Goal: Task Accomplishment & Management: Manage account settings

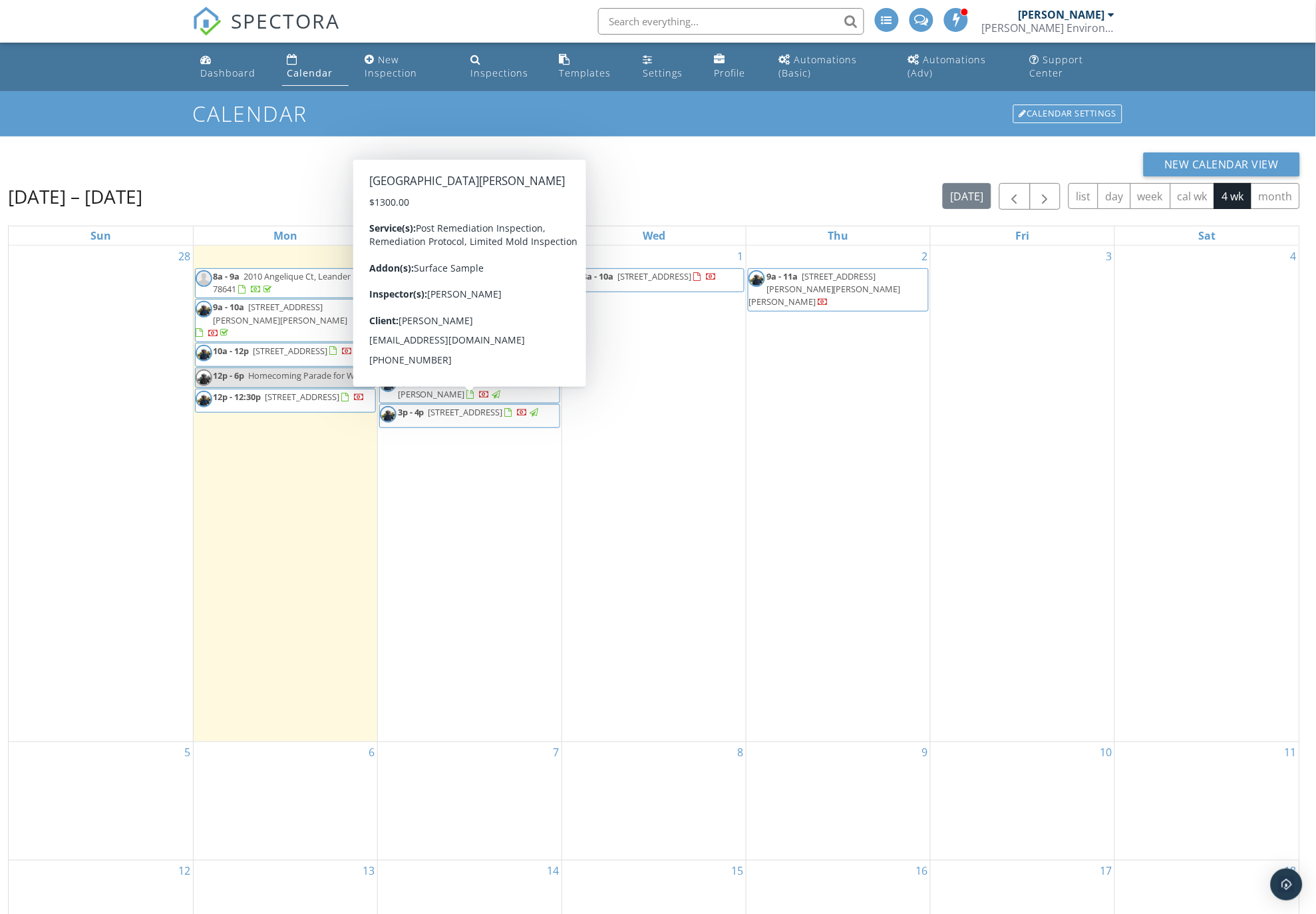
click at [302, 62] on link "Calendar" at bounding box center [315, 66] width 67 height 38
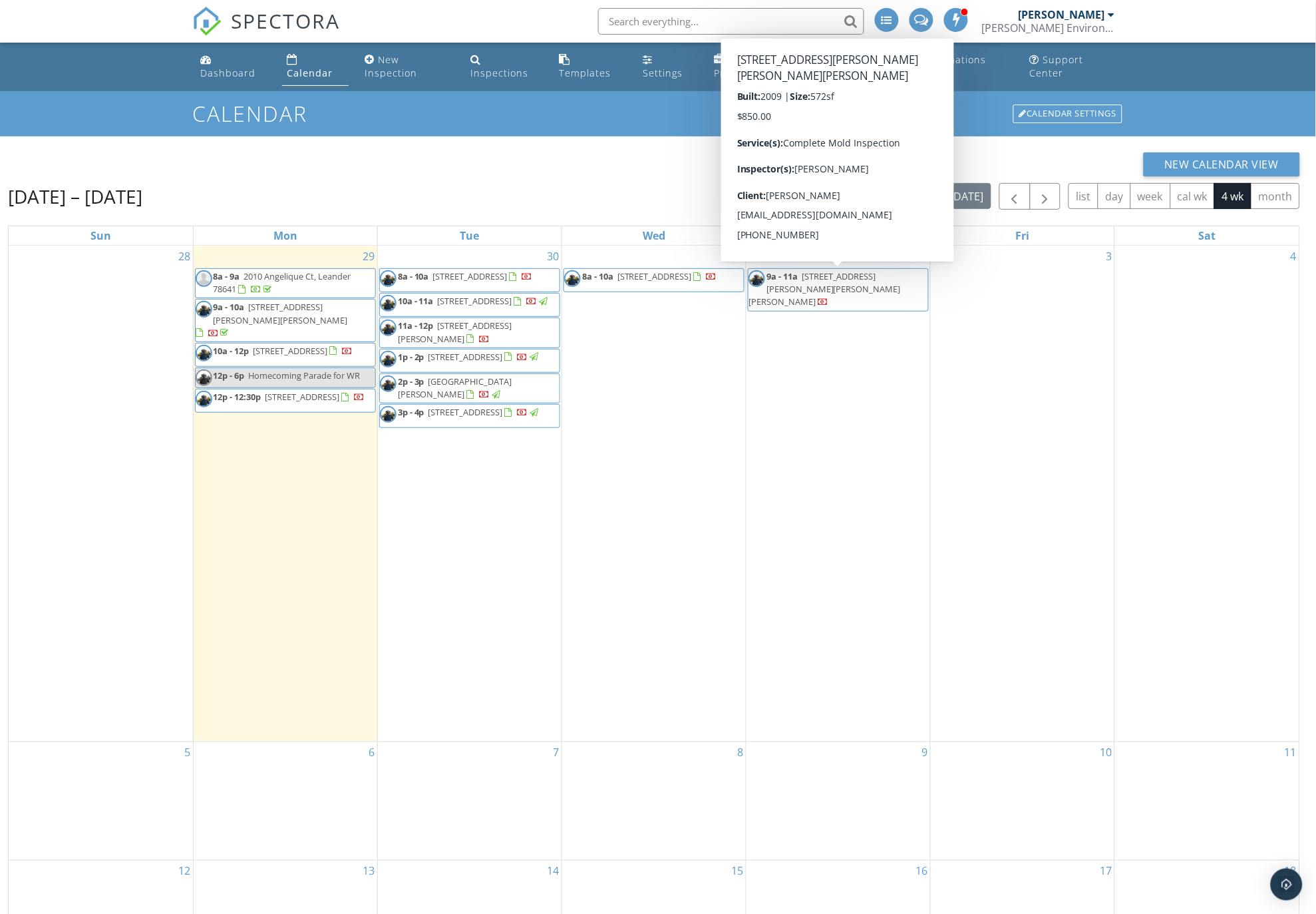
click at [839, 276] on span "[STREET_ADDRESS][PERSON_NAME][PERSON_NAME][PERSON_NAME]" at bounding box center [825, 289] width 153 height 38
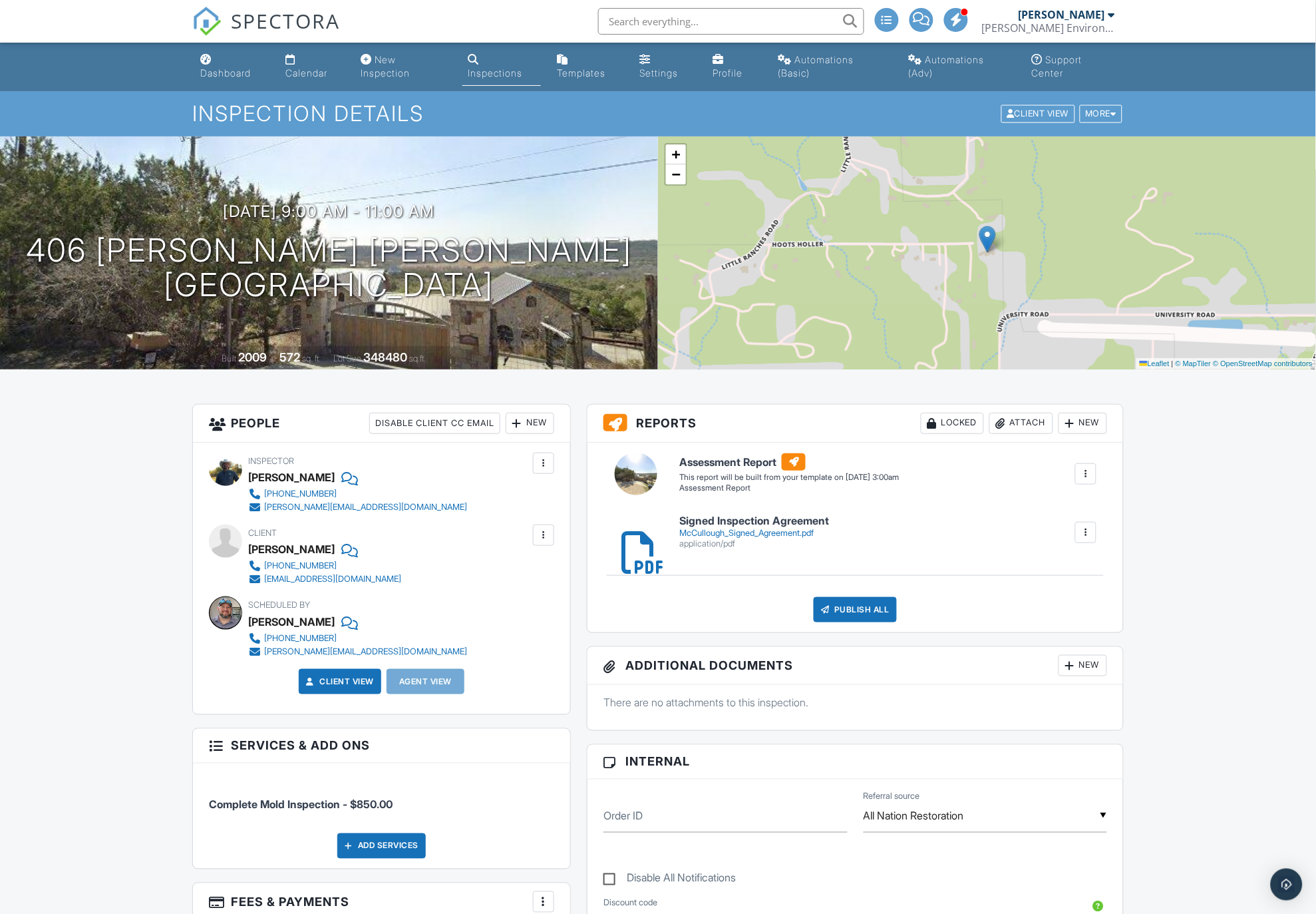
click at [754, 528] on div "McCullough_Signed_Agreement.pdf" at bounding box center [754, 533] width 150 height 11
click at [300, 68] on div "Calendar" at bounding box center [306, 73] width 42 height 12
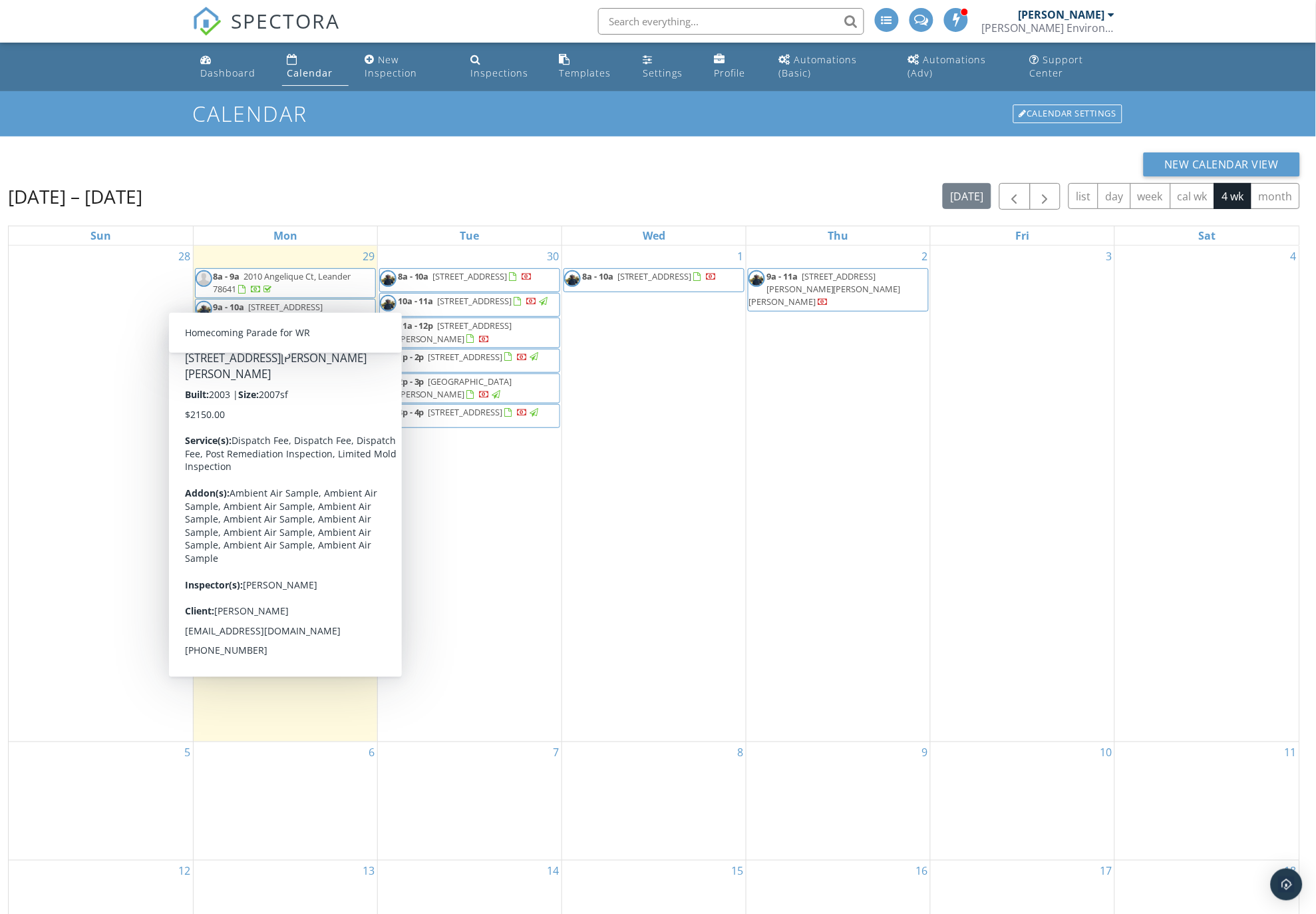
click at [323, 68] on div "Calendar" at bounding box center [311, 73] width 46 height 12
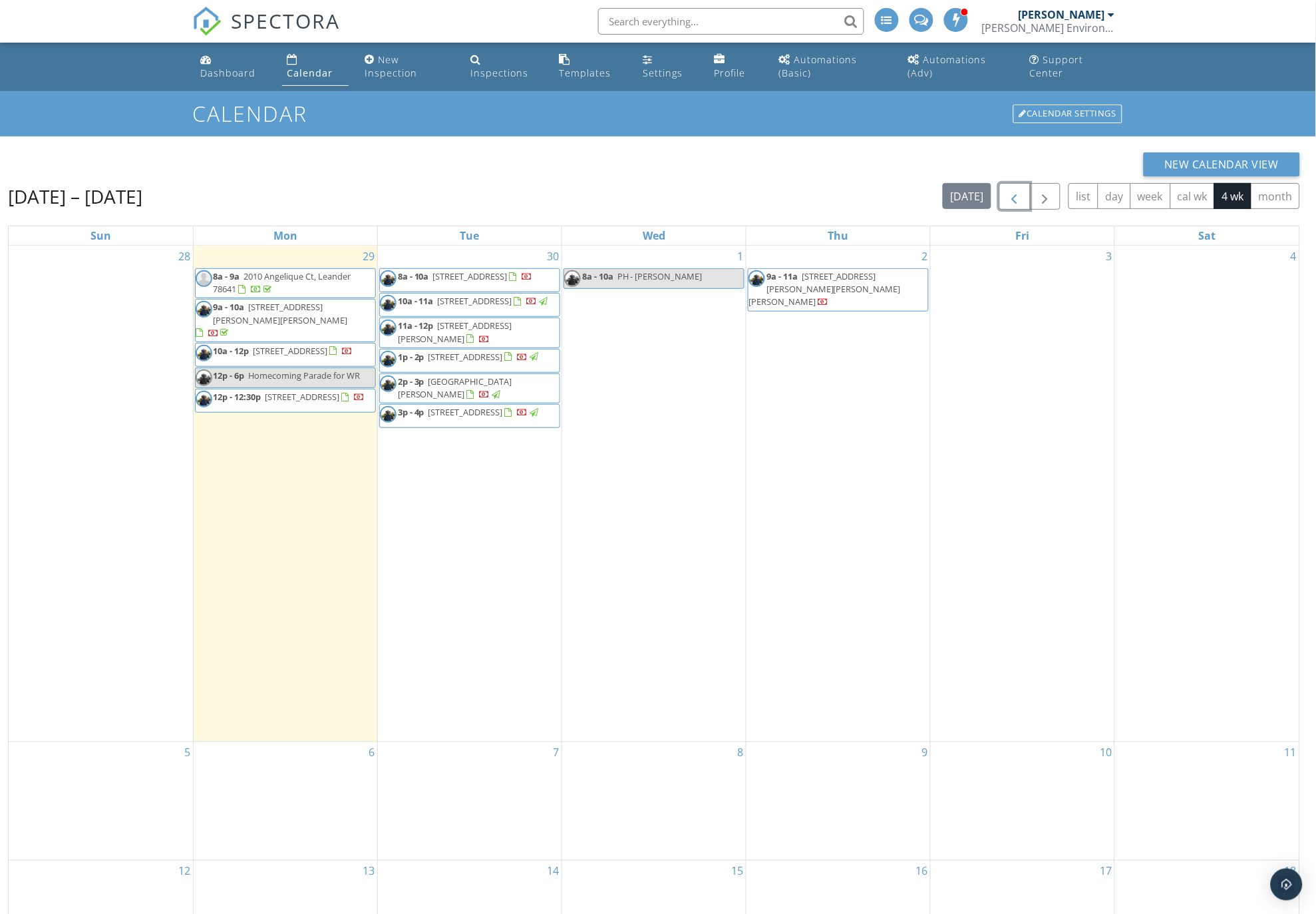
click at [1015, 195] on span "button" at bounding box center [1014, 196] width 16 height 16
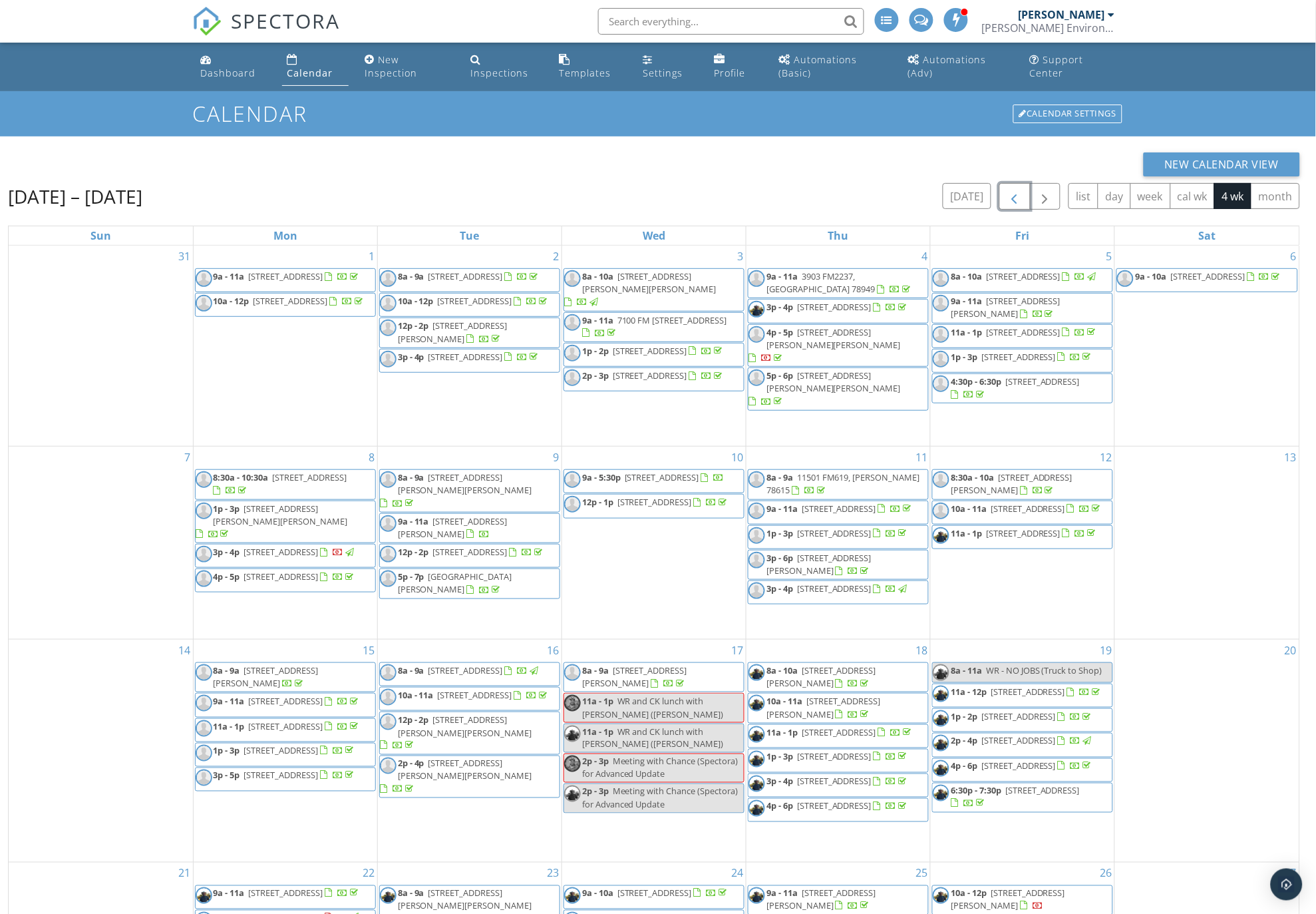
scroll to position [190, 0]
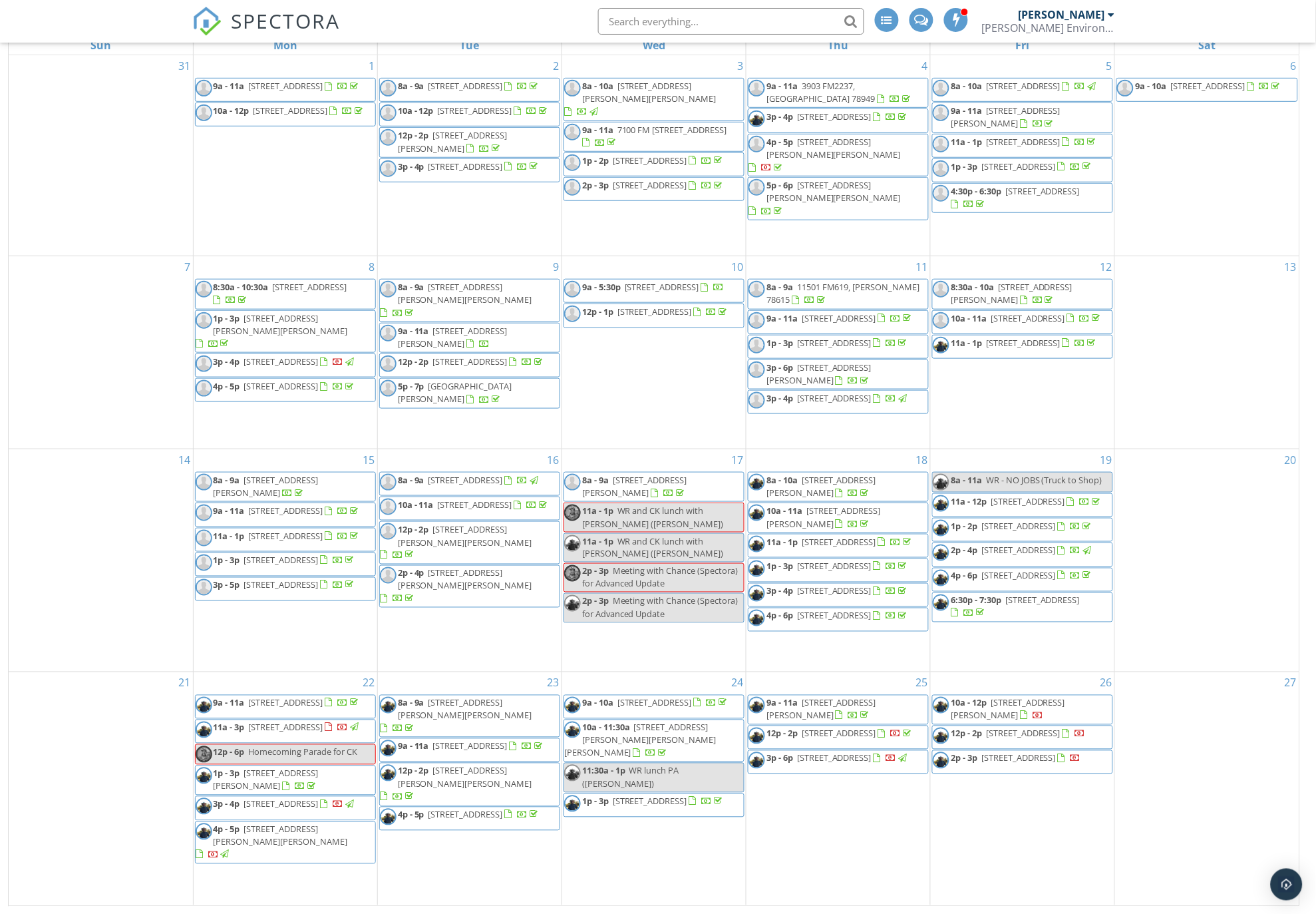
click at [1008, 720] on span "1163 Private Rd 6002, Giddings 78942" at bounding box center [1008, 709] width 114 height 25
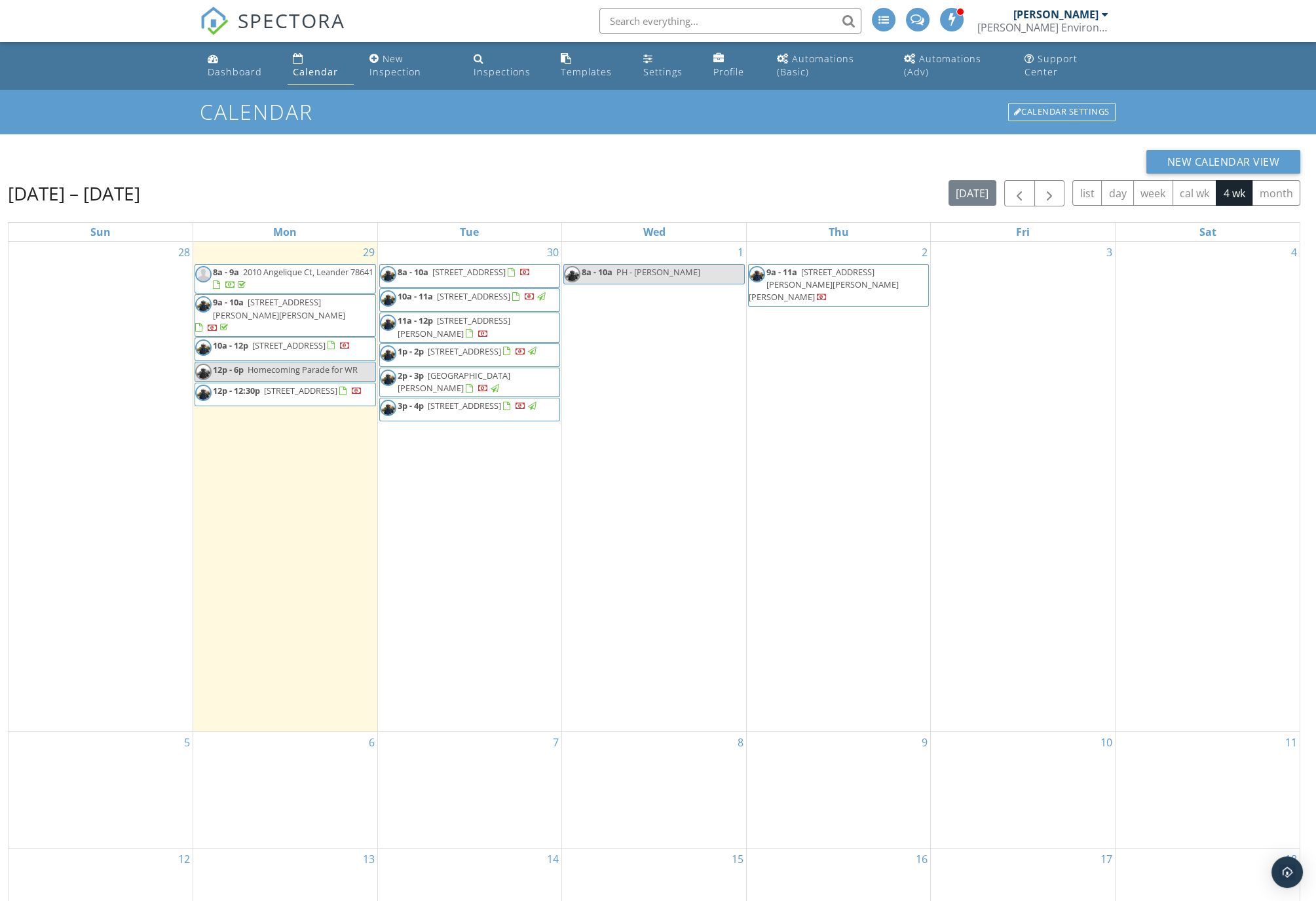
click at [314, 63] on link "Calendar" at bounding box center [320, 65] width 66 height 37
click at [1025, 200] on span "button" at bounding box center [1019, 194] width 16 height 16
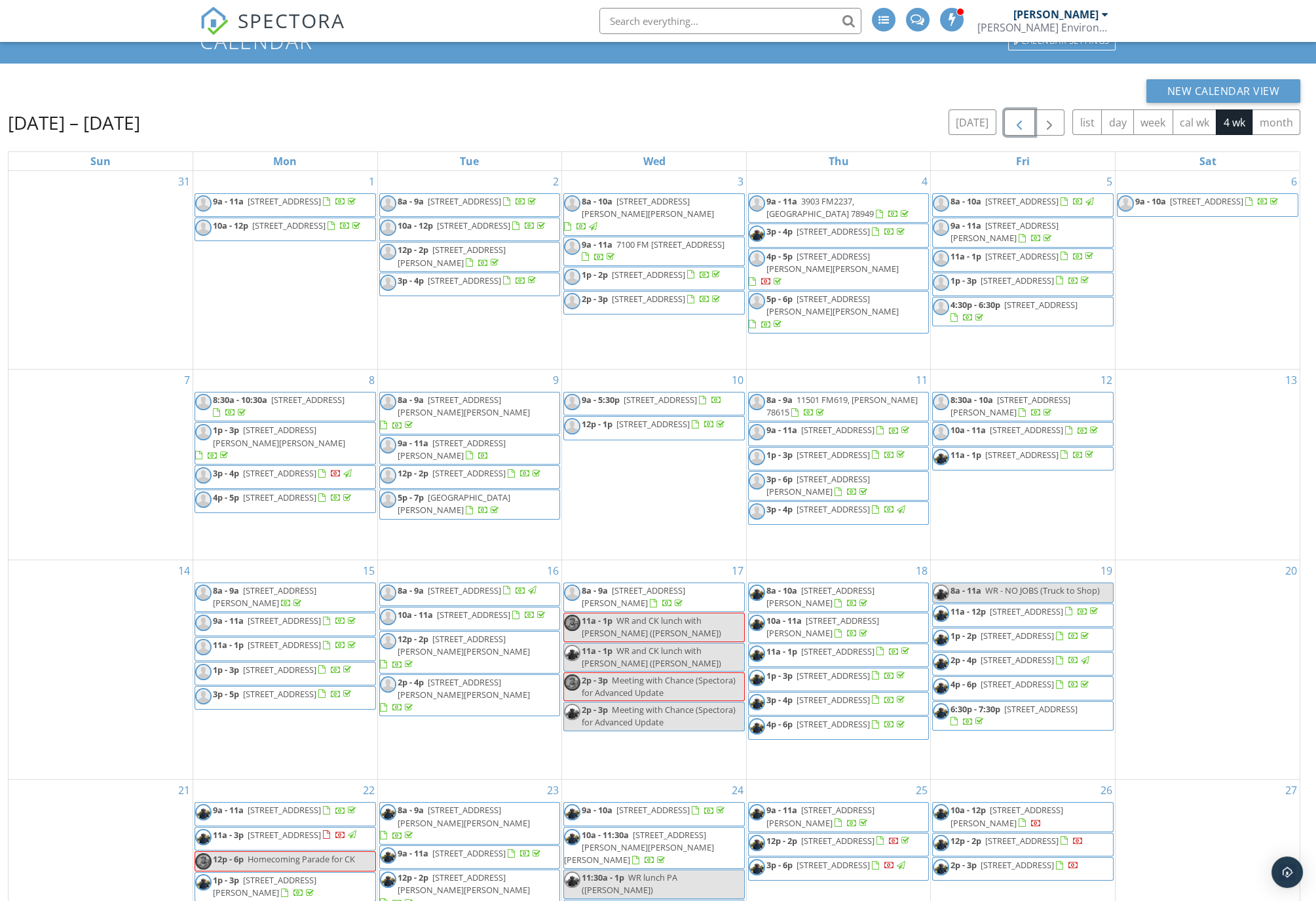
scroll to position [187, 0]
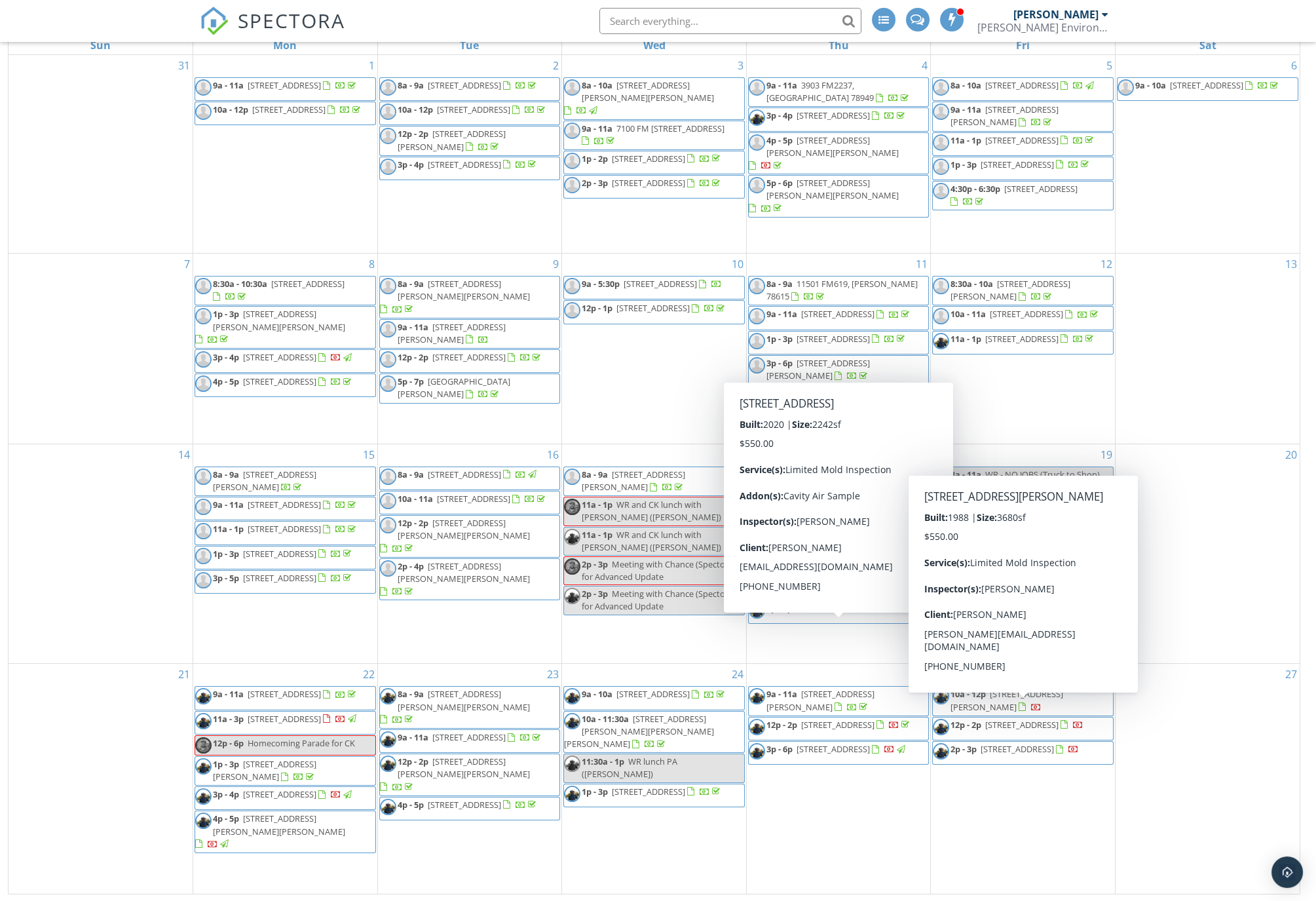
click at [1020, 706] on span "1163 Private Rd 6002, Giddings 78942" at bounding box center [1006, 701] width 113 height 24
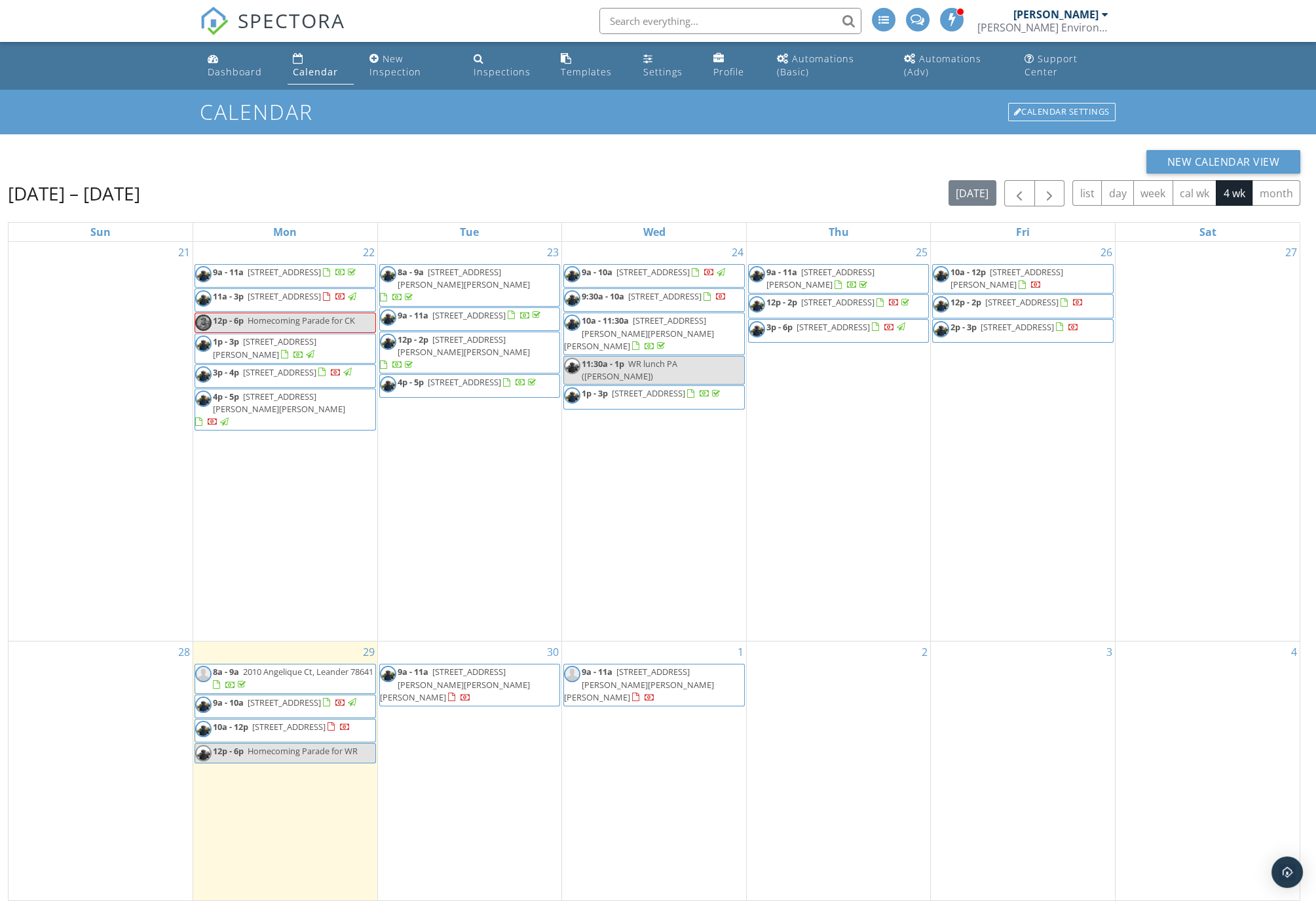
click at [318, 69] on div "Calendar" at bounding box center [316, 72] width 45 height 12
click at [313, 70] on div "Calendar" at bounding box center [316, 72] width 45 height 12
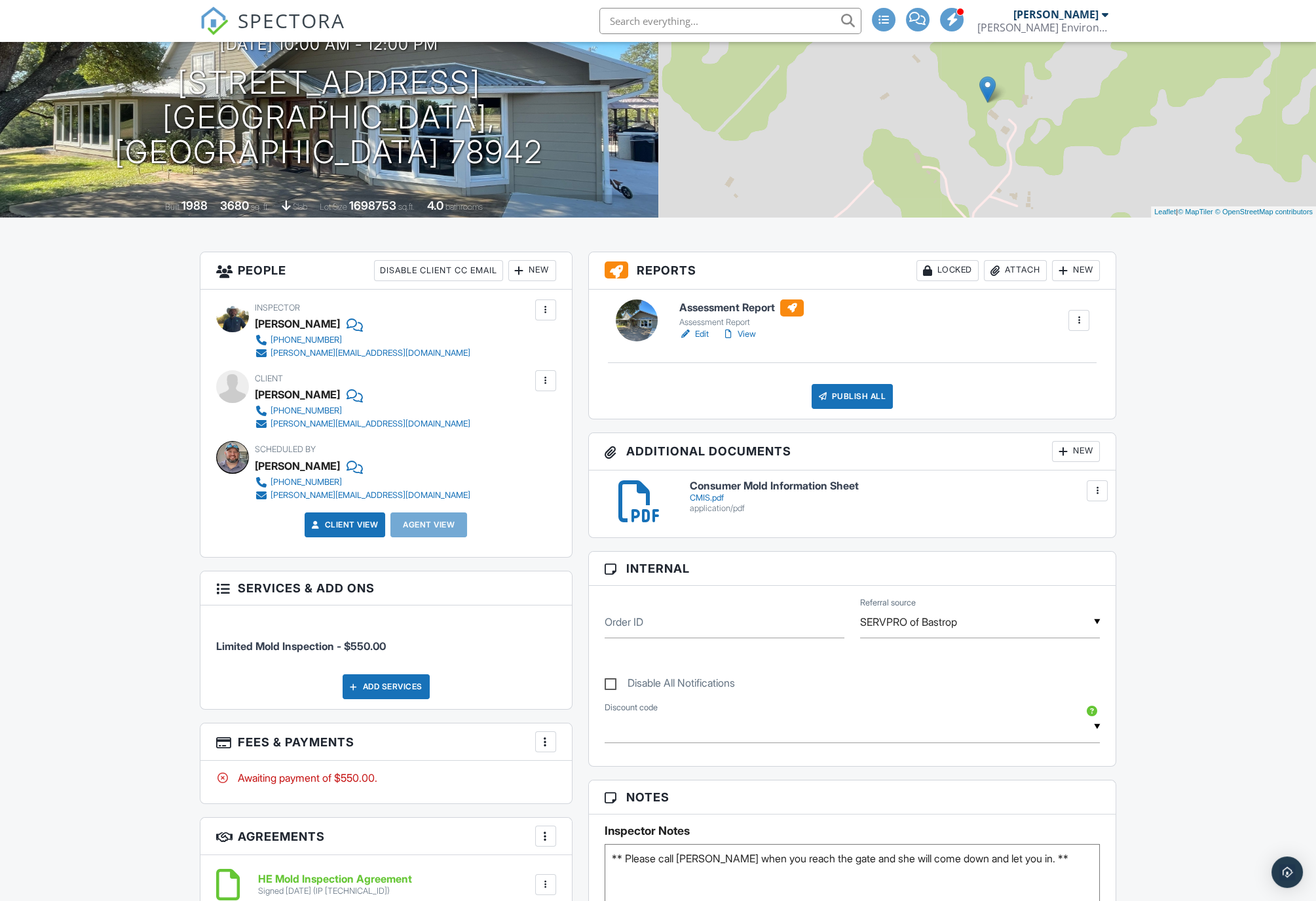
scroll to position [146, 0]
click at [709, 305] on h6 "Assessment Report" at bounding box center [741, 308] width 125 height 17
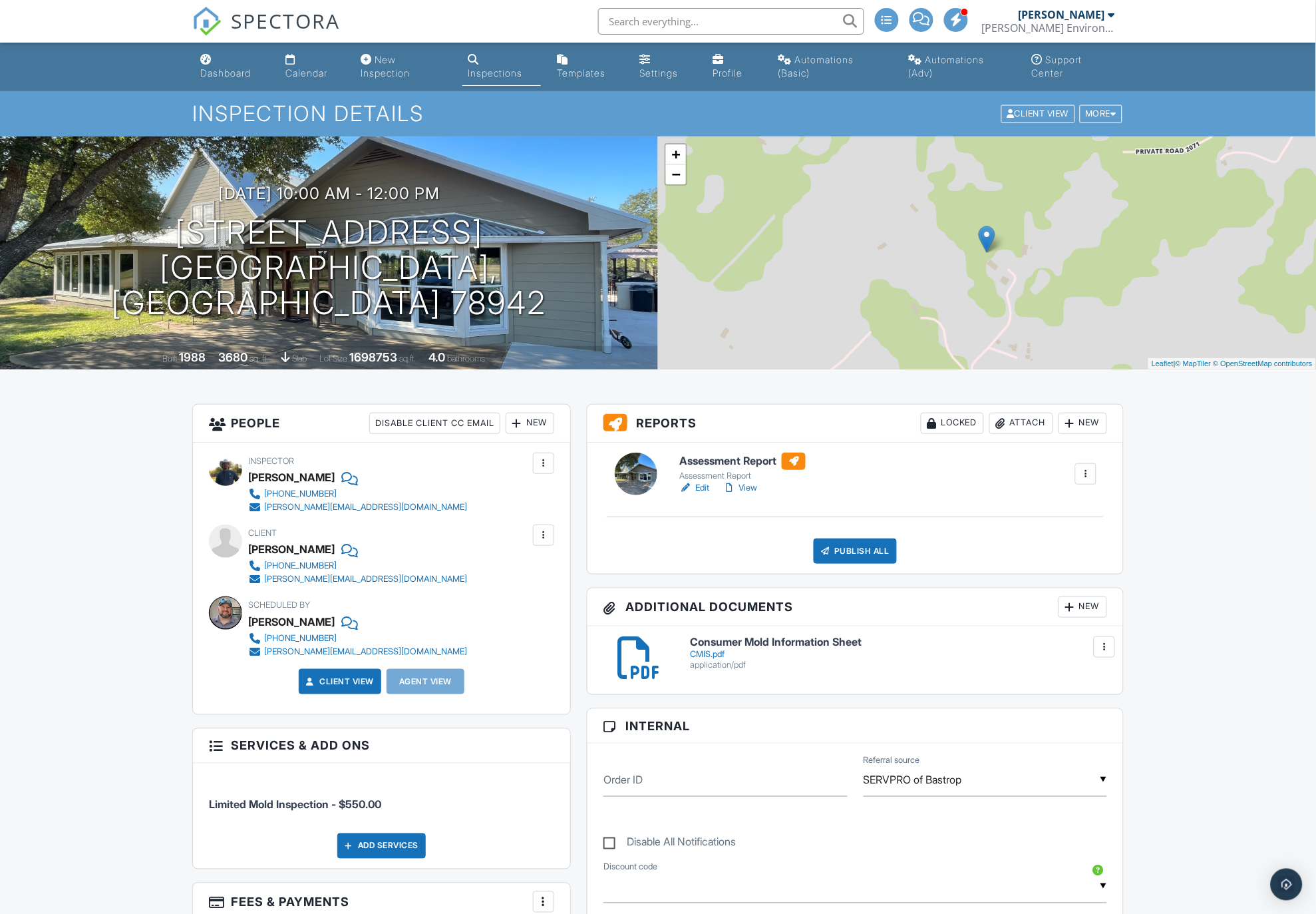
click at [721, 460] on h6 "Assessment Report" at bounding box center [742, 461] width 127 height 18
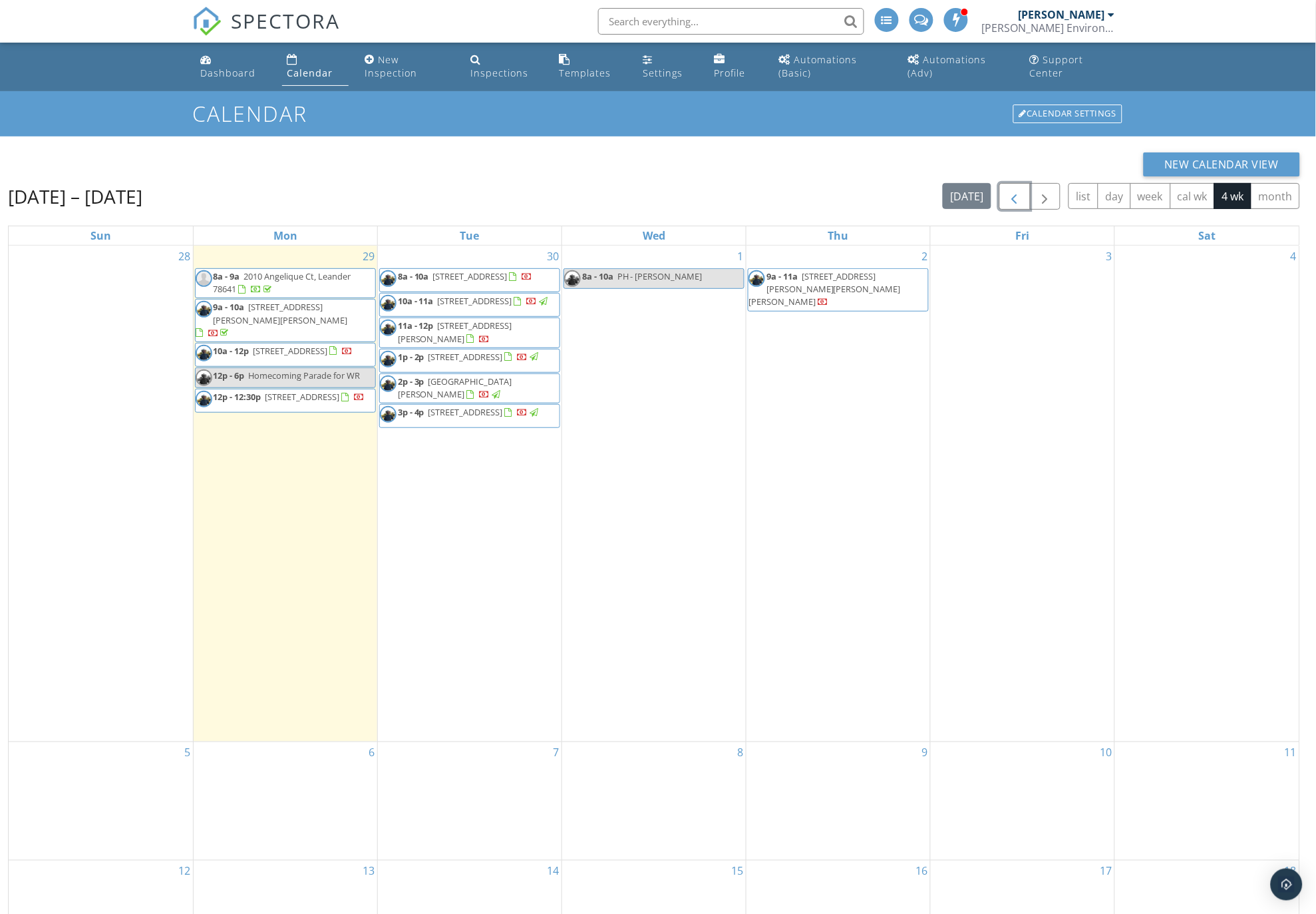
click at [1021, 194] on span "button" at bounding box center [1014, 196] width 16 height 16
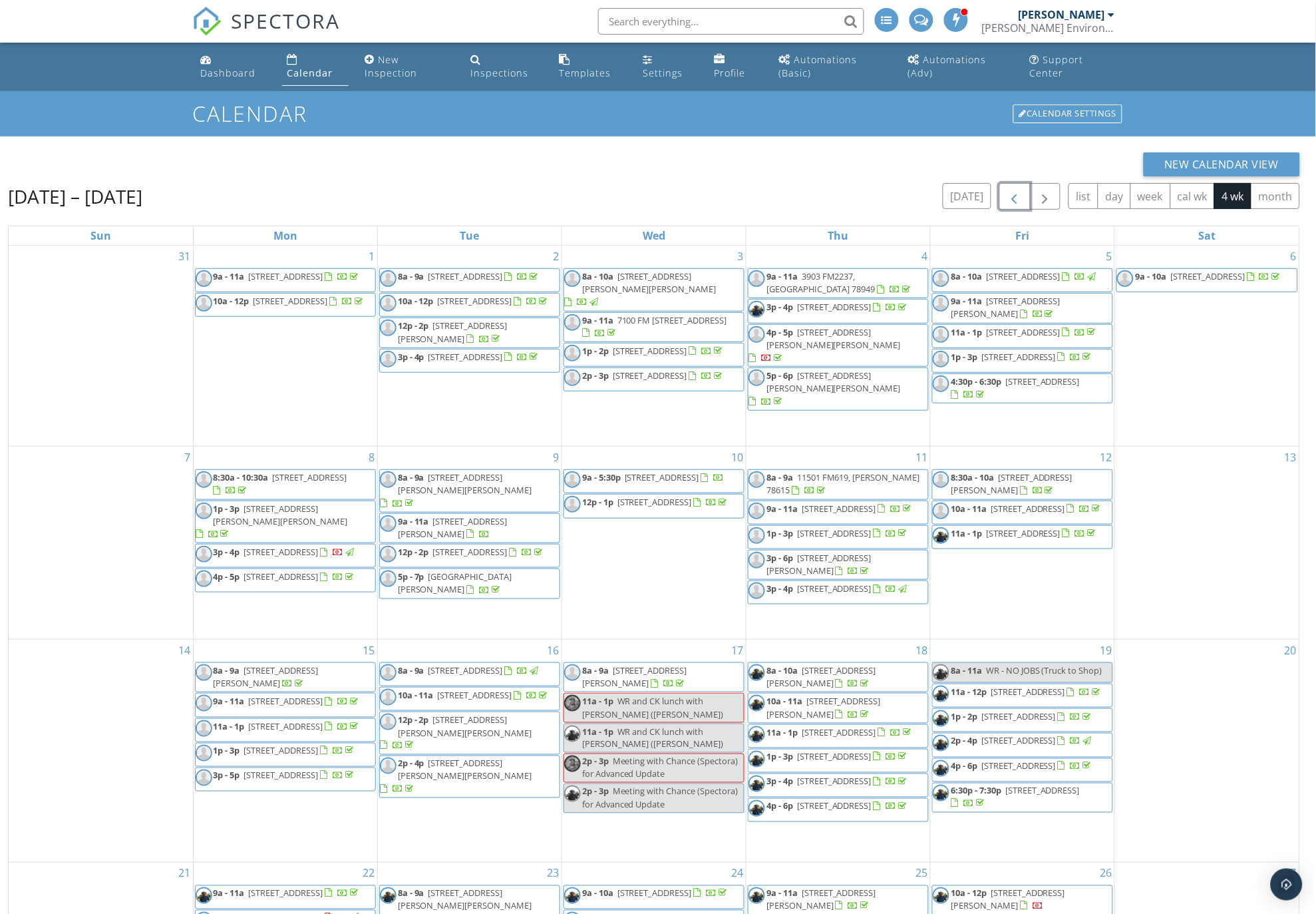
scroll to position [190, 0]
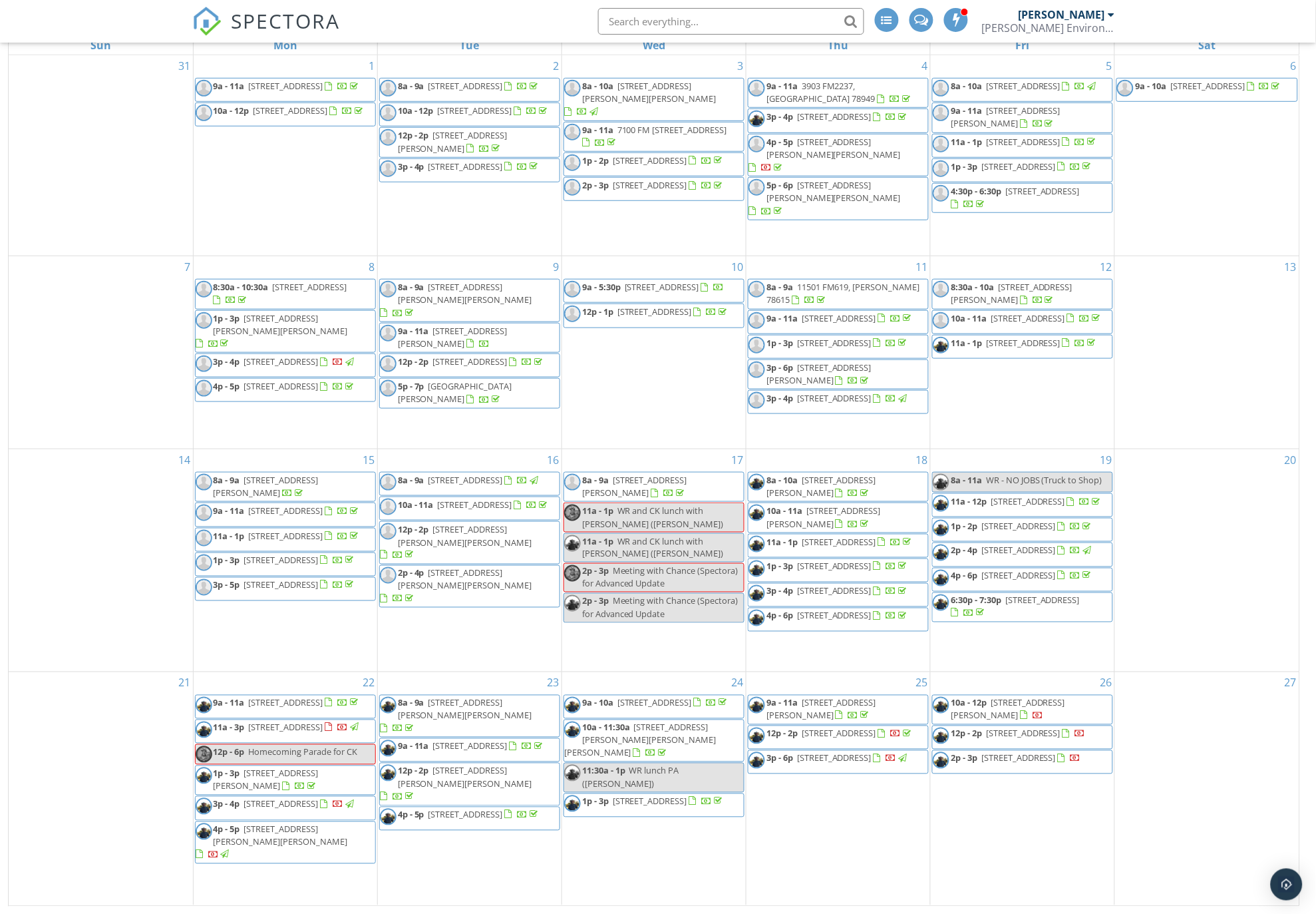
click at [812, 739] on span "601 Rocky Spot Dr, Austin 78737" at bounding box center [839, 734] width 74 height 12
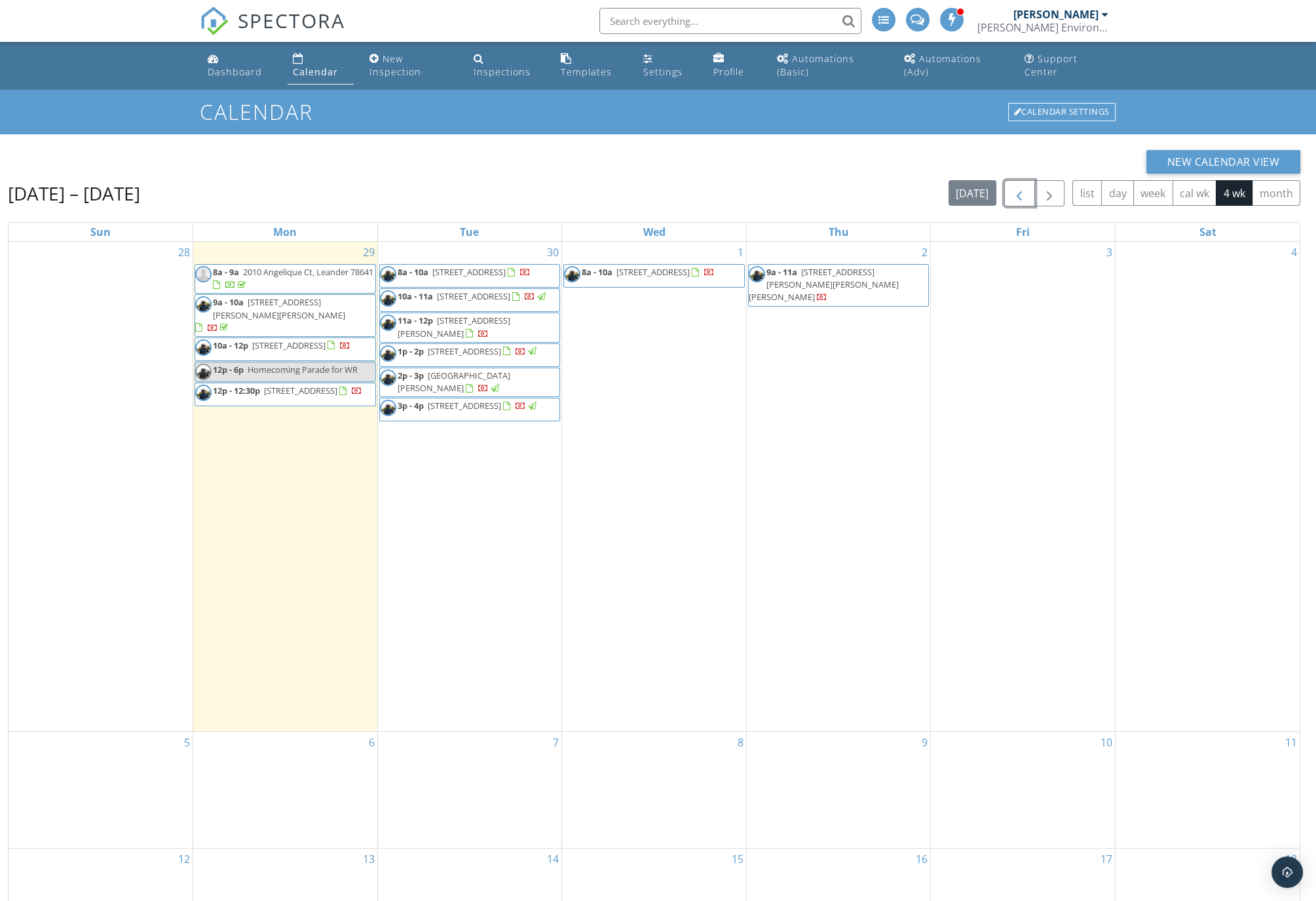
click at [1026, 193] on span "button" at bounding box center [1019, 194] width 16 height 16
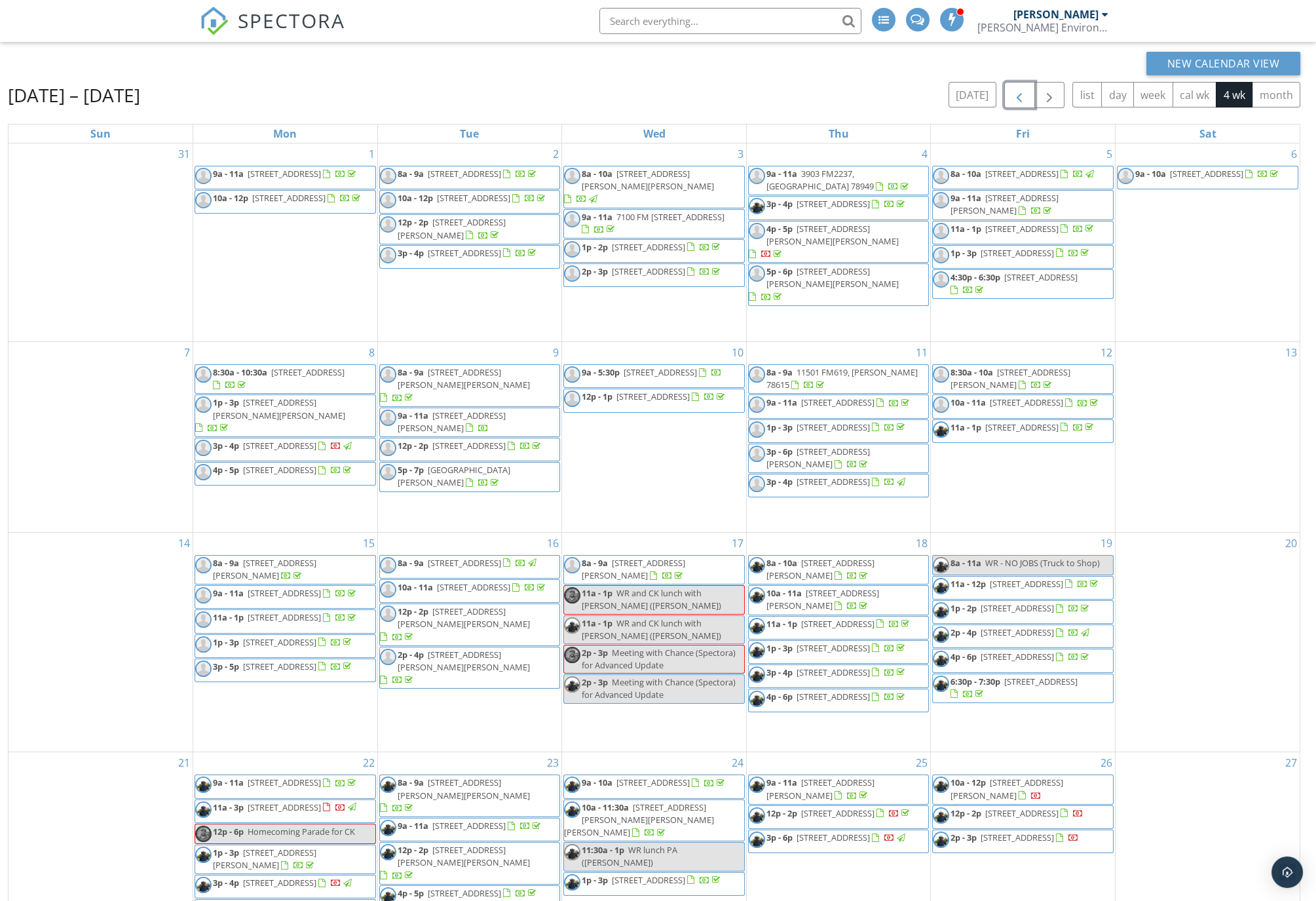
scroll to position [187, 0]
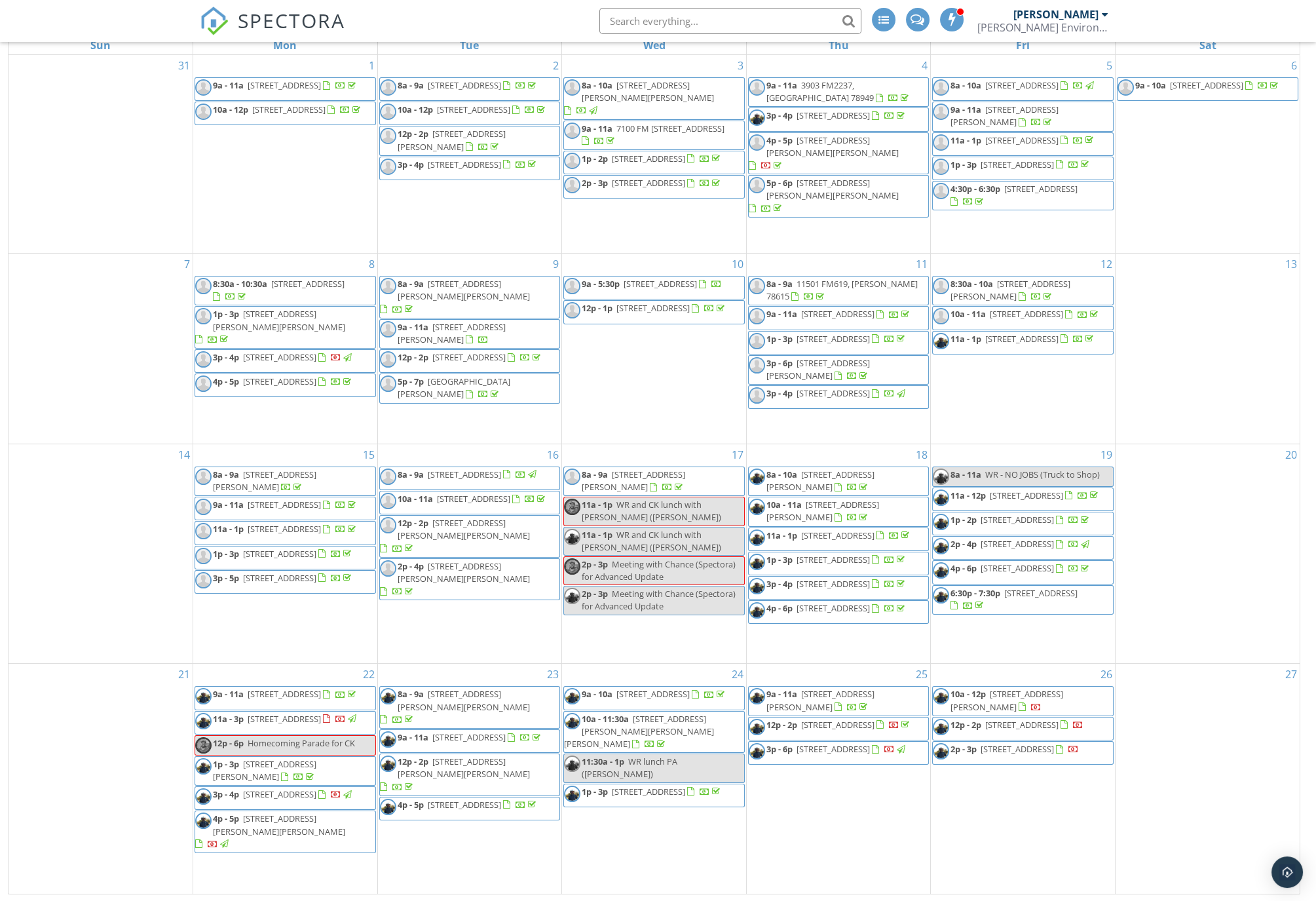
click at [1005, 755] on span "[STREET_ADDRESS]" at bounding box center [1017, 749] width 73 height 12
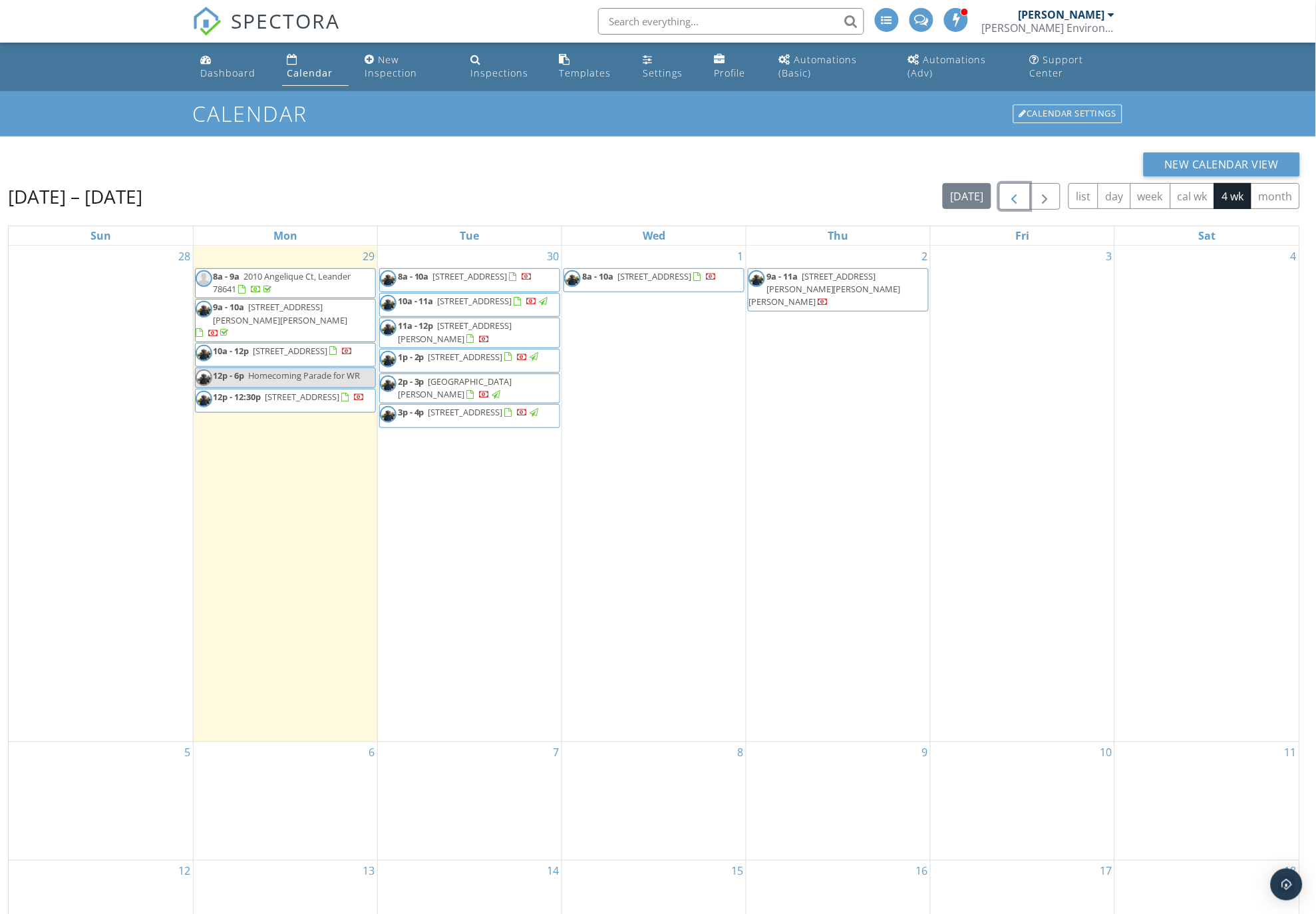
click at [1021, 197] on span "button" at bounding box center [1014, 196] width 16 height 16
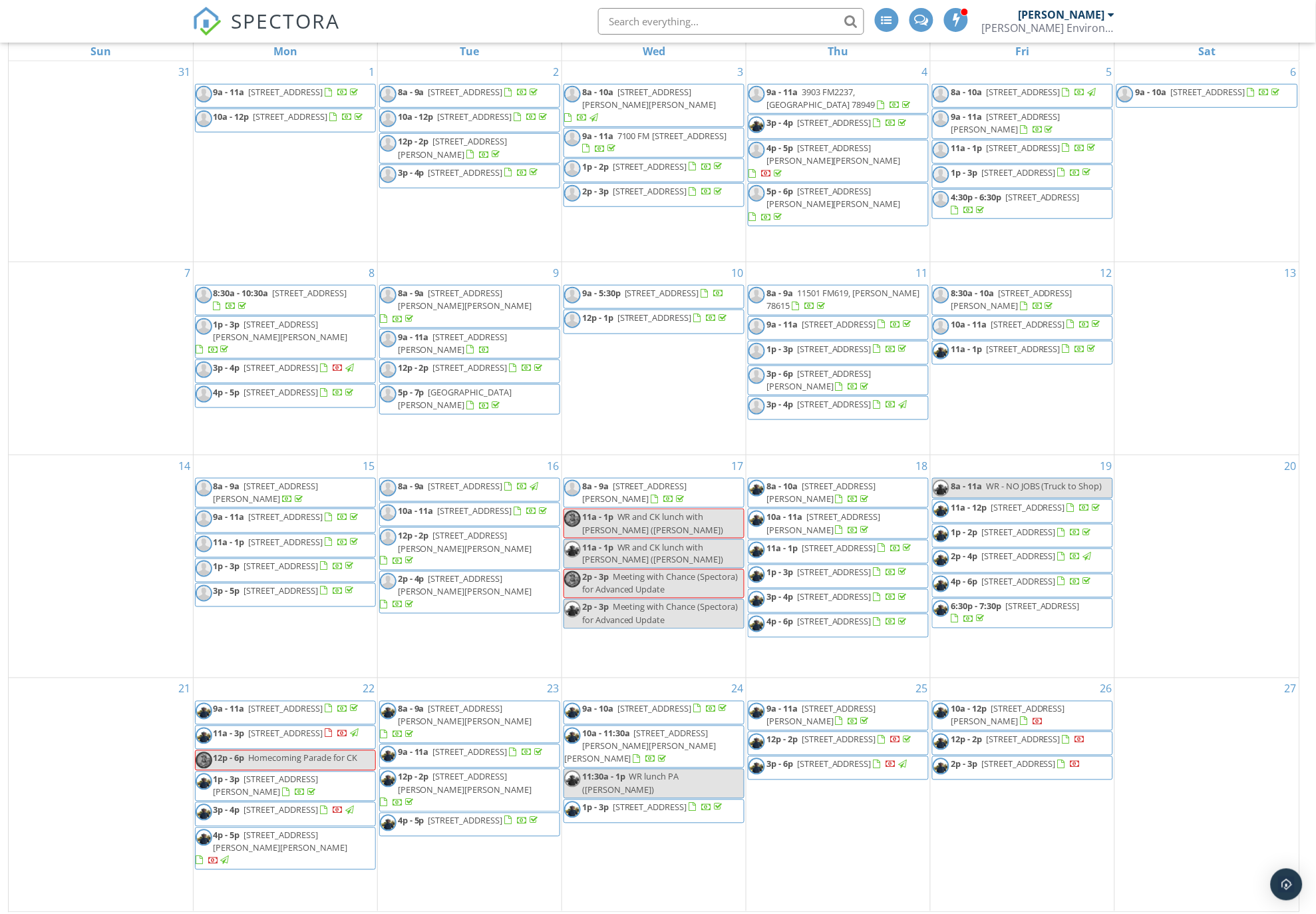
scroll to position [190, 0]
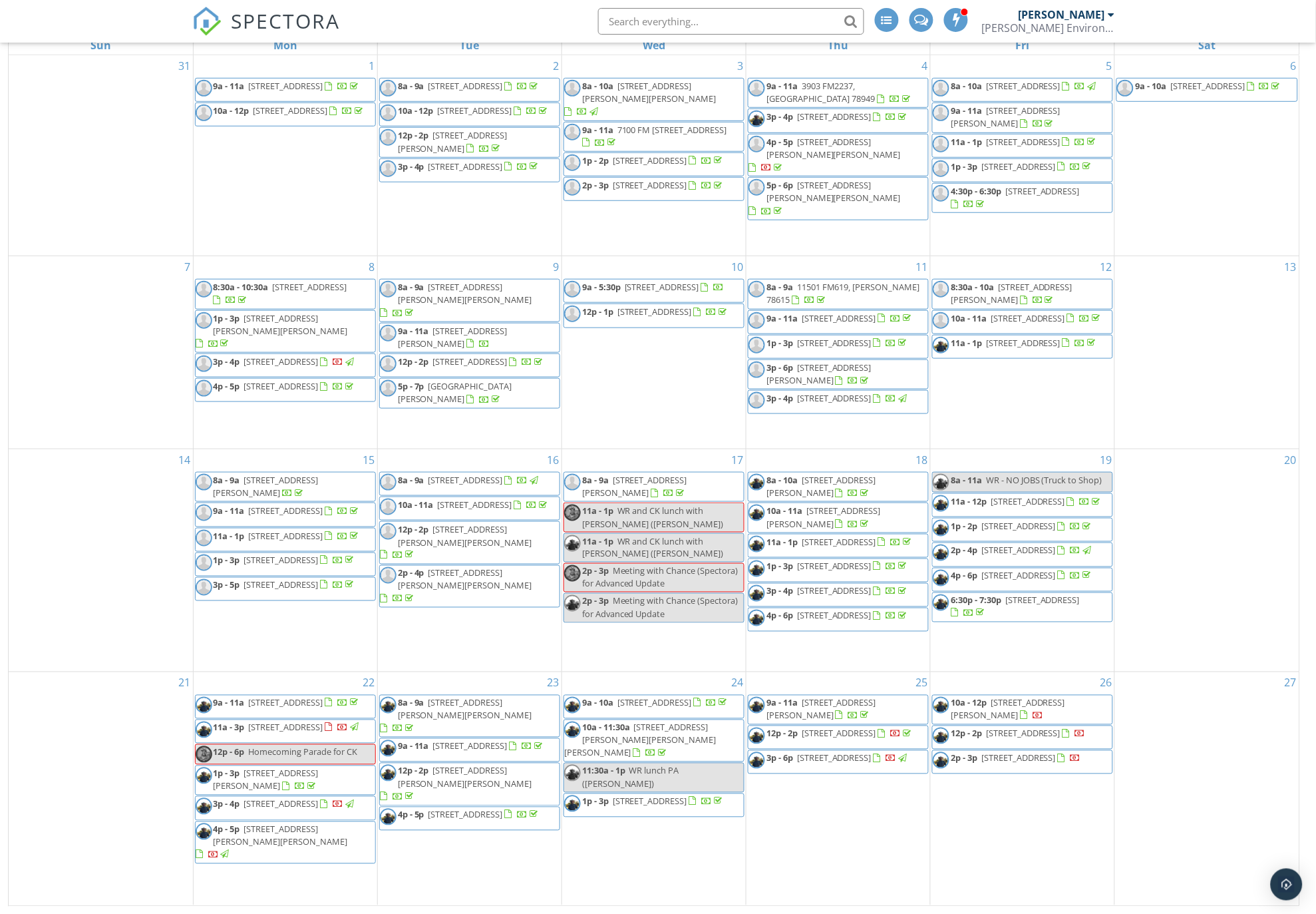
click at [997, 764] on span "4003 Cherrywood Rd, Austin 78722" at bounding box center [1018, 758] width 74 height 12
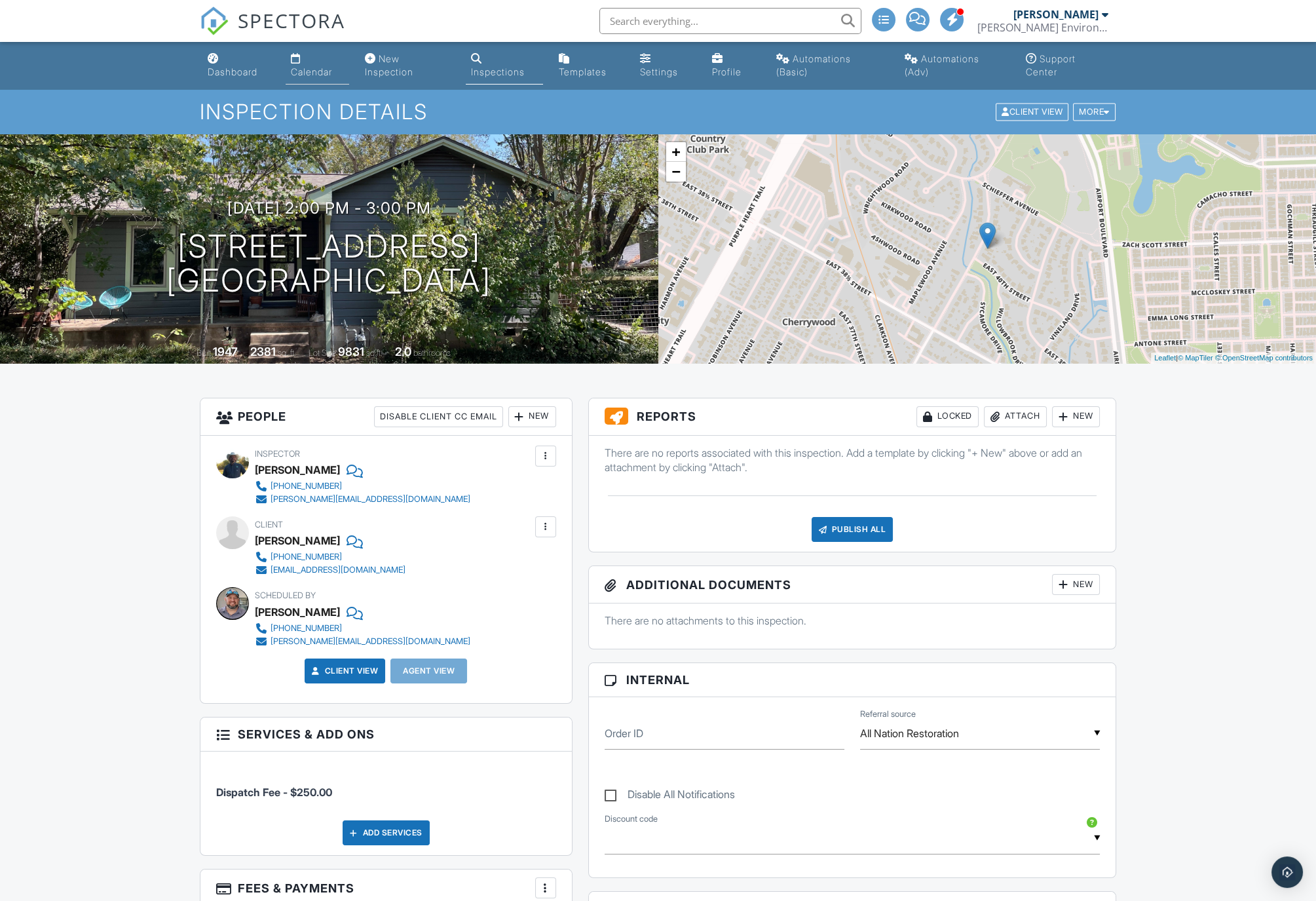
click at [329, 62] on link "Calendar" at bounding box center [317, 65] width 63 height 37
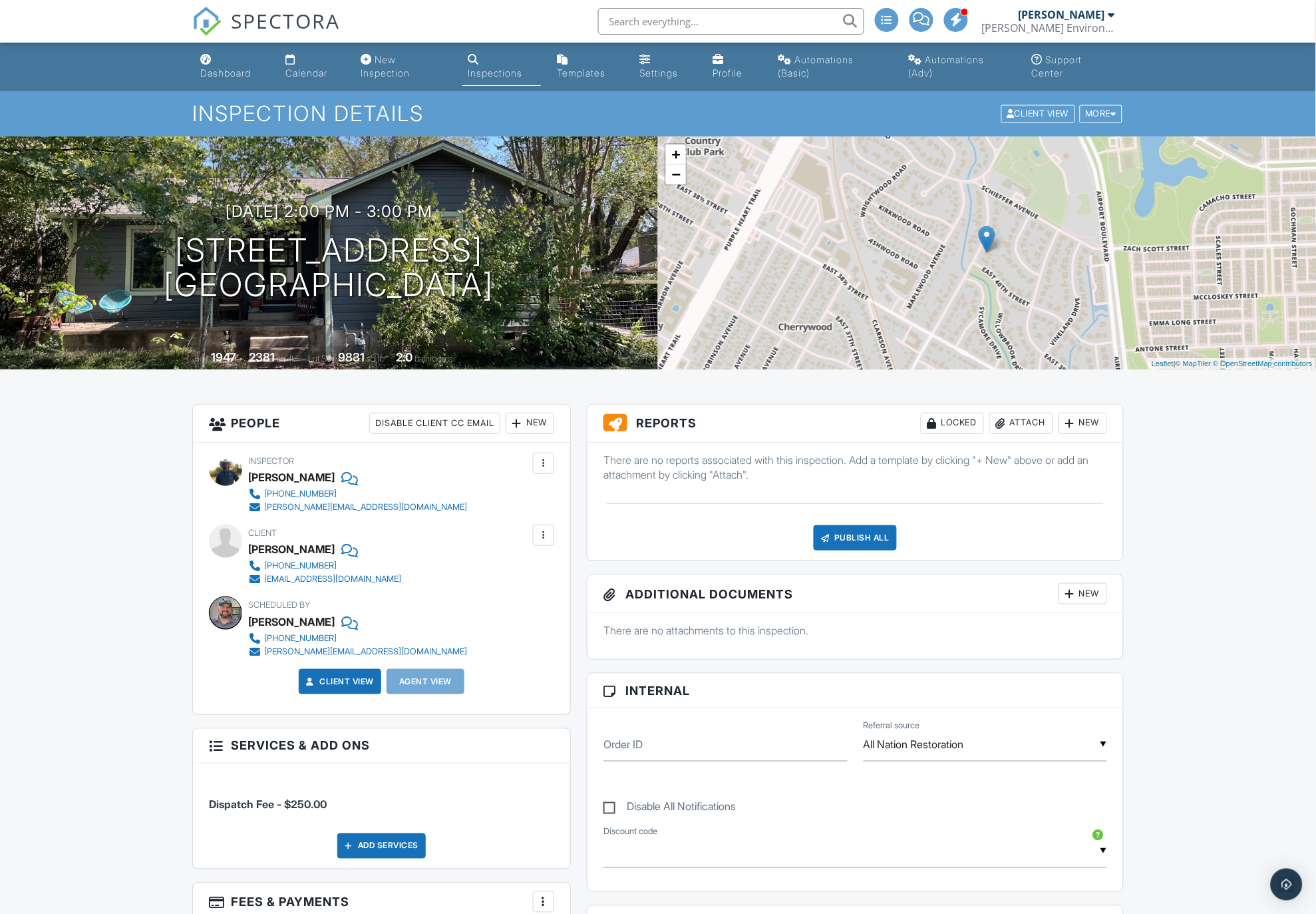
click at [303, 58] on link "Calendar" at bounding box center [312, 66] width 64 height 38
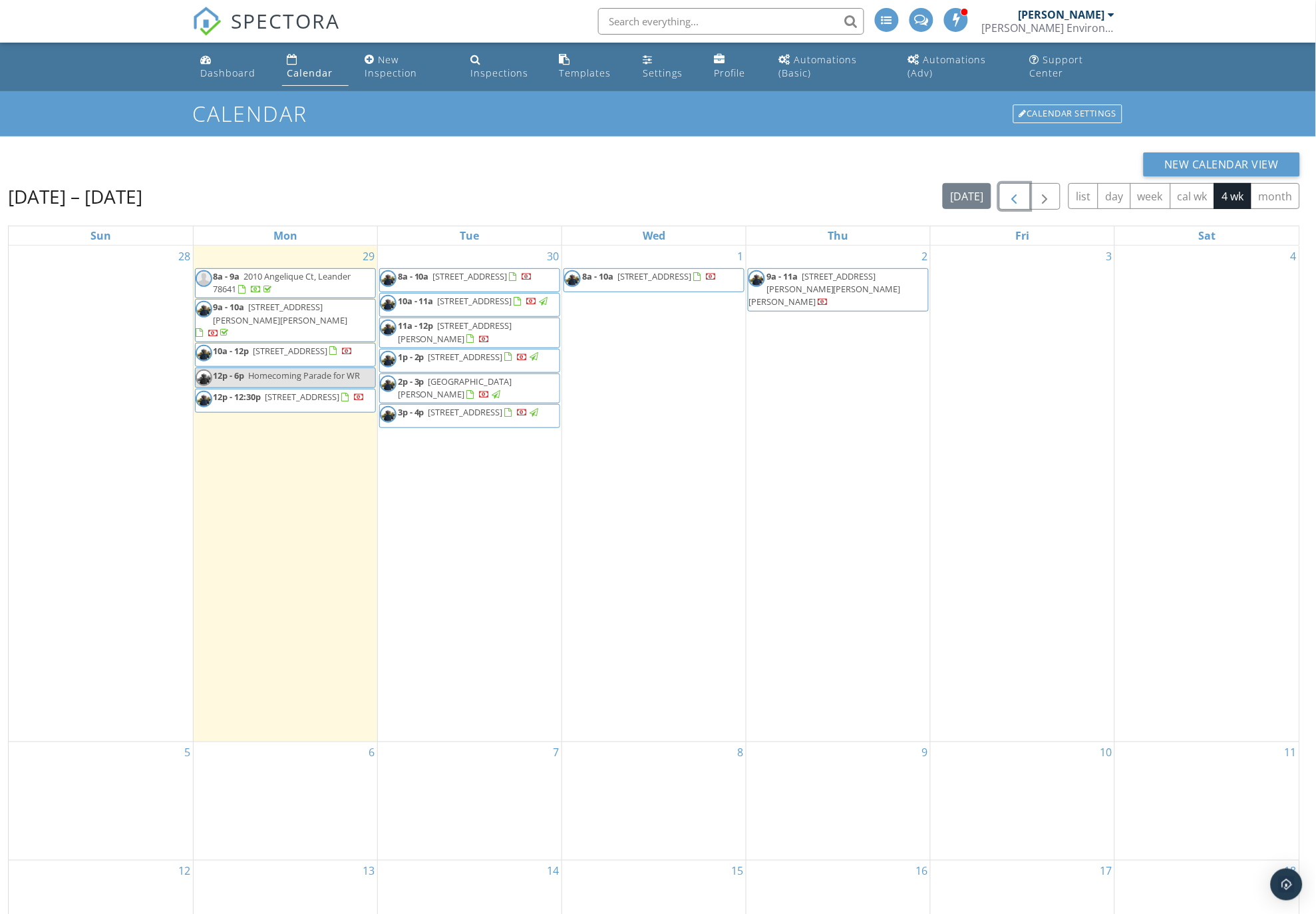
click at [1014, 198] on span "button" at bounding box center [1014, 196] width 16 height 16
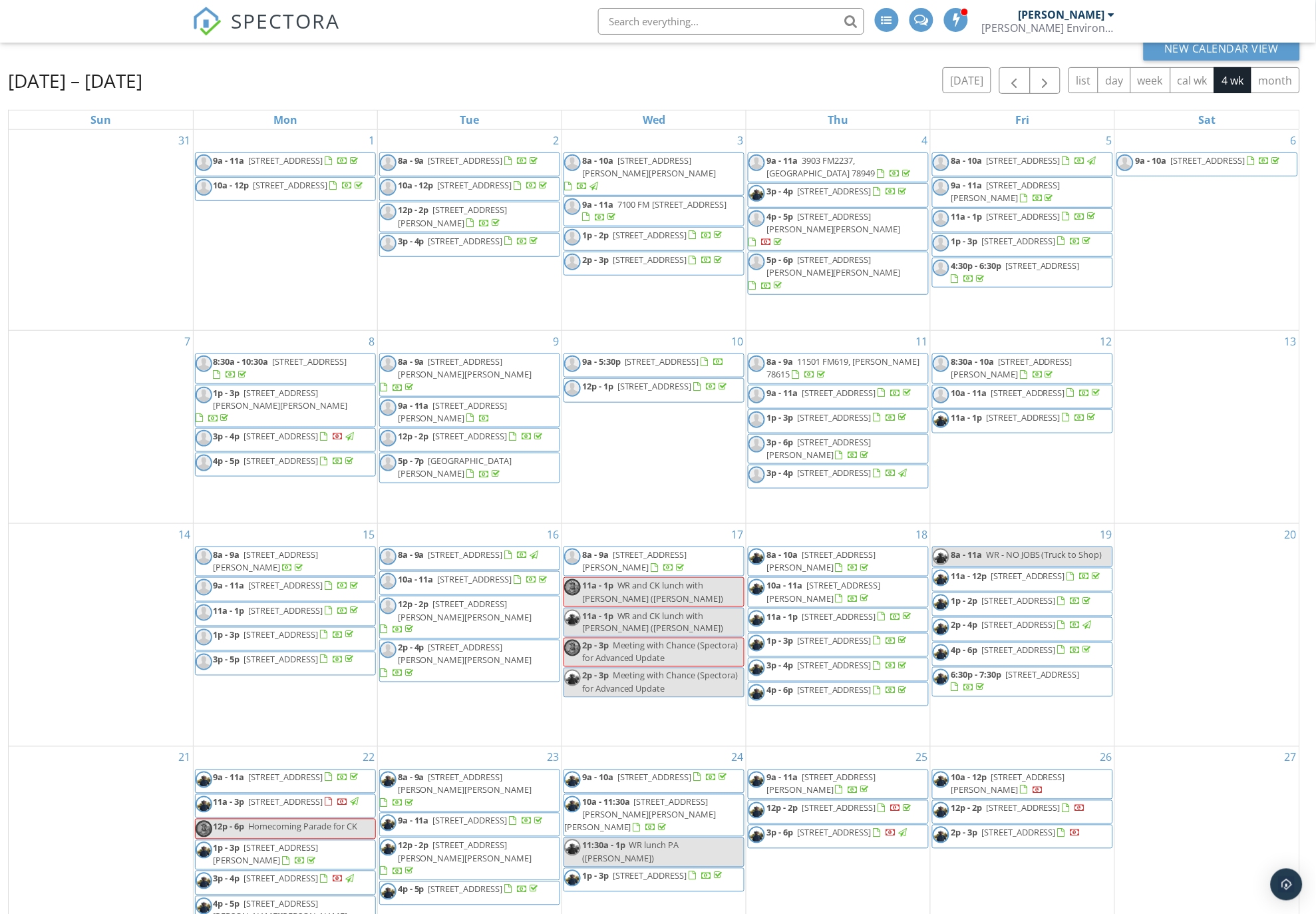
scroll to position [190, 0]
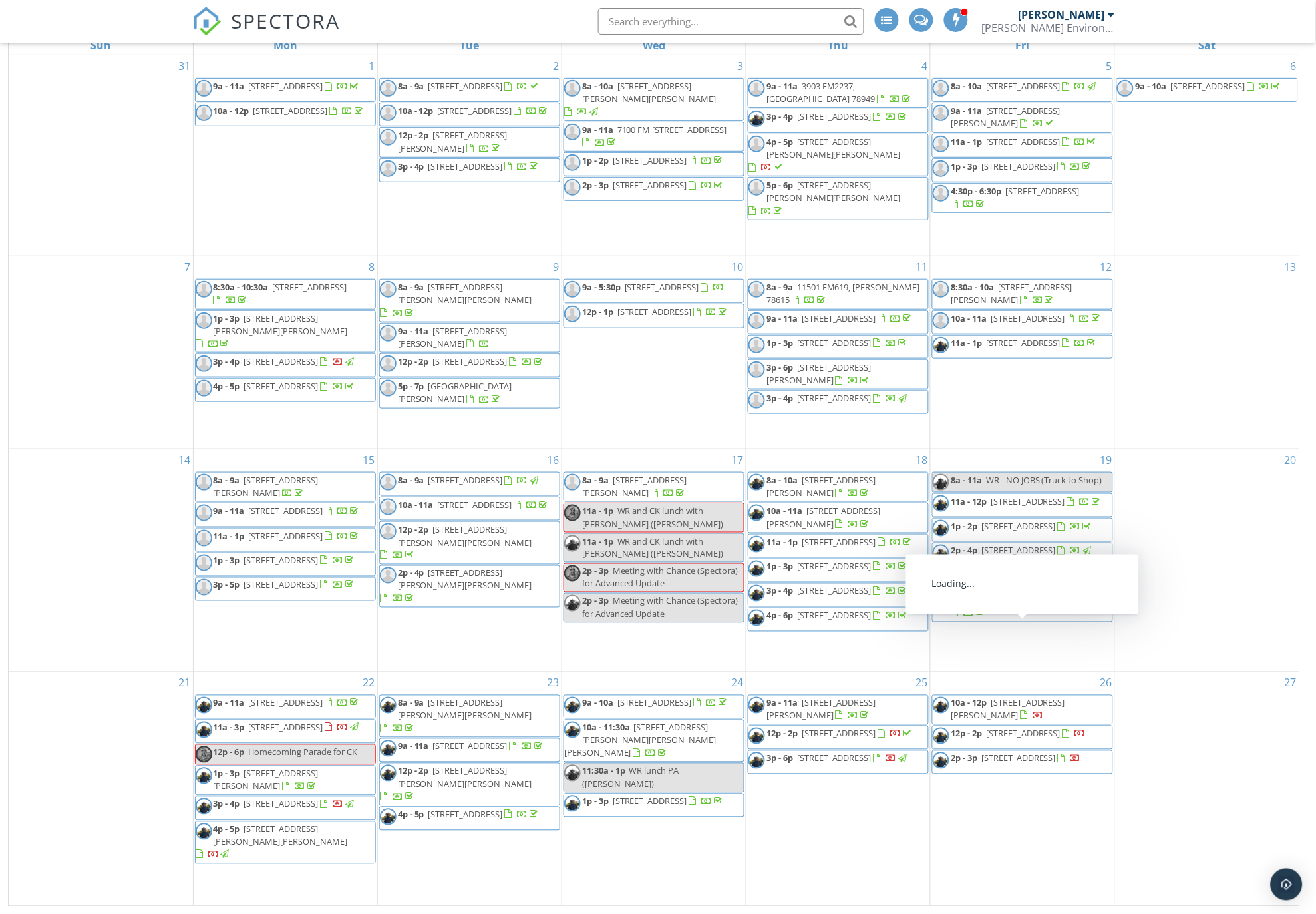
click at [1011, 739] on span "[STREET_ADDRESS]" at bounding box center [1023, 734] width 74 height 12
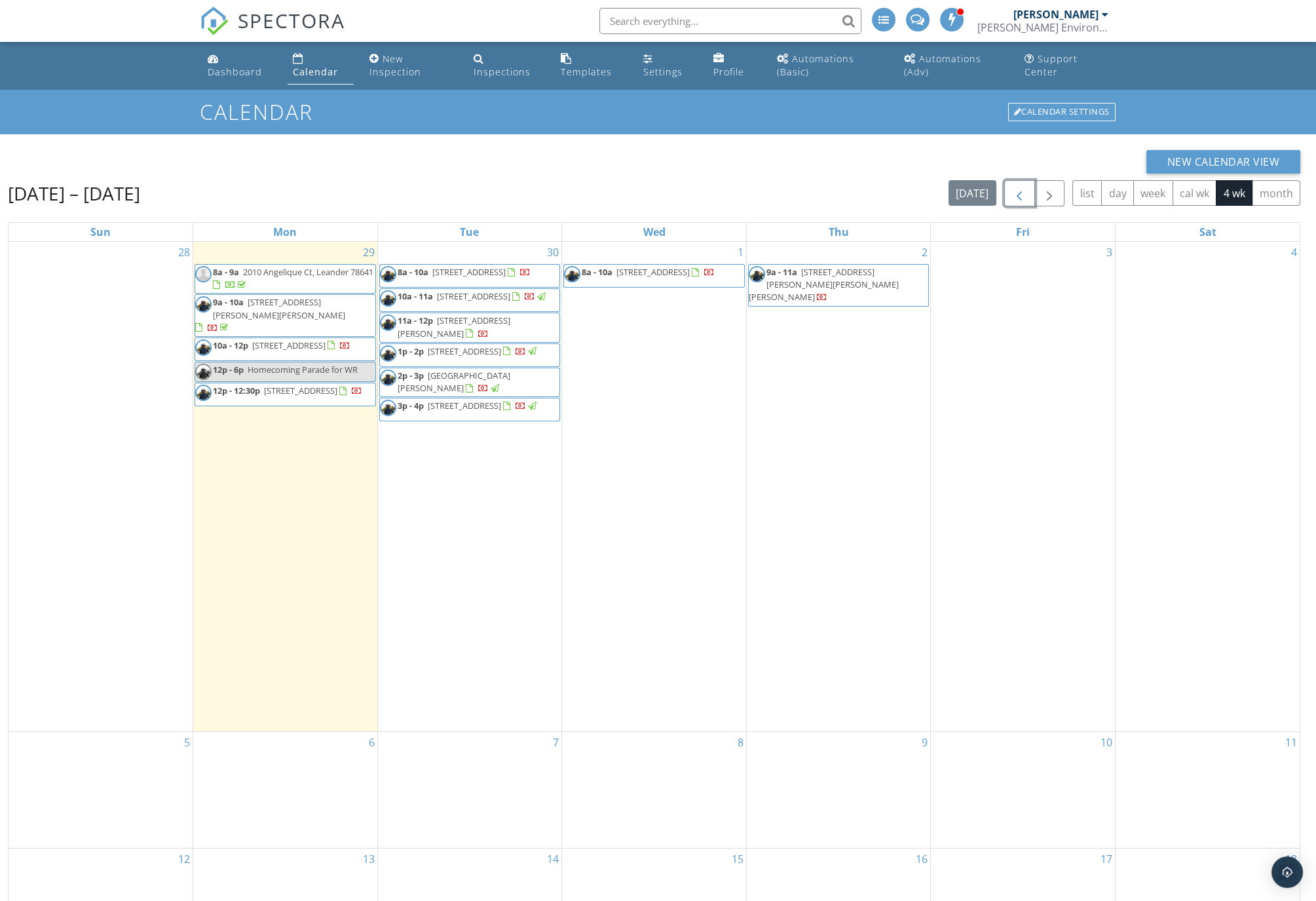
click at [1023, 194] on span "button" at bounding box center [1019, 194] width 16 height 16
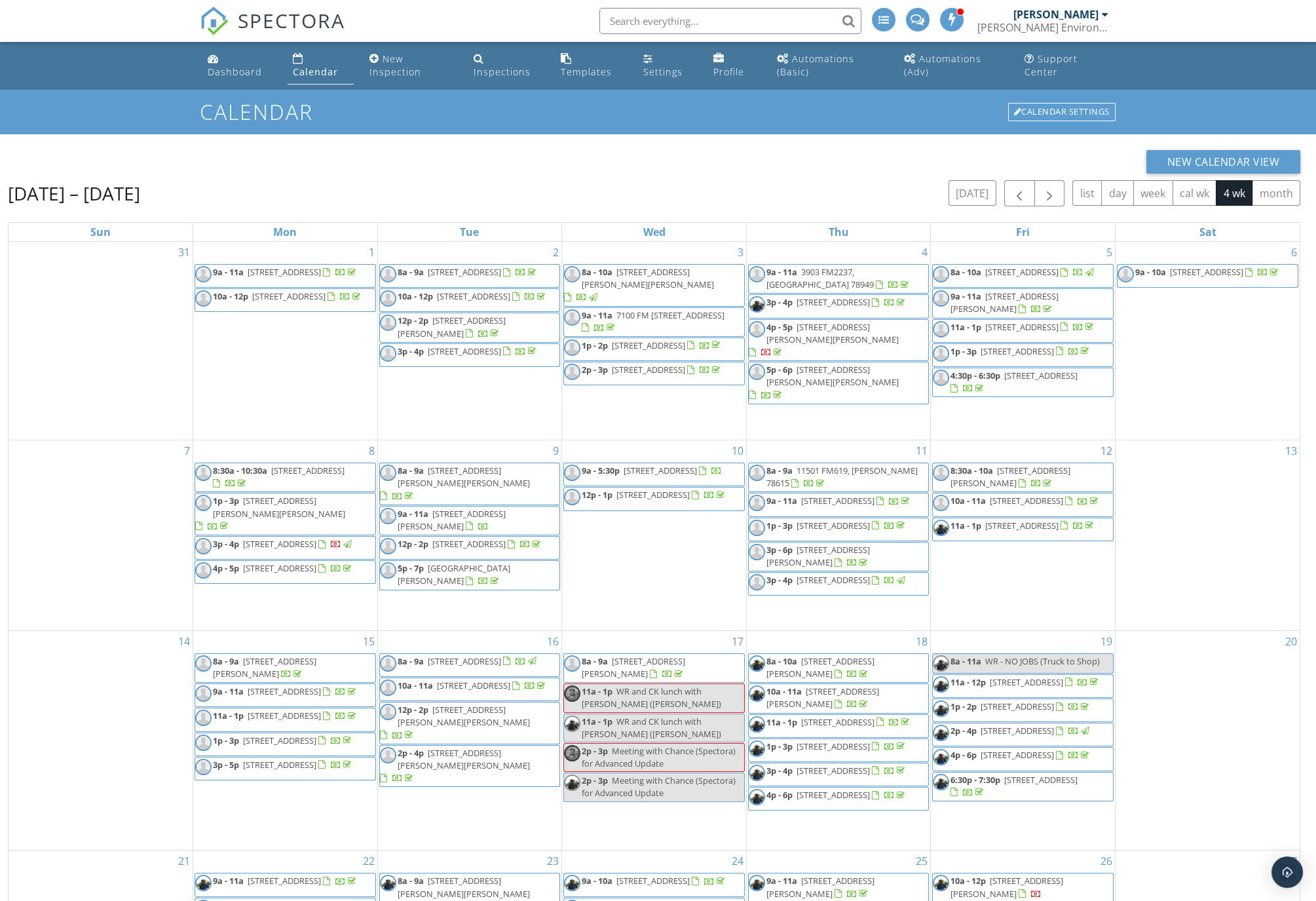
scroll to position [187, 0]
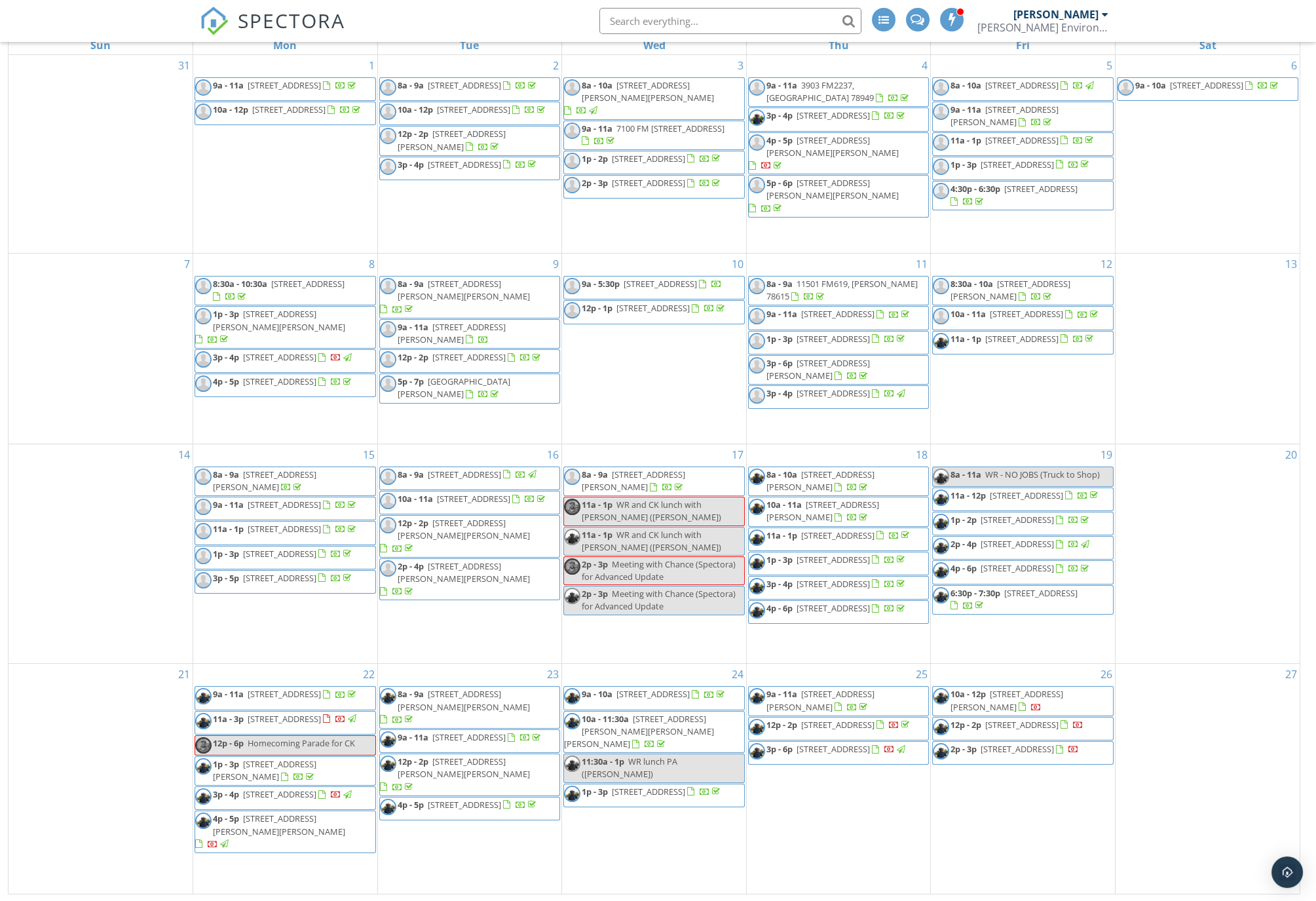
click at [1001, 731] on span "[STREET_ADDRESS]" at bounding box center [1021, 725] width 73 height 12
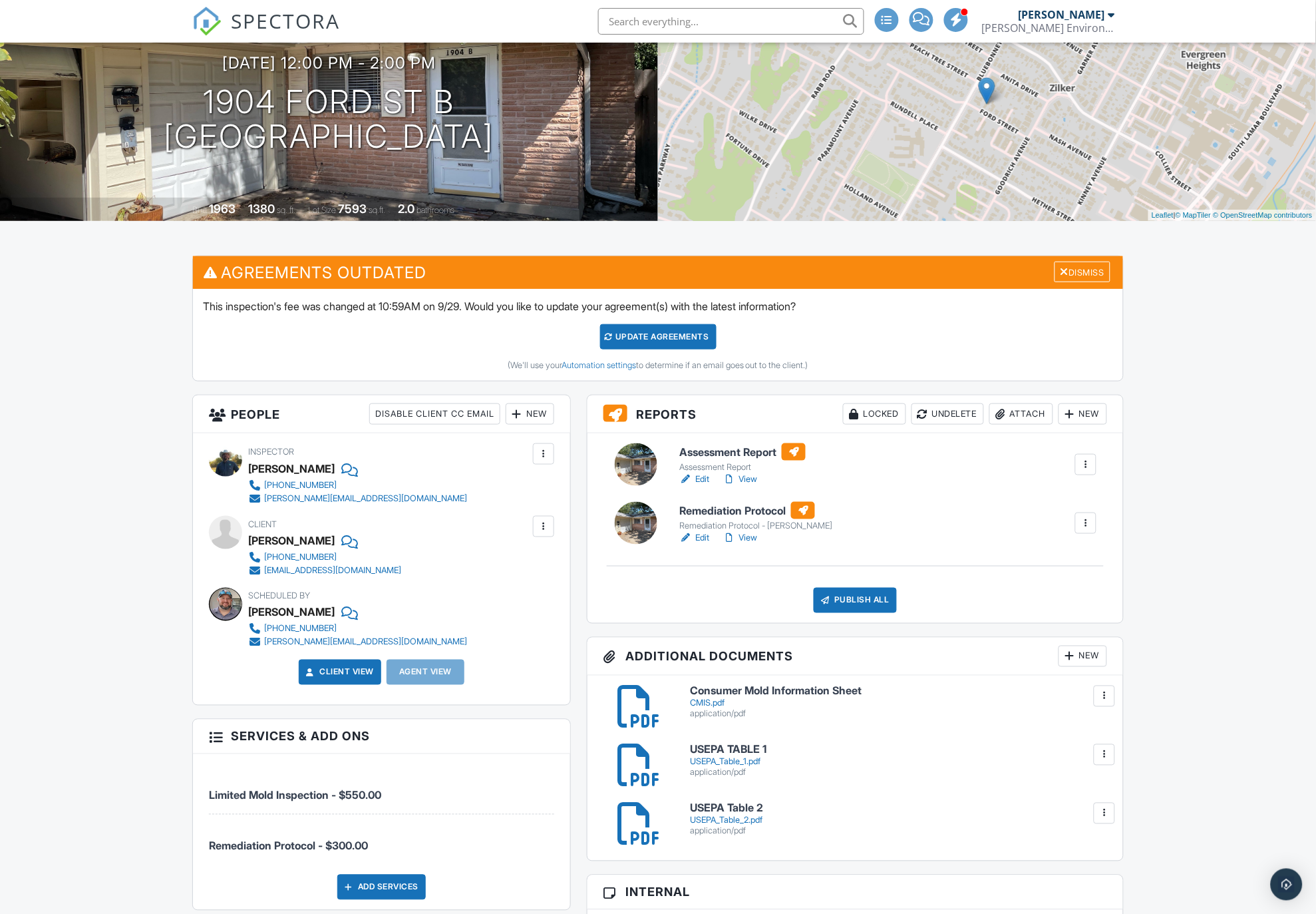
scroll to position [148, 0]
click at [719, 460] on h6 "Assessment Report" at bounding box center [742, 452] width 127 height 18
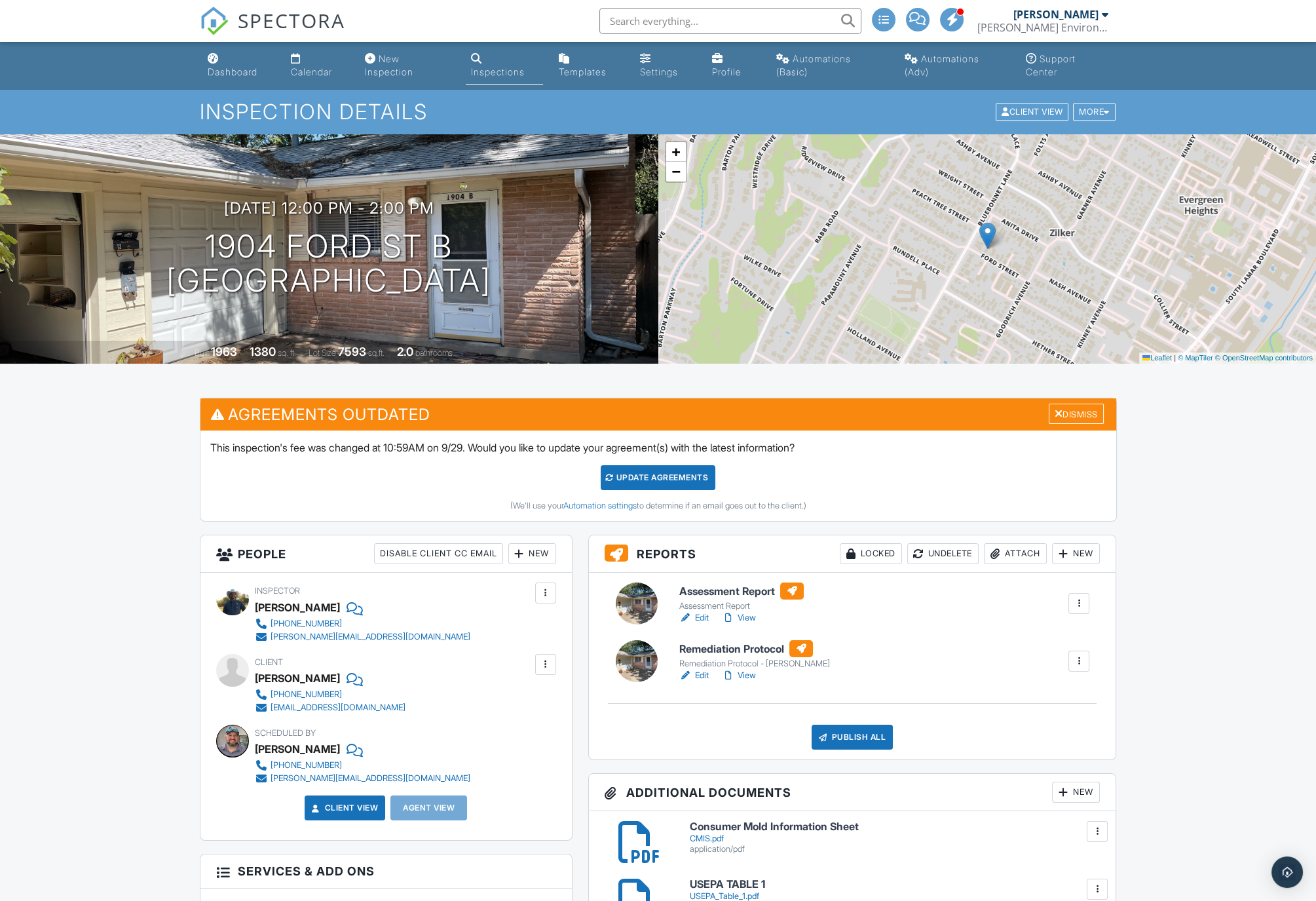
click at [704, 602] on div "Assessment Report" at bounding box center [741, 606] width 125 height 11
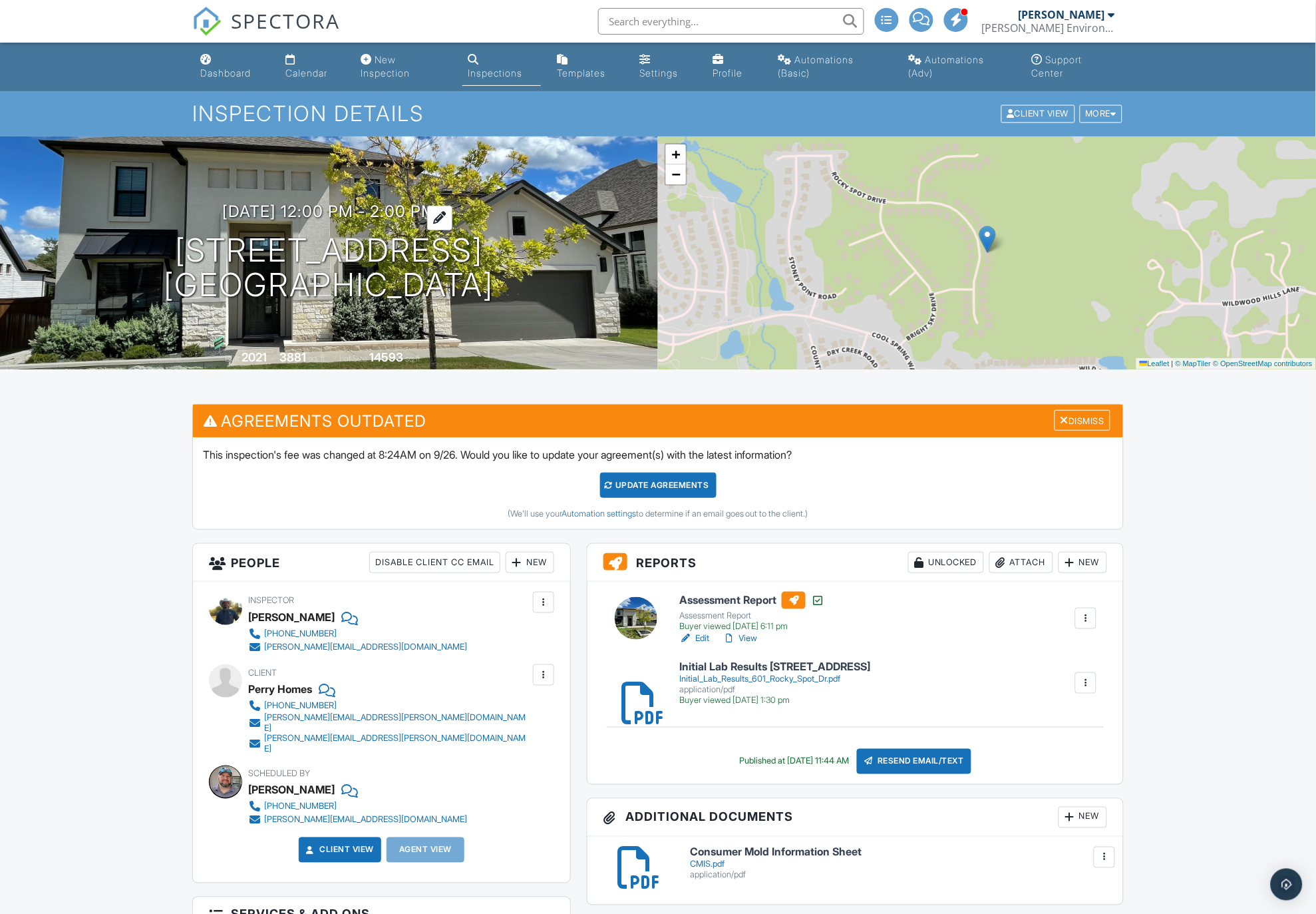
click at [287, 210] on h3 "09/25/2025 12:00 pm - 2:00 pm" at bounding box center [329, 211] width 213 height 18
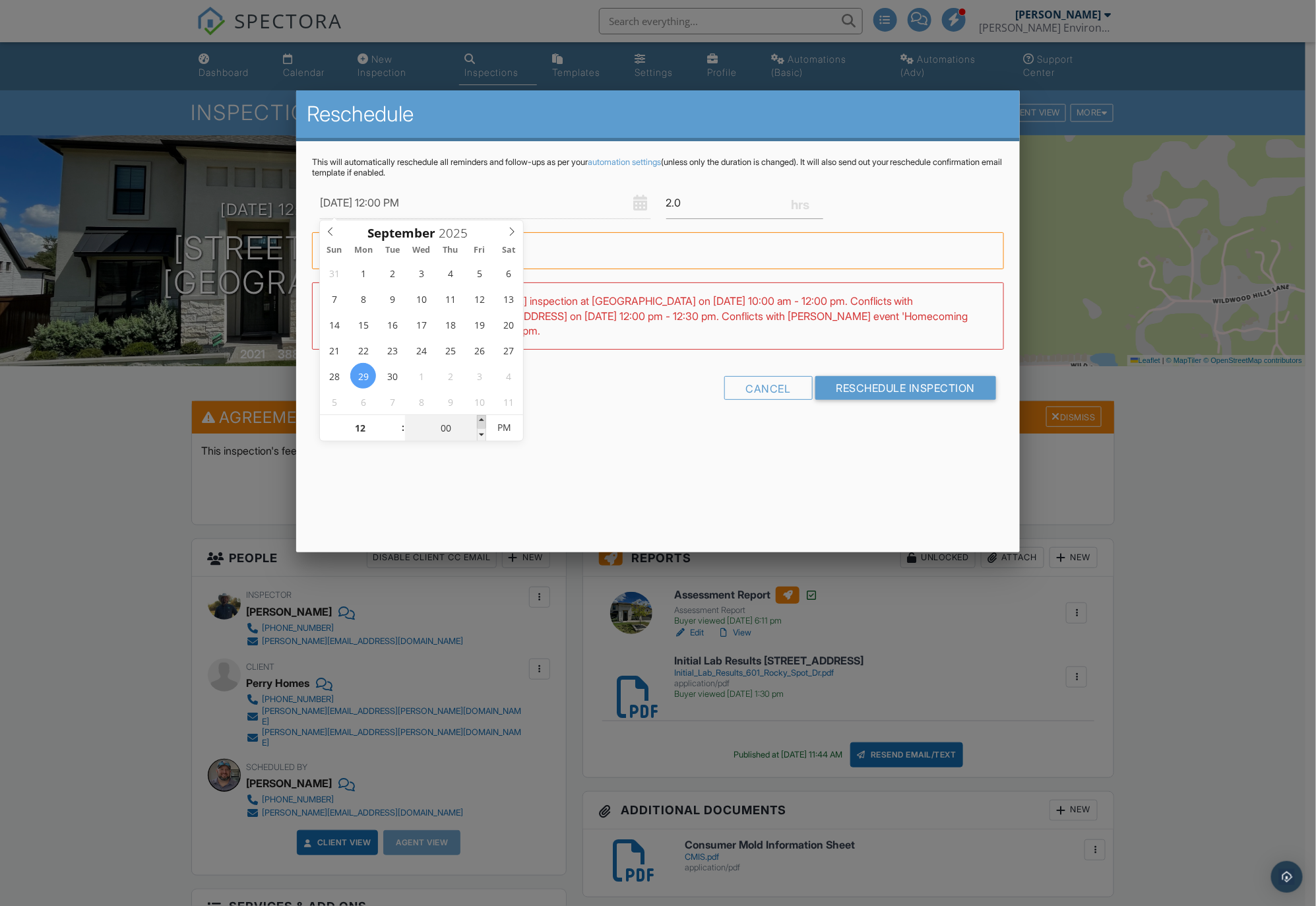
type input "09/29/2025 12:05 PM"
type input "05"
click at [482, 419] on span at bounding box center [482, 421] width 9 height 13
type input "09/29/2025 12:10 PM"
type input "10"
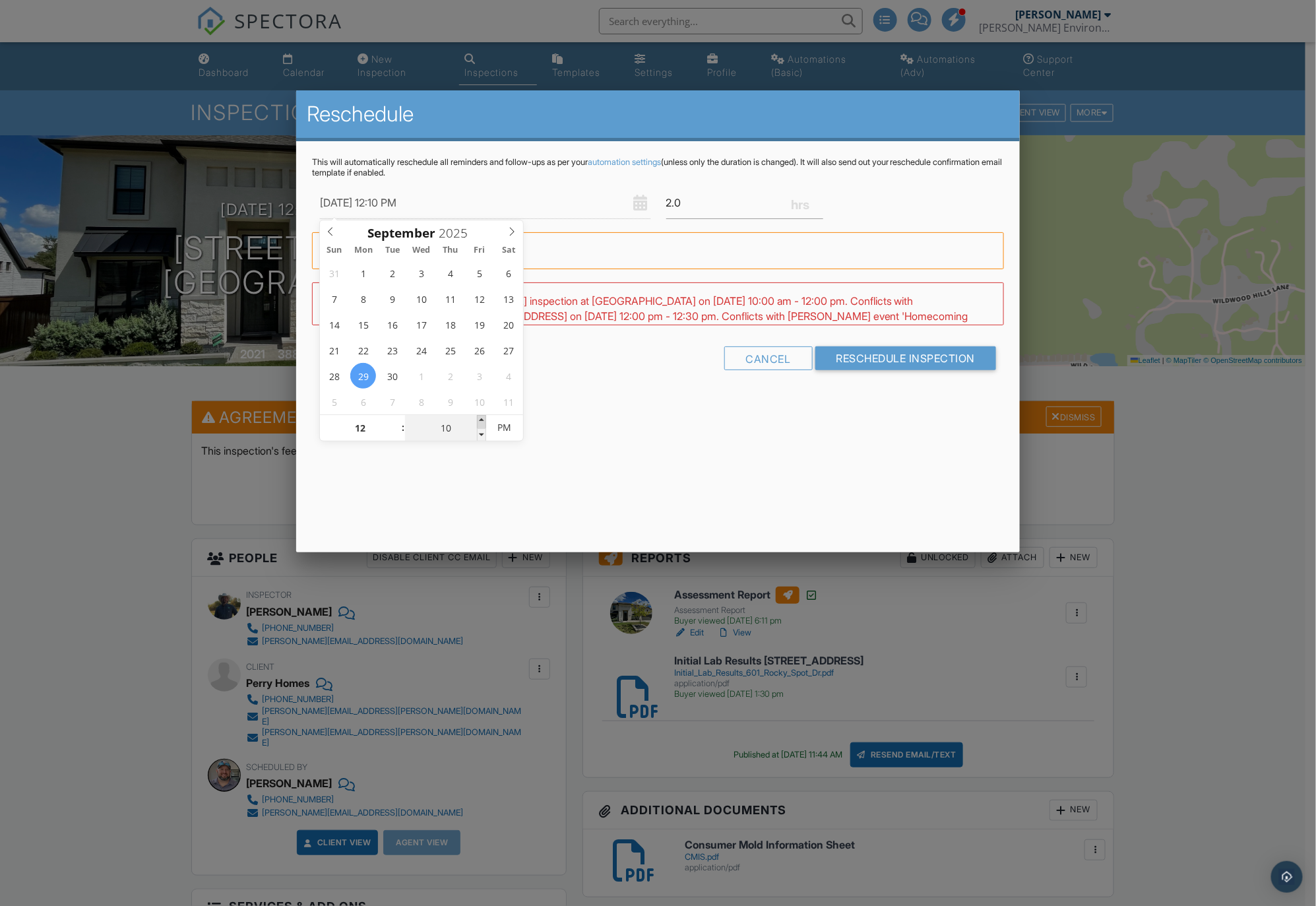
click at [482, 418] on span at bounding box center [482, 421] width 9 height 13
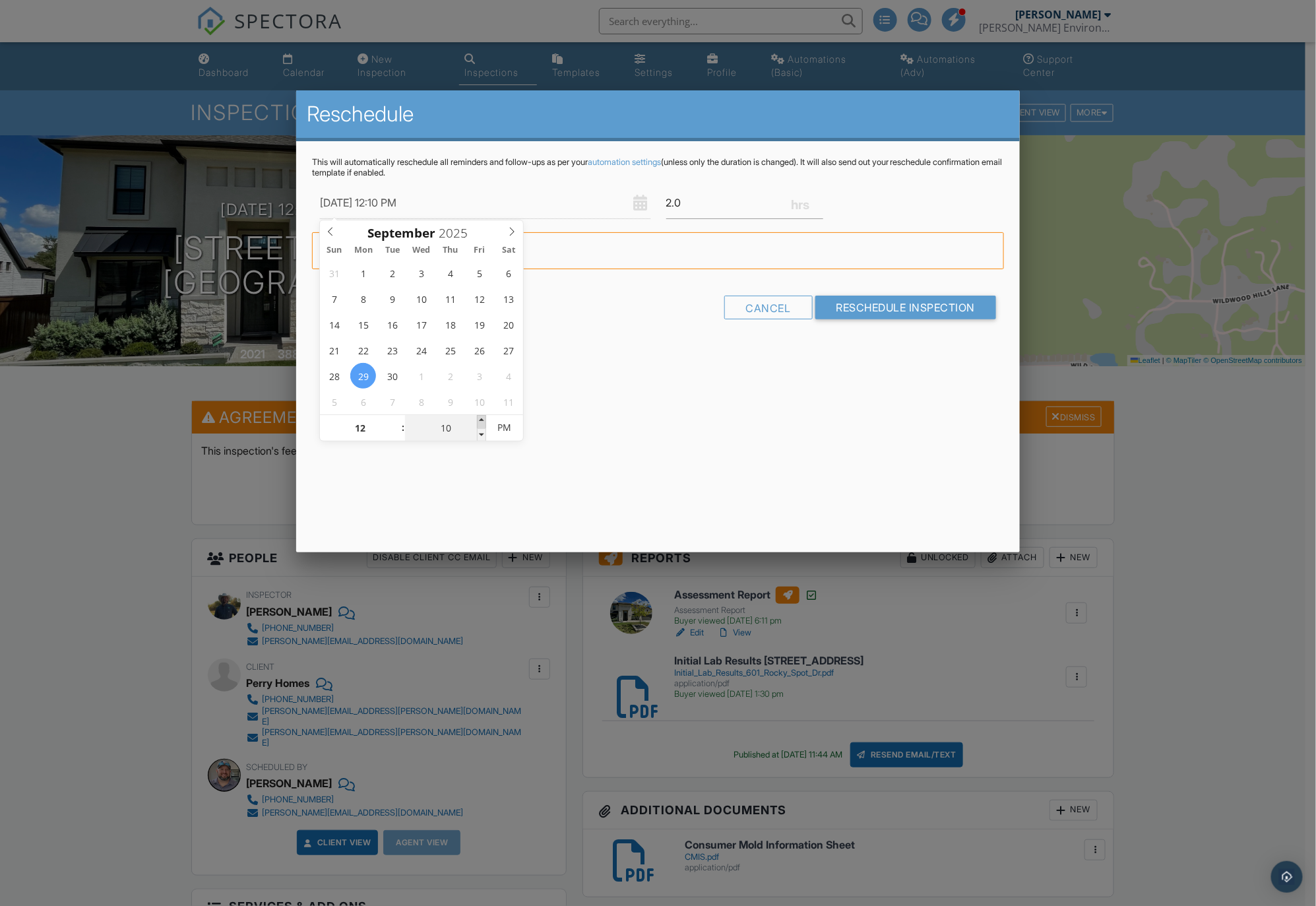
type input "09/29/2025 12:15 PM"
type input "15"
click at [482, 418] on span at bounding box center [482, 421] width 9 height 13
type input "09/29/2025 12:20 PM"
type input "20"
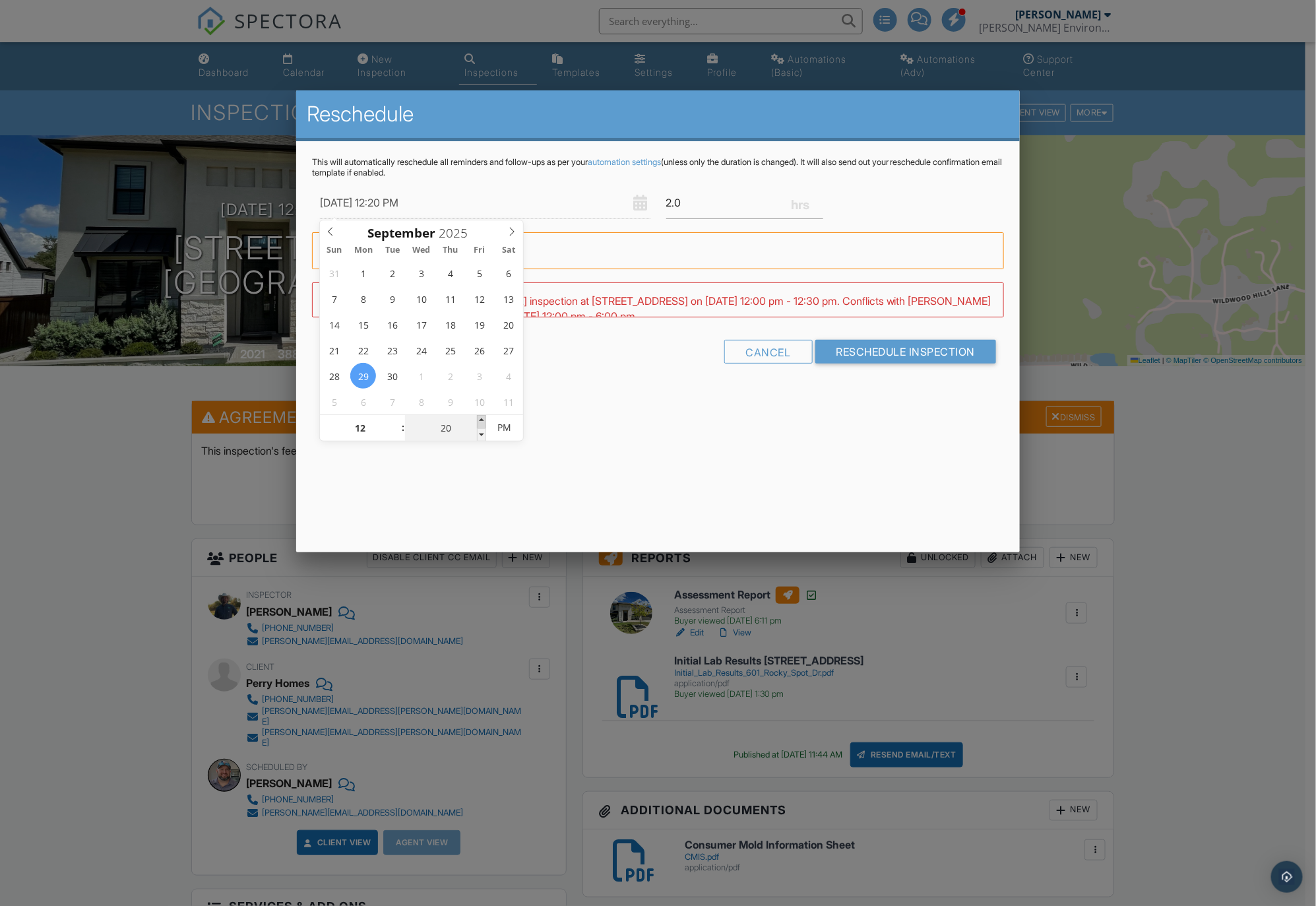
click at [482, 418] on span at bounding box center [482, 421] width 9 height 13
type input "09/29/2025 12:25 PM"
type input "25"
click at [483, 418] on span at bounding box center [482, 421] width 9 height 13
type input "09/29/2025 12:30 PM"
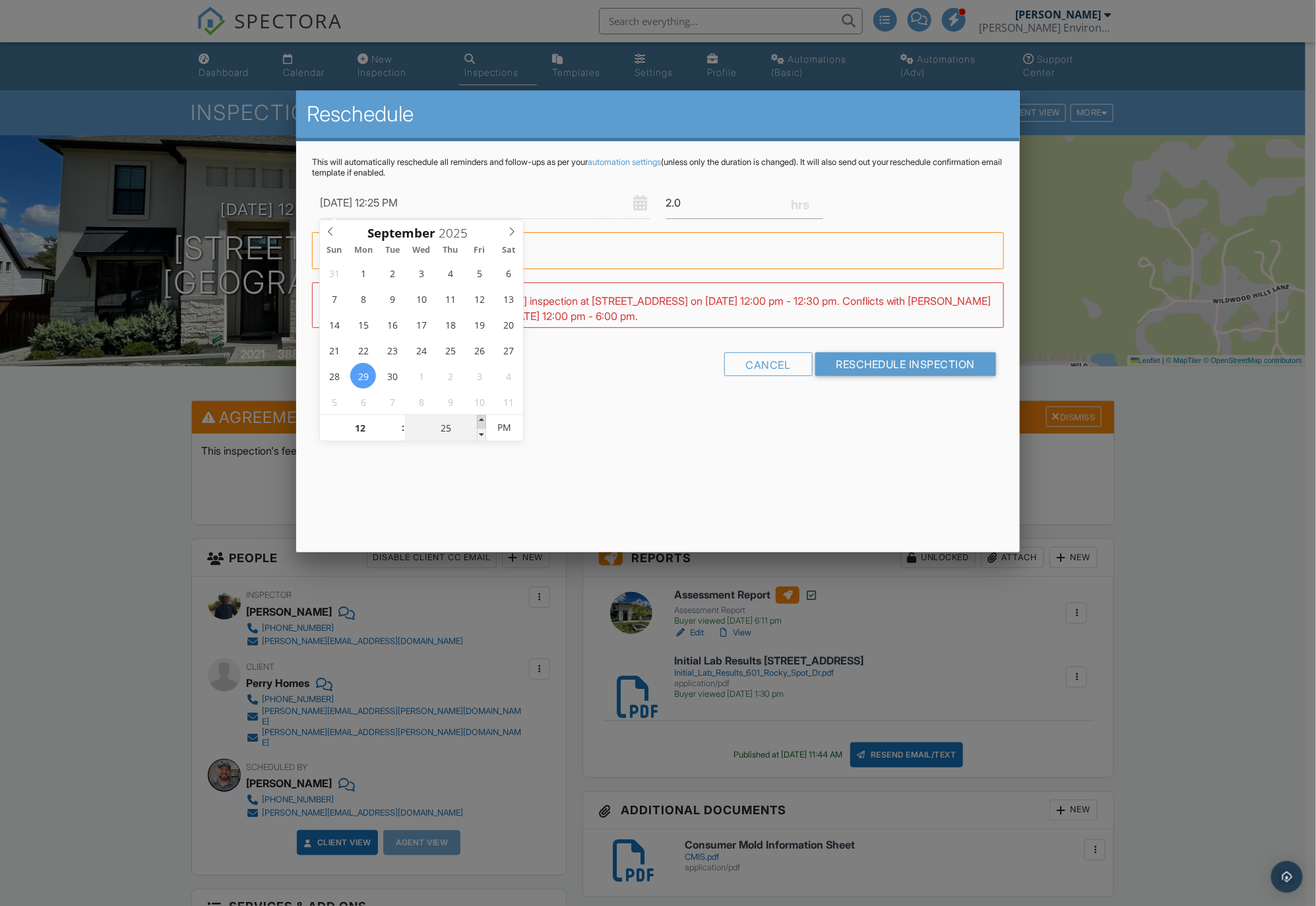
type input "30"
click at [483, 418] on span at bounding box center [482, 421] width 9 height 13
click at [818, 205] on input "1.75" at bounding box center [745, 202] width 157 height 32
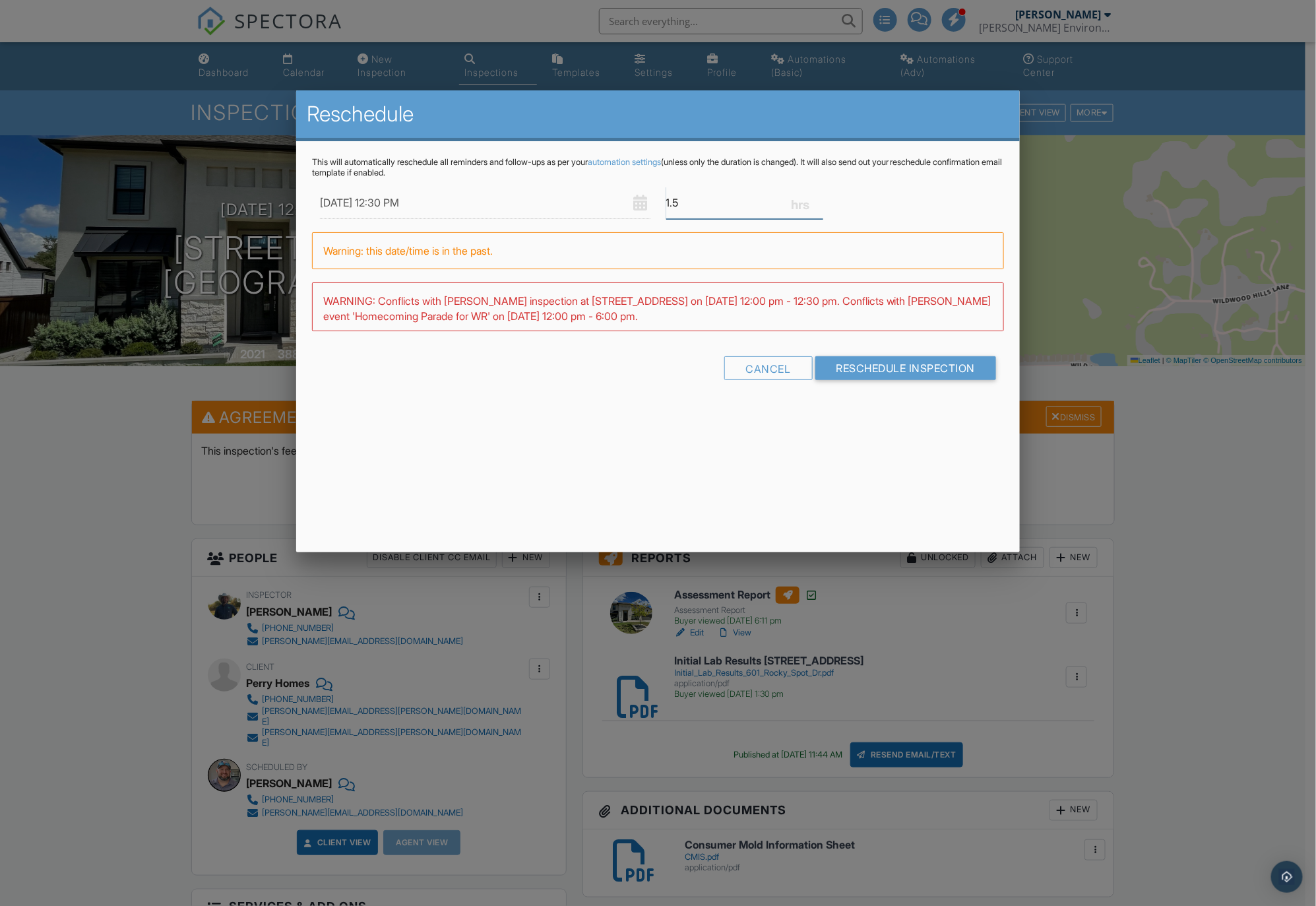
click at [818, 205] on input "1.5" at bounding box center [745, 202] width 157 height 32
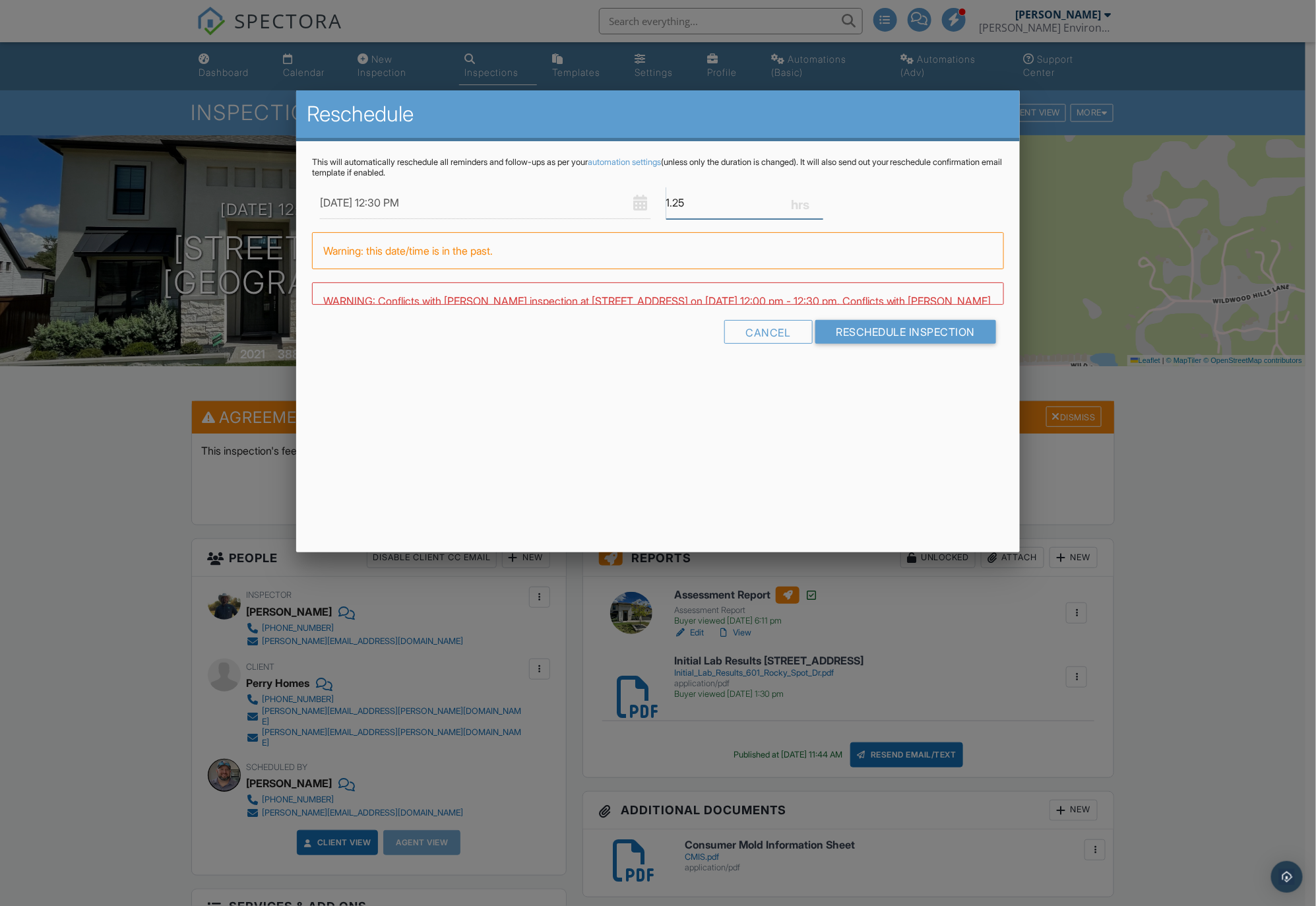
click at [818, 205] on input "1.25" at bounding box center [745, 202] width 157 height 32
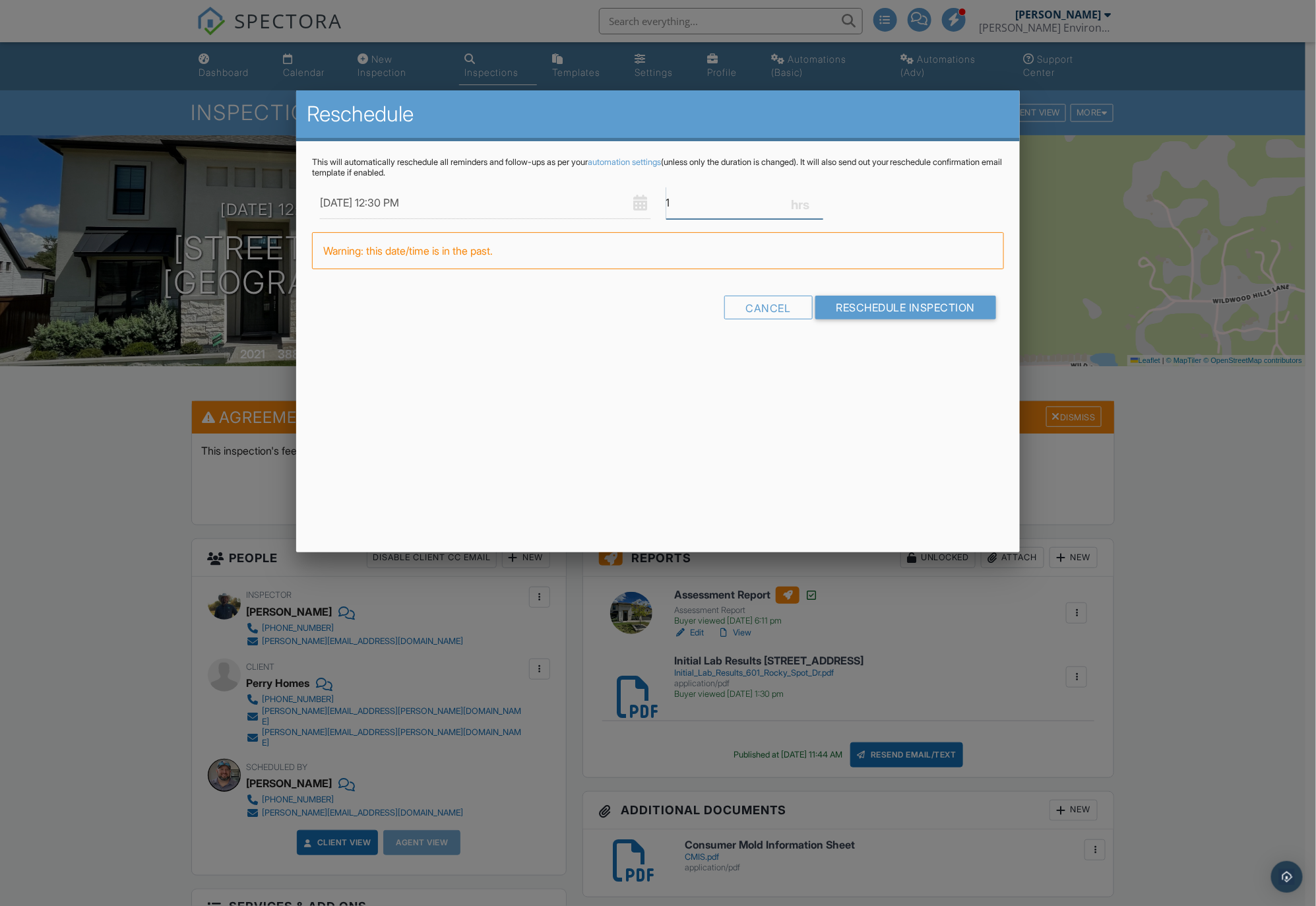
click at [818, 205] on input "1" at bounding box center [745, 202] width 157 height 32
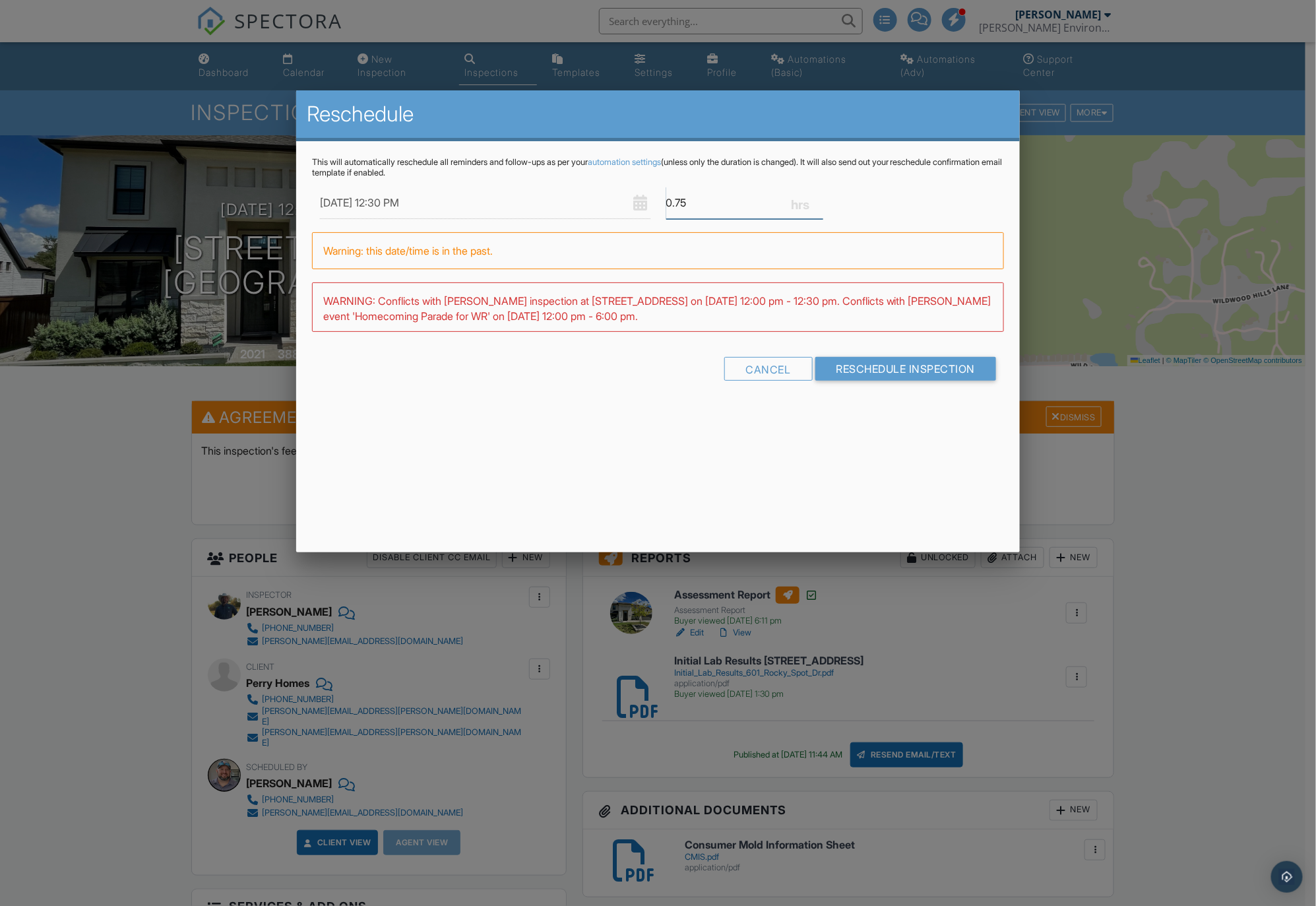
click at [818, 205] on input "0.75" at bounding box center [745, 202] width 157 height 32
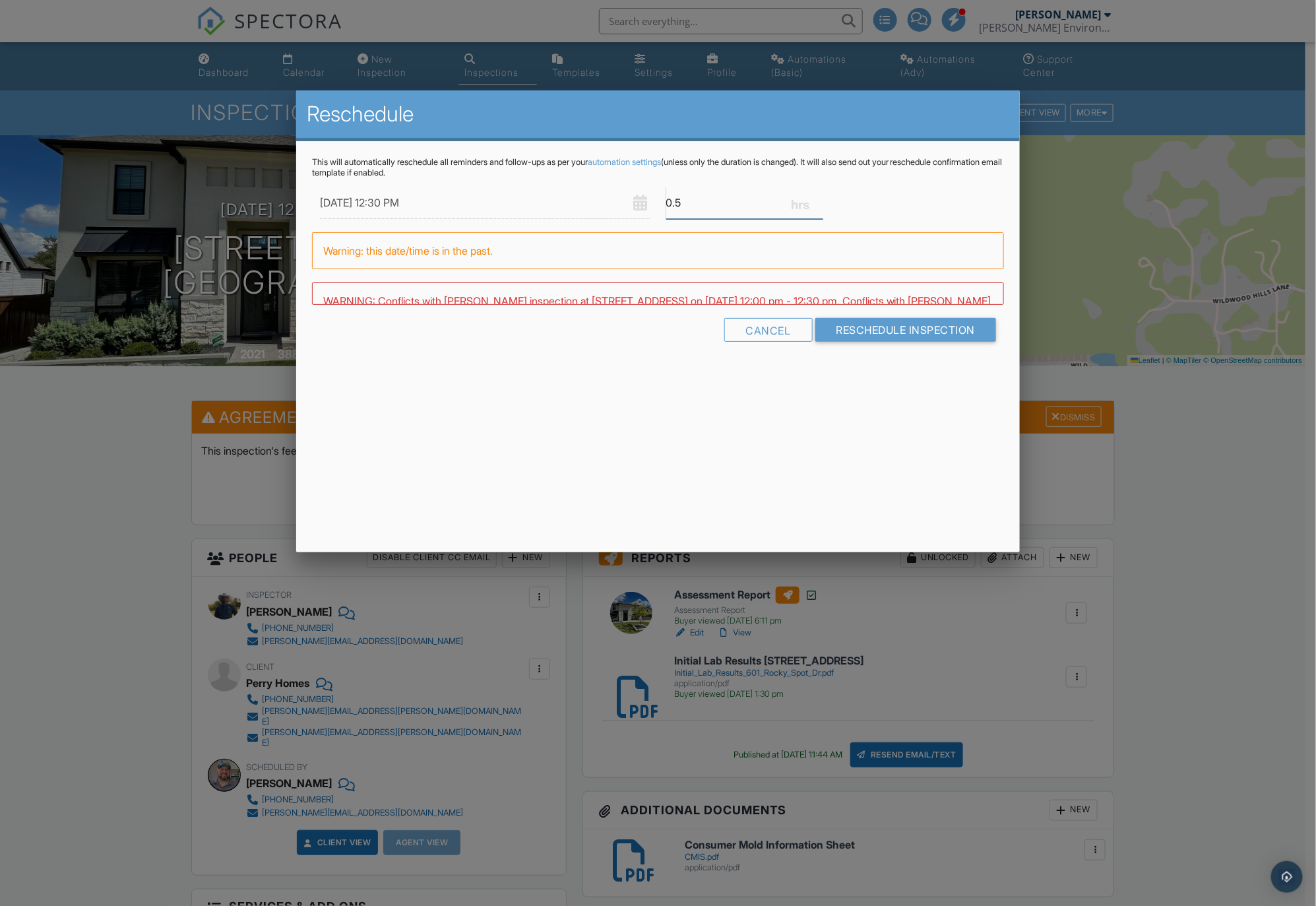
type input "0.5"
click at [818, 205] on input "0.5" at bounding box center [745, 202] width 157 height 32
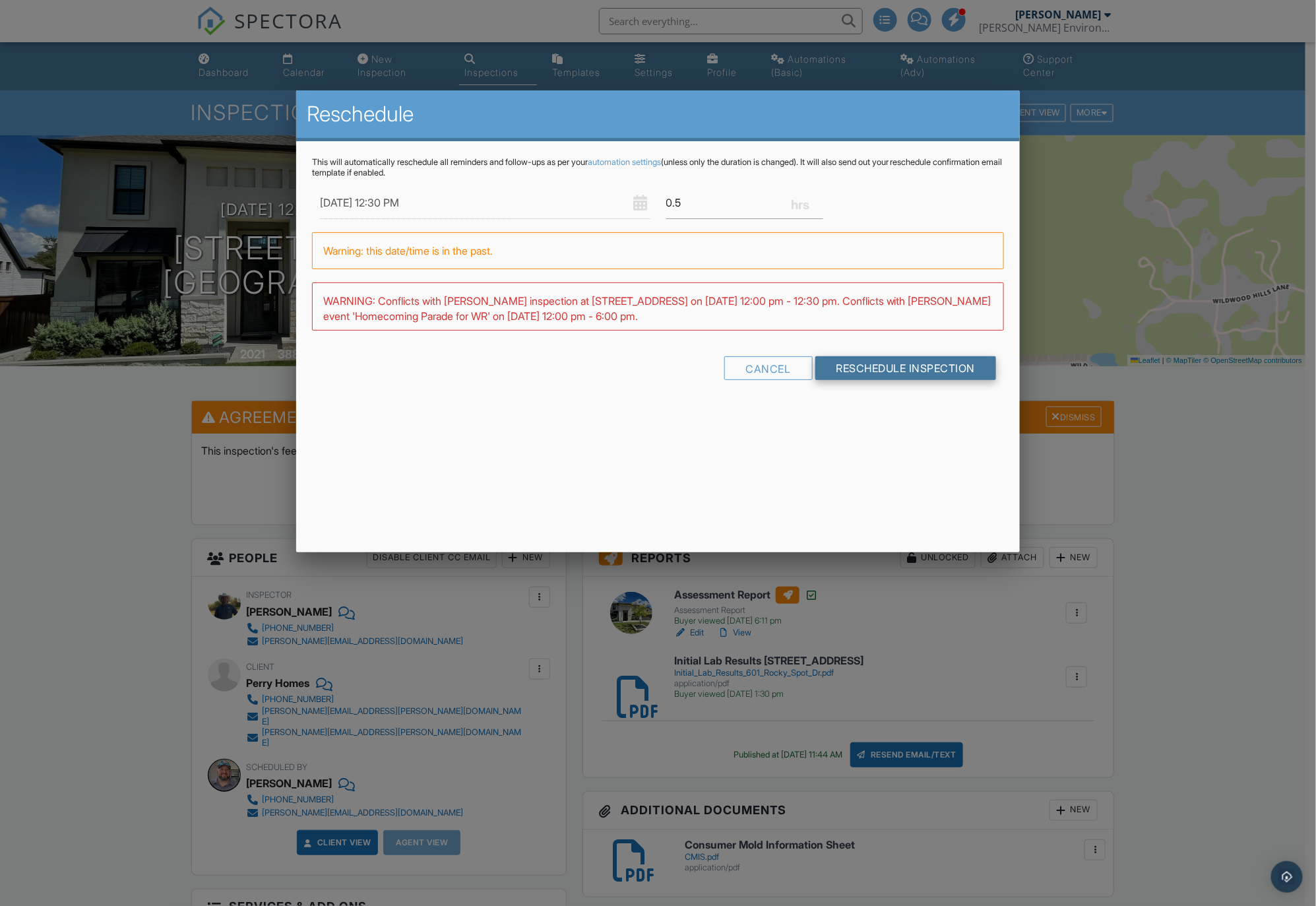
click at [871, 340] on form "09/29/2025 12:30 PM 0.5 Warning: this date/time is in the past. WARNING: Confli…" at bounding box center [658, 288] width 692 height 202
click at [866, 370] on input "Reschedule Inspection" at bounding box center [906, 372] width 181 height 24
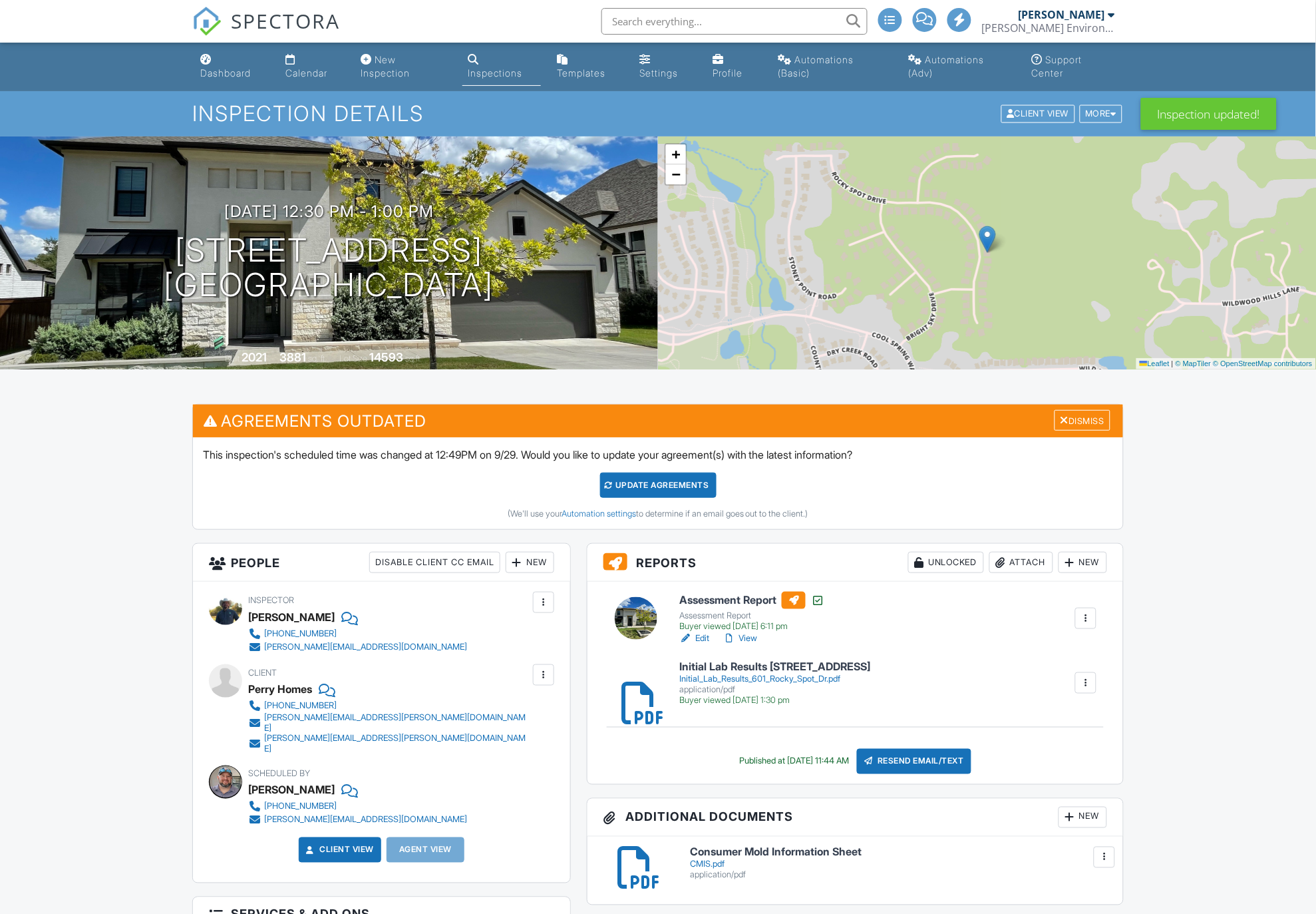
click at [317, 68] on div "Calendar" at bounding box center [306, 73] width 42 height 12
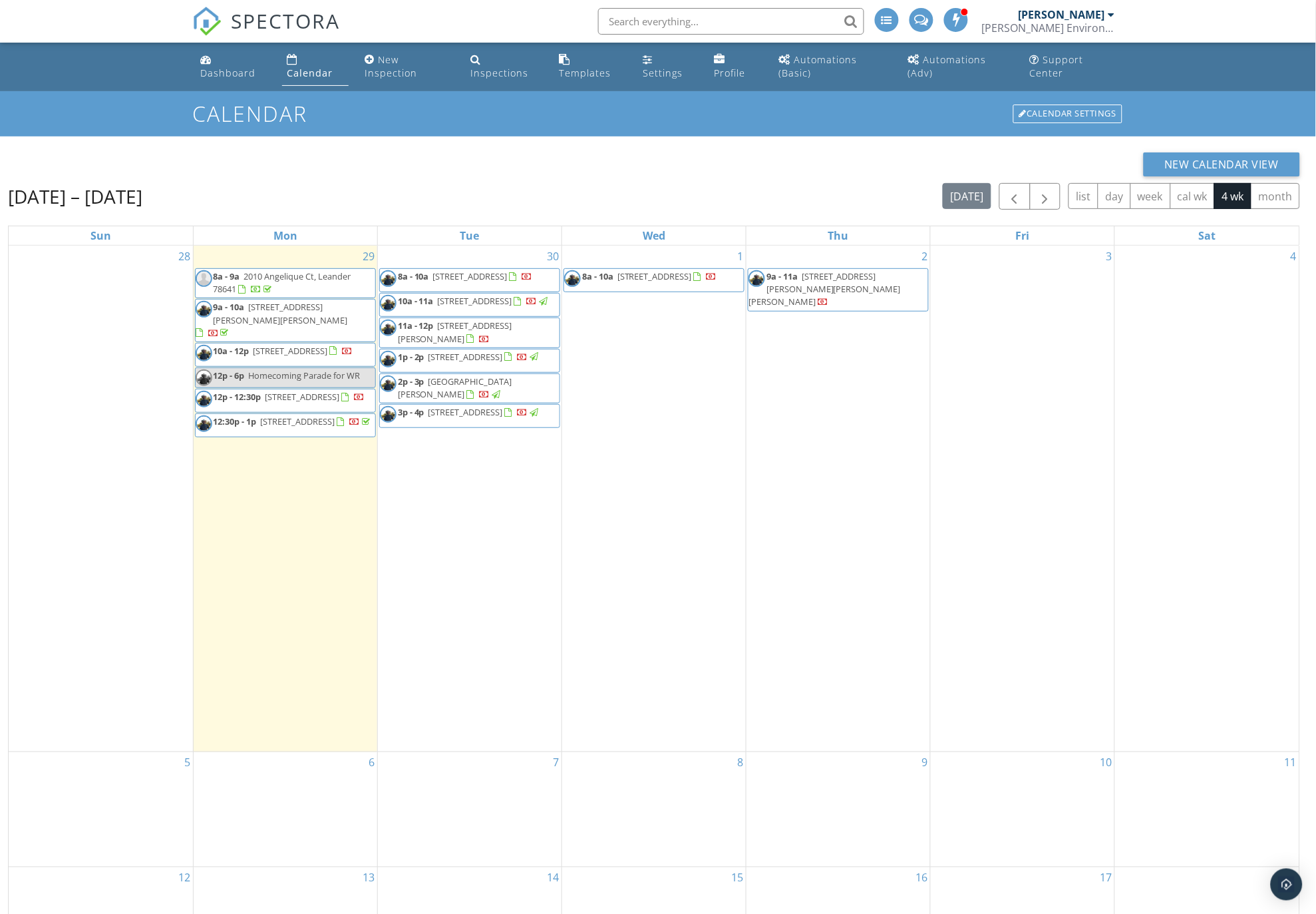
click at [681, 21] on input "text" at bounding box center [731, 21] width 266 height 27
type input "first nation"
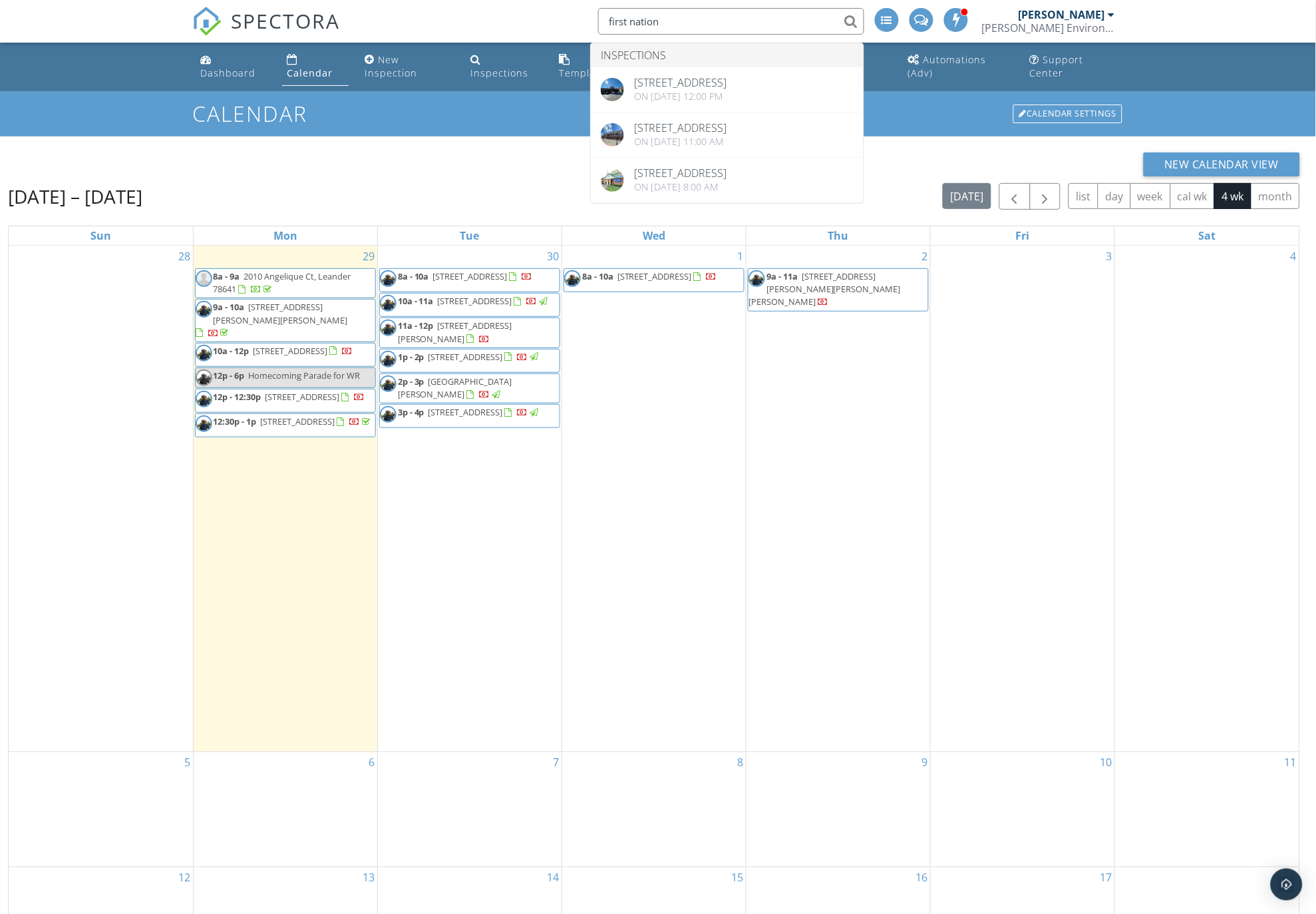
drag, startPoint x: 673, startPoint y: 22, endPoint x: 603, endPoint y: 20, distance: 70.0
click at [605, 20] on input "first nation" at bounding box center [731, 21] width 266 height 27
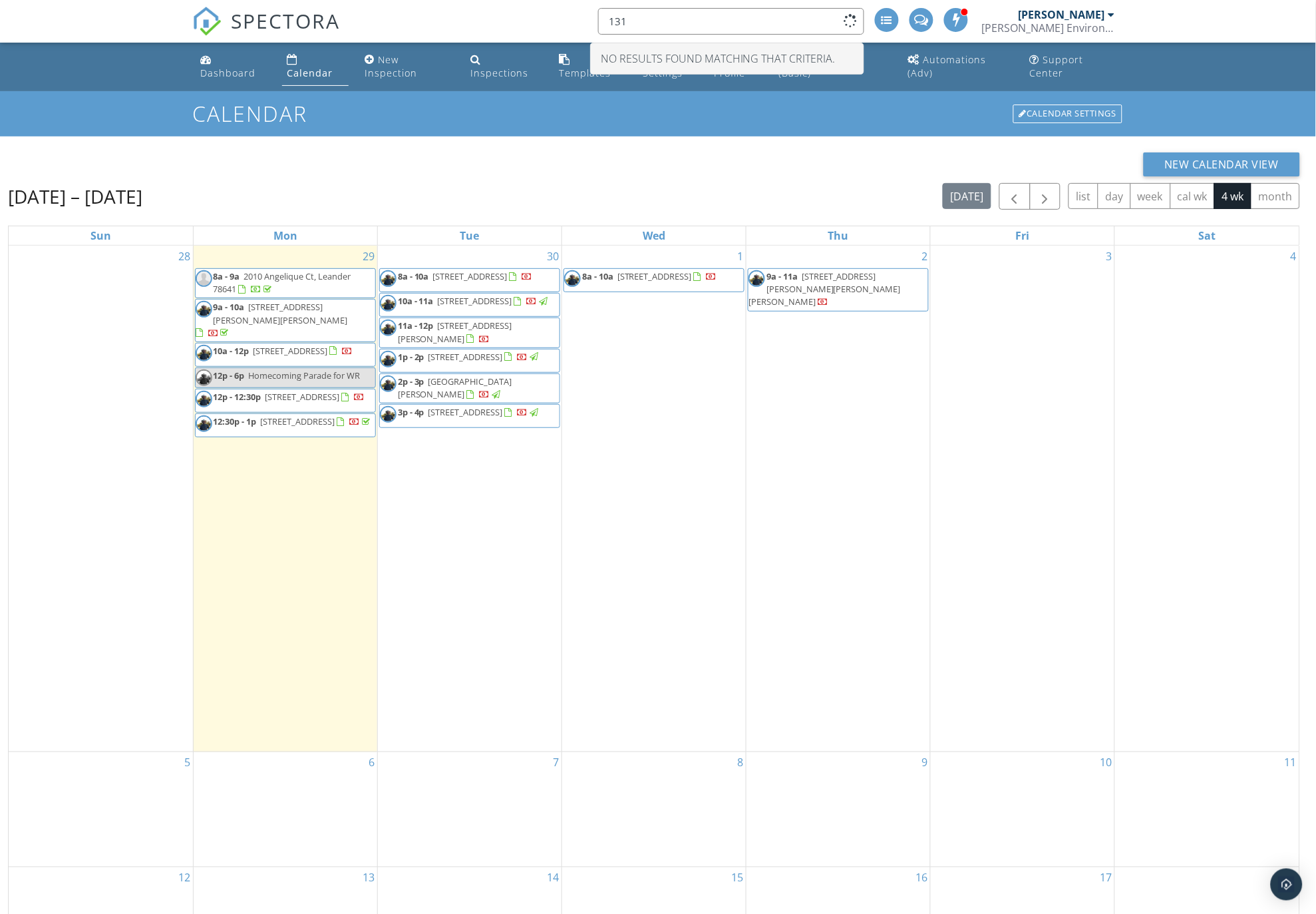
type input "1312"
drag, startPoint x: 653, startPoint y: 18, endPoint x: 587, endPoint y: 18, distance: 66.0
click at [587, 18] on li "1312 No results found matching that criteria." at bounding box center [727, 21] width 285 height 42
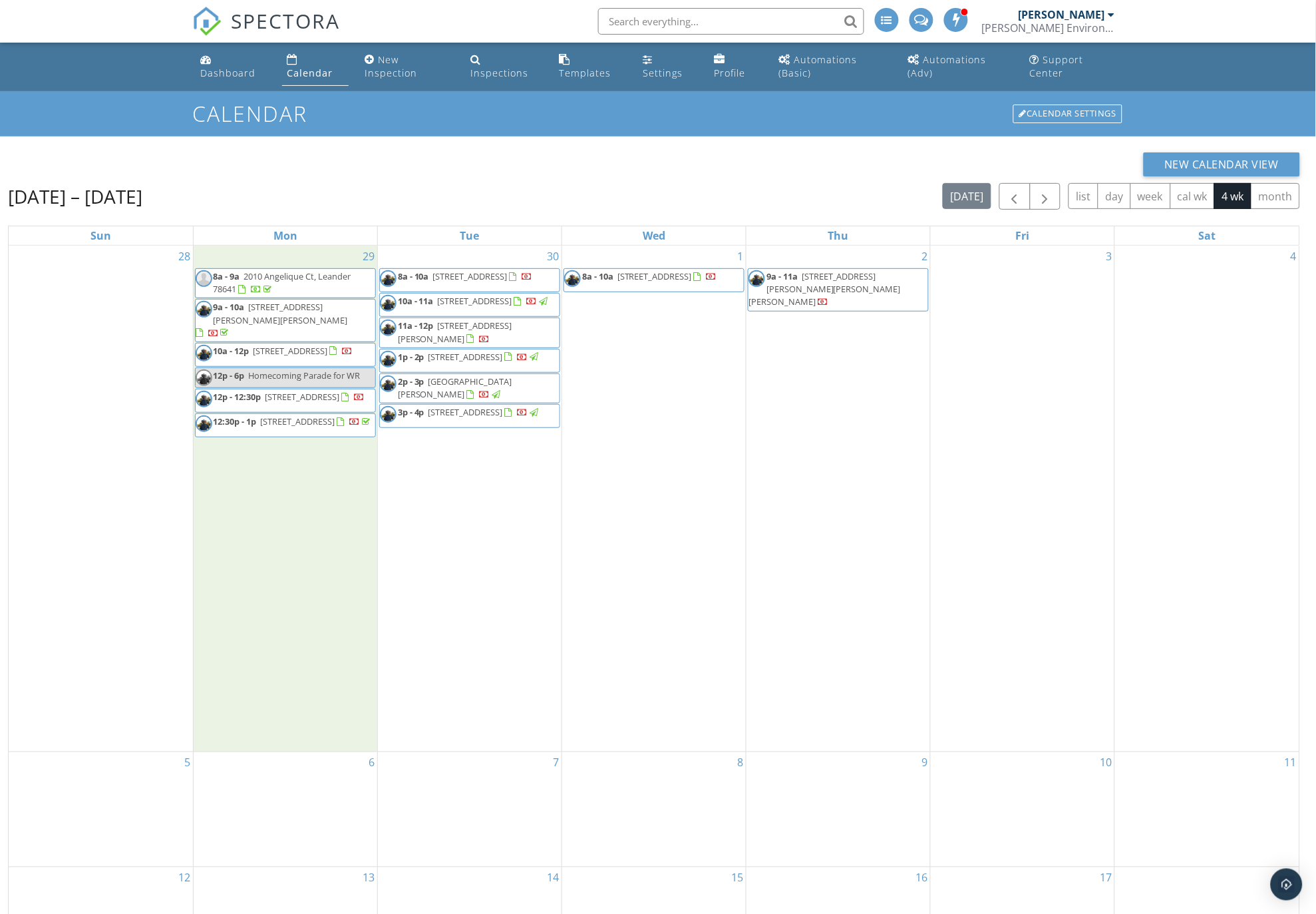
click at [253, 523] on div "29 8a - 9a 2010 Angelique Ct, Leander 78641 9a - 10a [STREET_ADDRESS][PERSON_NA…" at bounding box center [285, 498] width 183 height 506
click at [275, 474] on link "Inspection" at bounding box center [283, 469] width 68 height 21
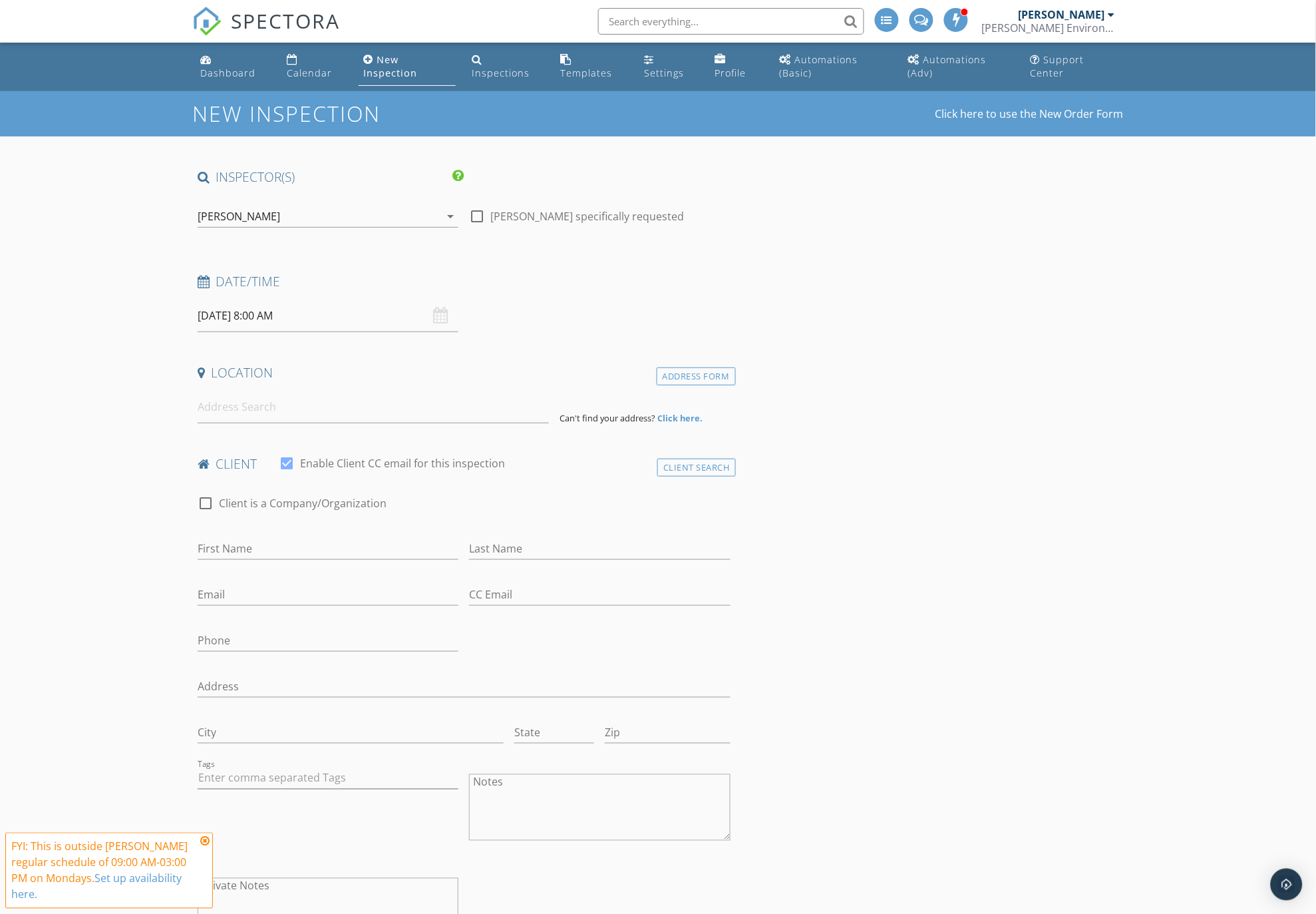
click at [283, 318] on input "09/29/2025 8:00 AM" at bounding box center [328, 315] width 261 height 32
type input "09"
type input "09/29/2025 9:00 AM"
click at [275, 533] on span at bounding box center [275, 536] width 9 height 13
type input "10"
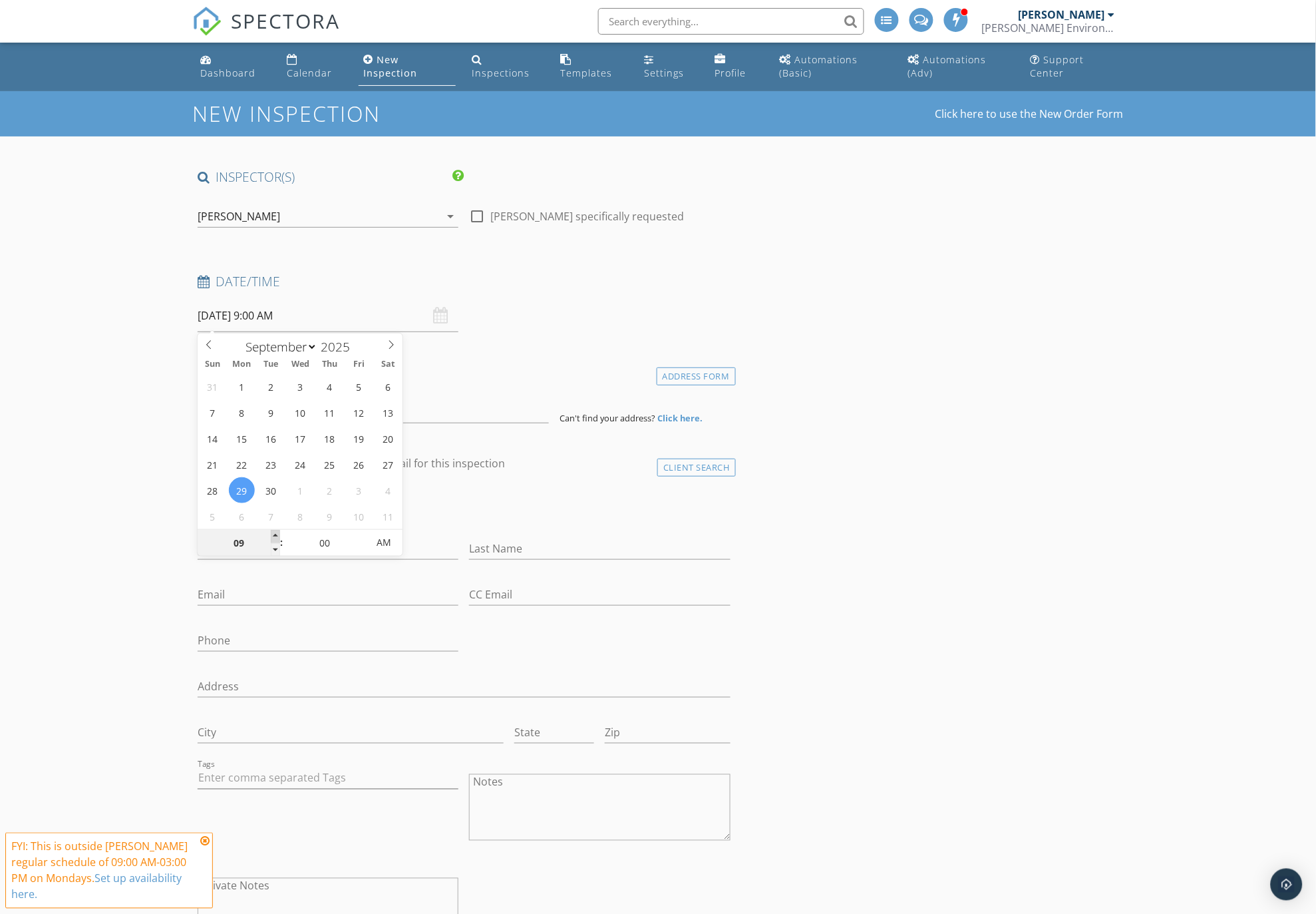
type input "09/29/2025 10:00 AM"
click at [275, 533] on span at bounding box center [275, 536] width 9 height 13
type input "11"
type input "09/29/2025 11:00 AM"
click at [275, 533] on span at bounding box center [275, 536] width 9 height 13
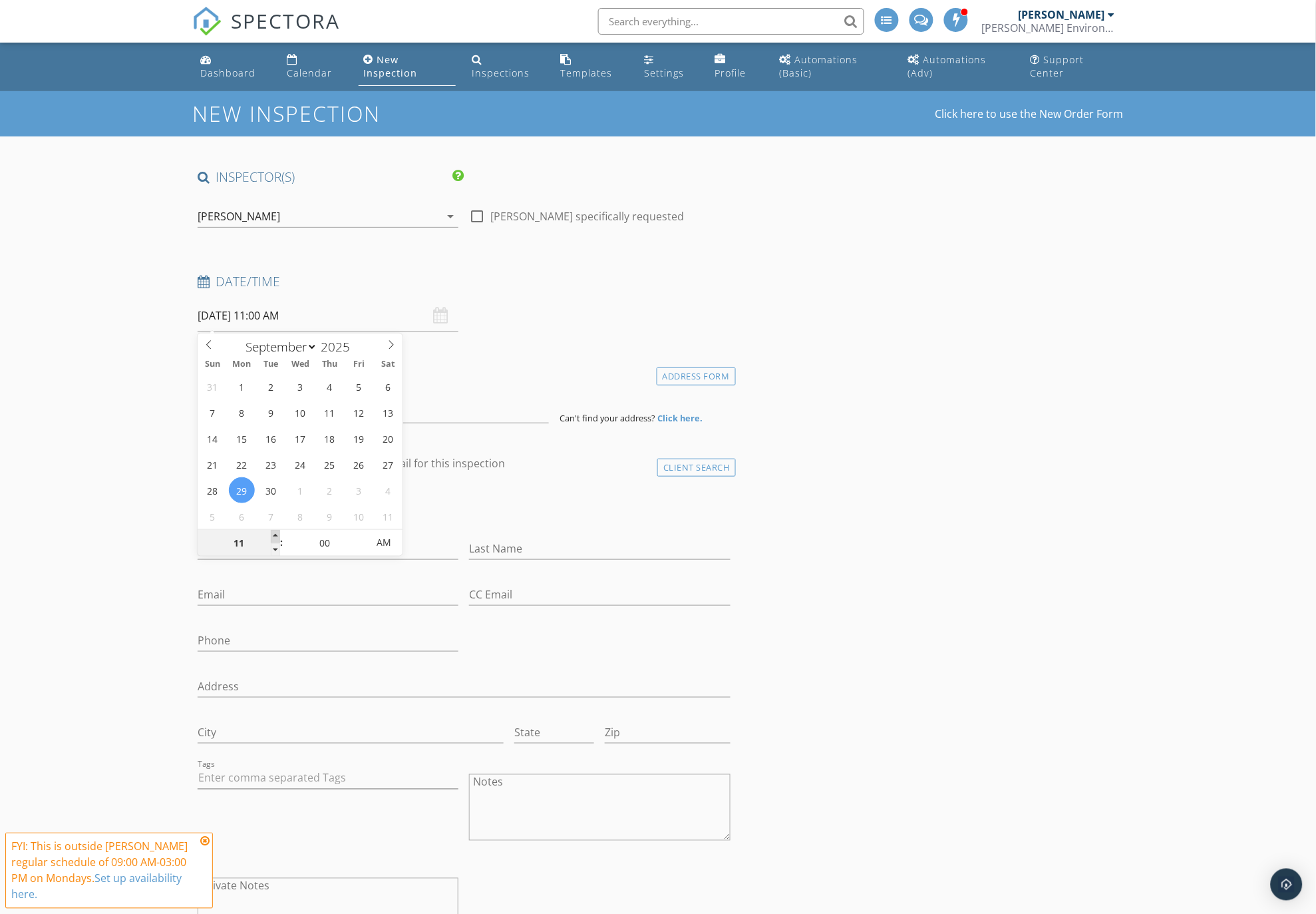
type input "12"
type input "09/29/2025 12:00 PM"
click at [275, 531] on span at bounding box center [275, 536] width 9 height 13
type input "01"
type input "09/29/2025 1:00 PM"
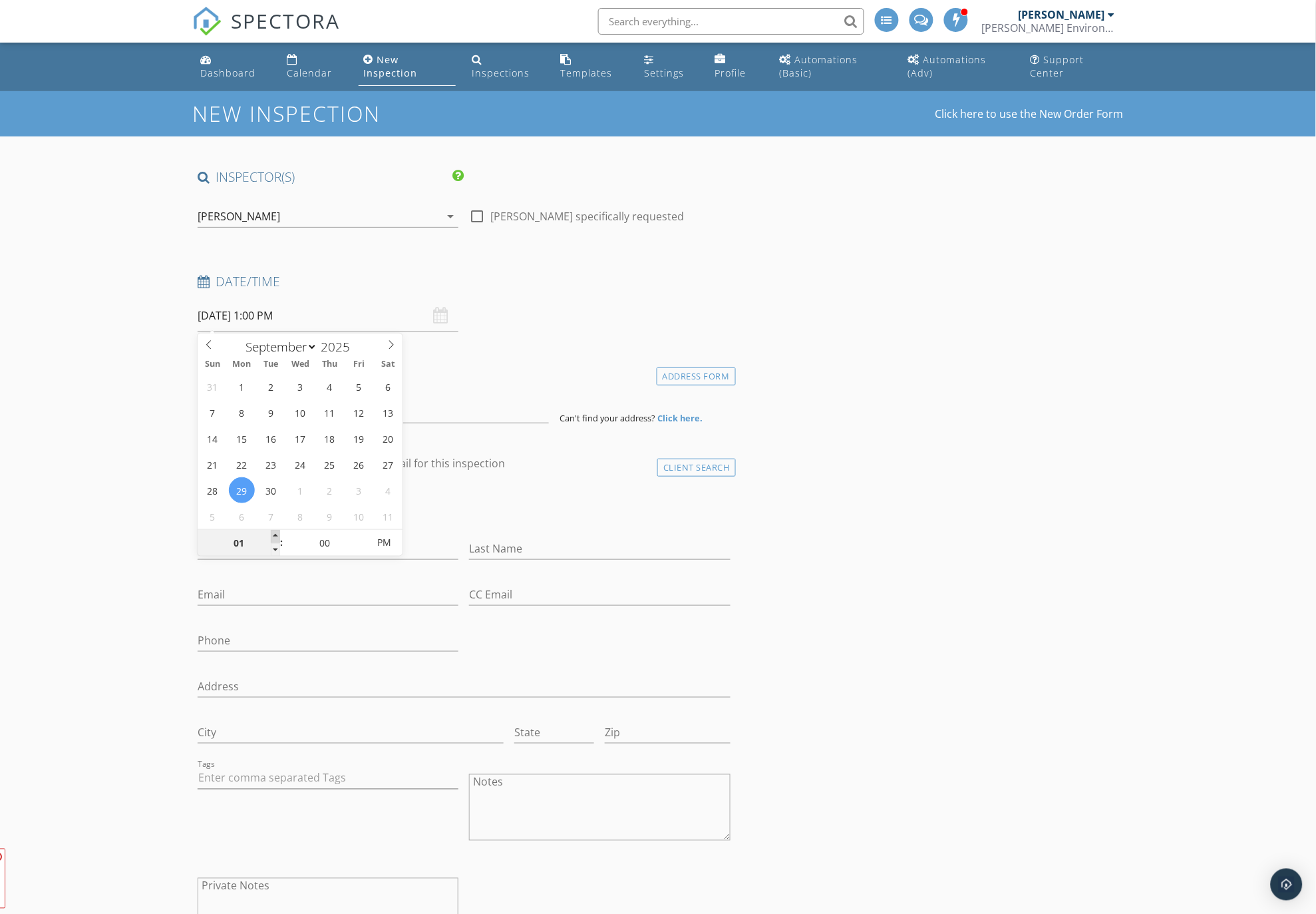
click at [275, 530] on span at bounding box center [275, 536] width 9 height 13
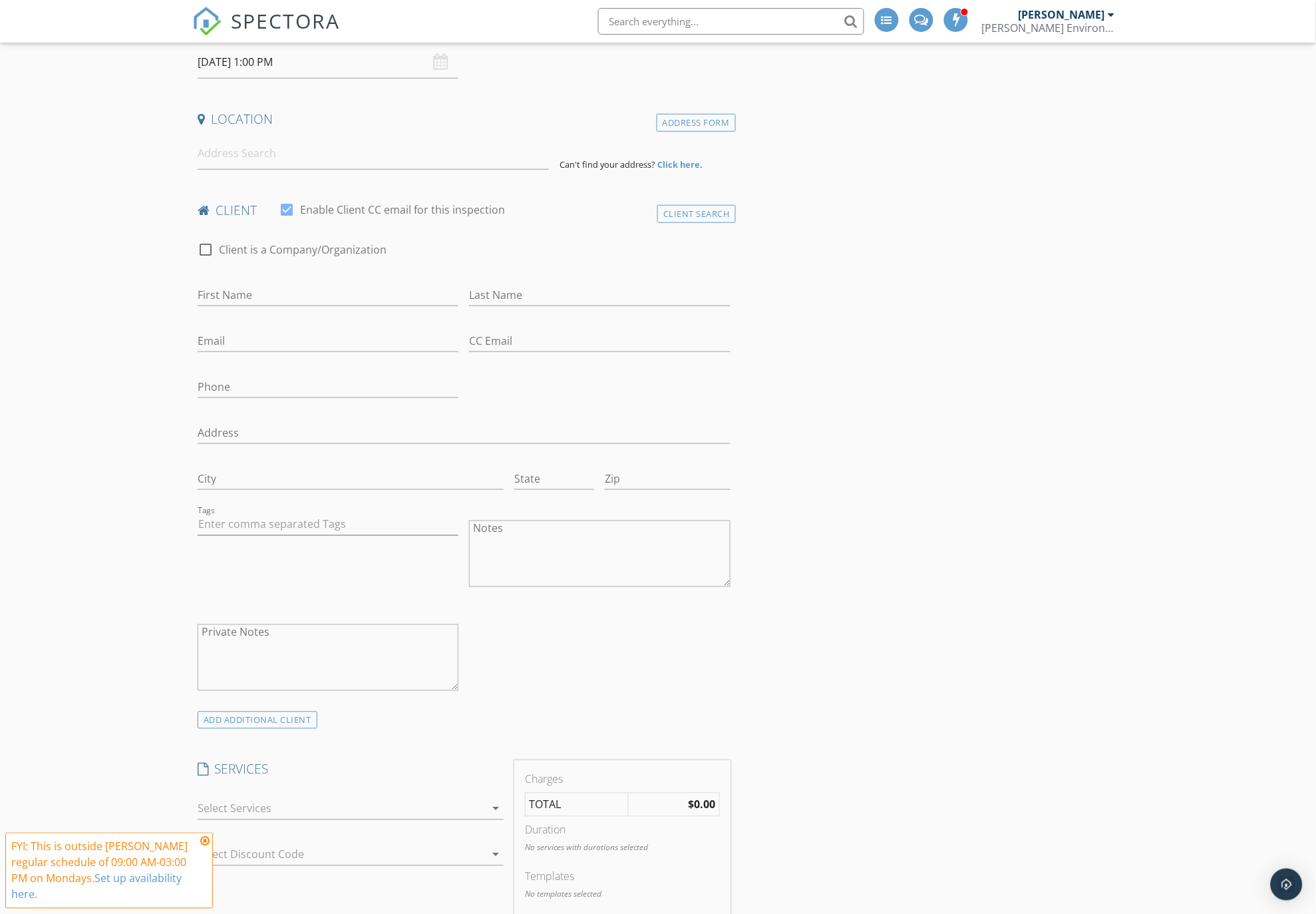
scroll to position [222, 0]
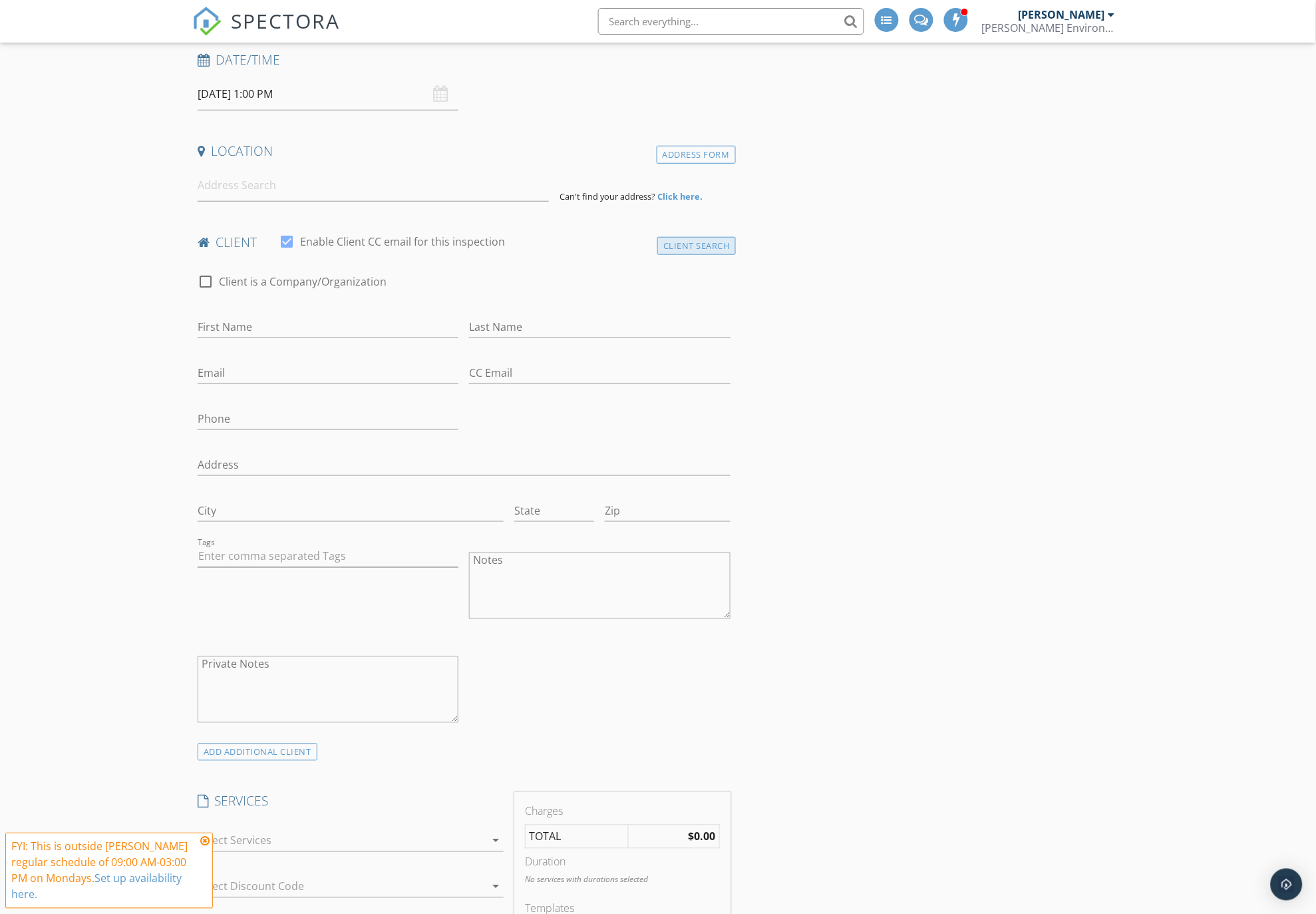
click at [686, 248] on div "Client Search" at bounding box center [697, 246] width 78 height 18
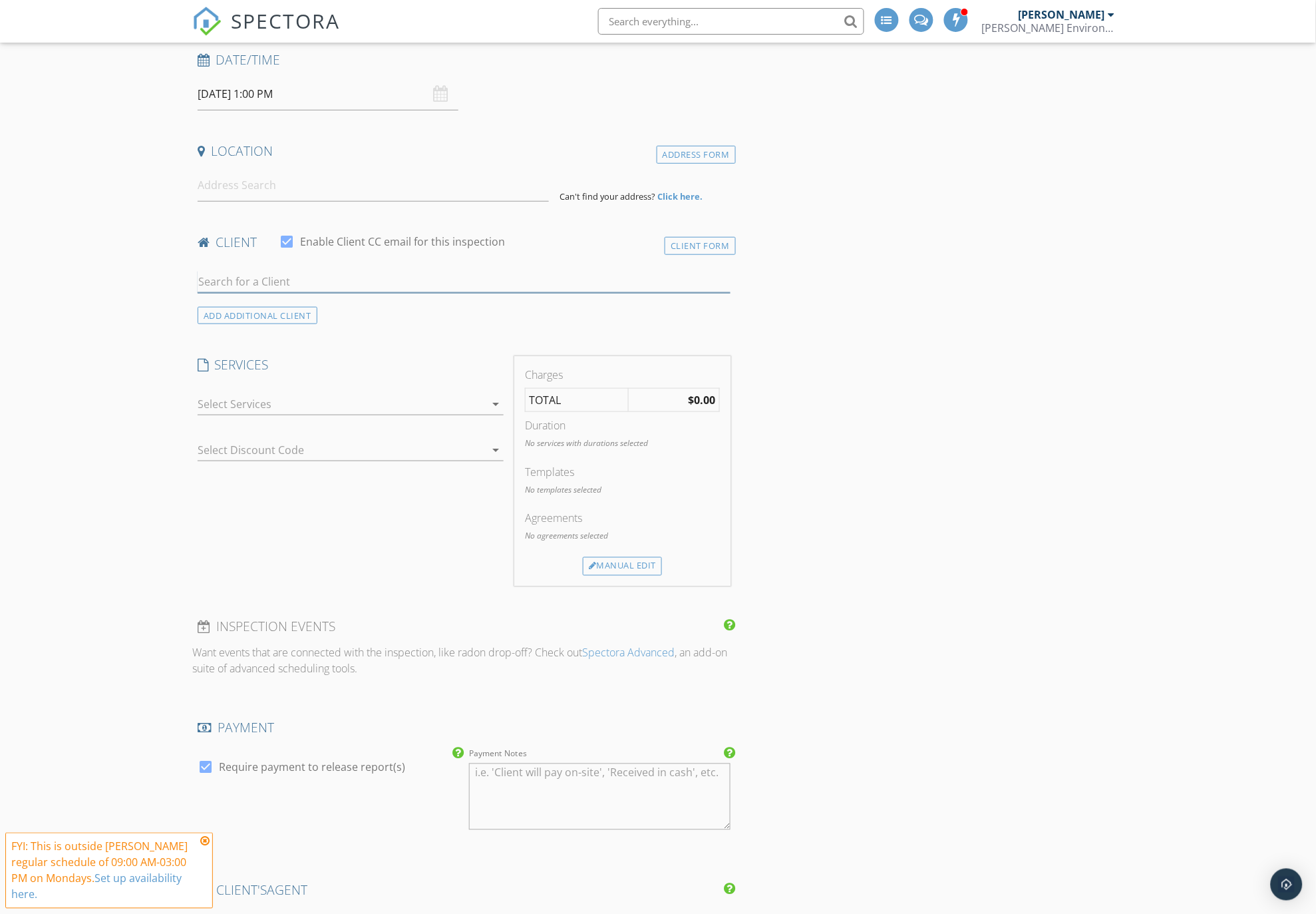
click at [272, 279] on input "text" at bounding box center [464, 282] width 533 height 22
type input "first national"
click at [295, 310] on div "First National Bank Nicole Herring" at bounding box center [325, 305] width 180 height 16
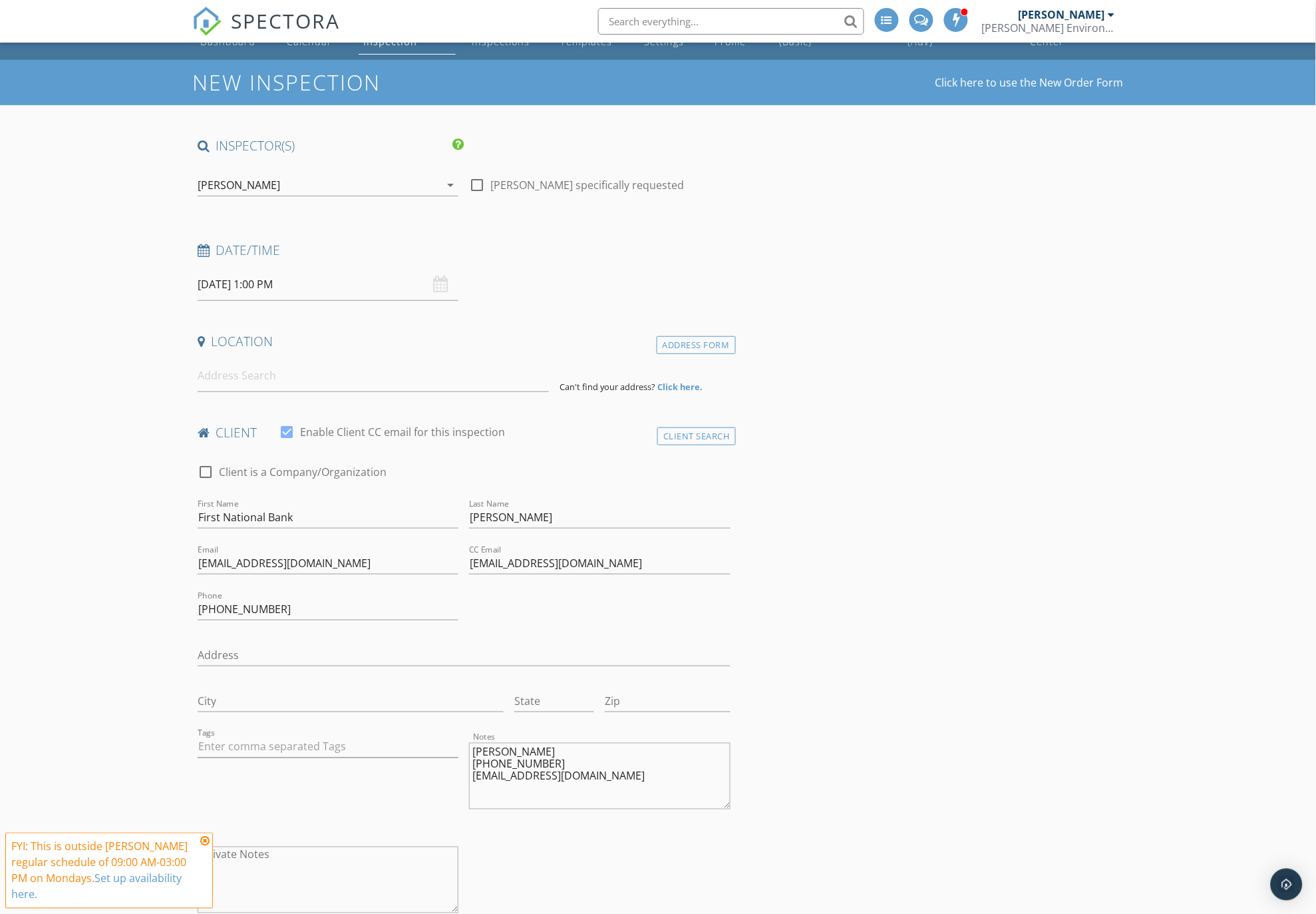
scroll to position [0, 0]
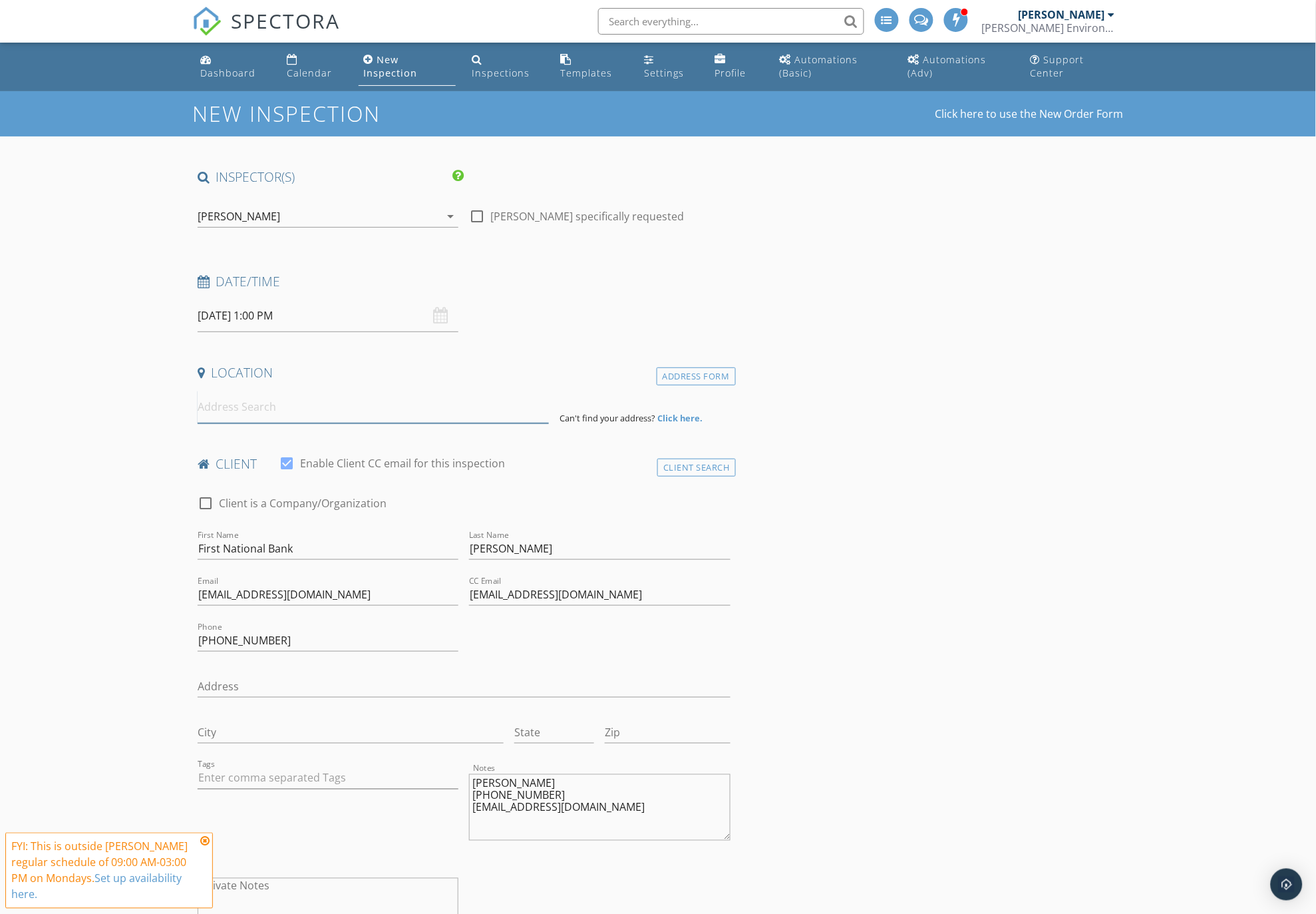
click at [272, 414] on input at bounding box center [374, 407] width 351 height 32
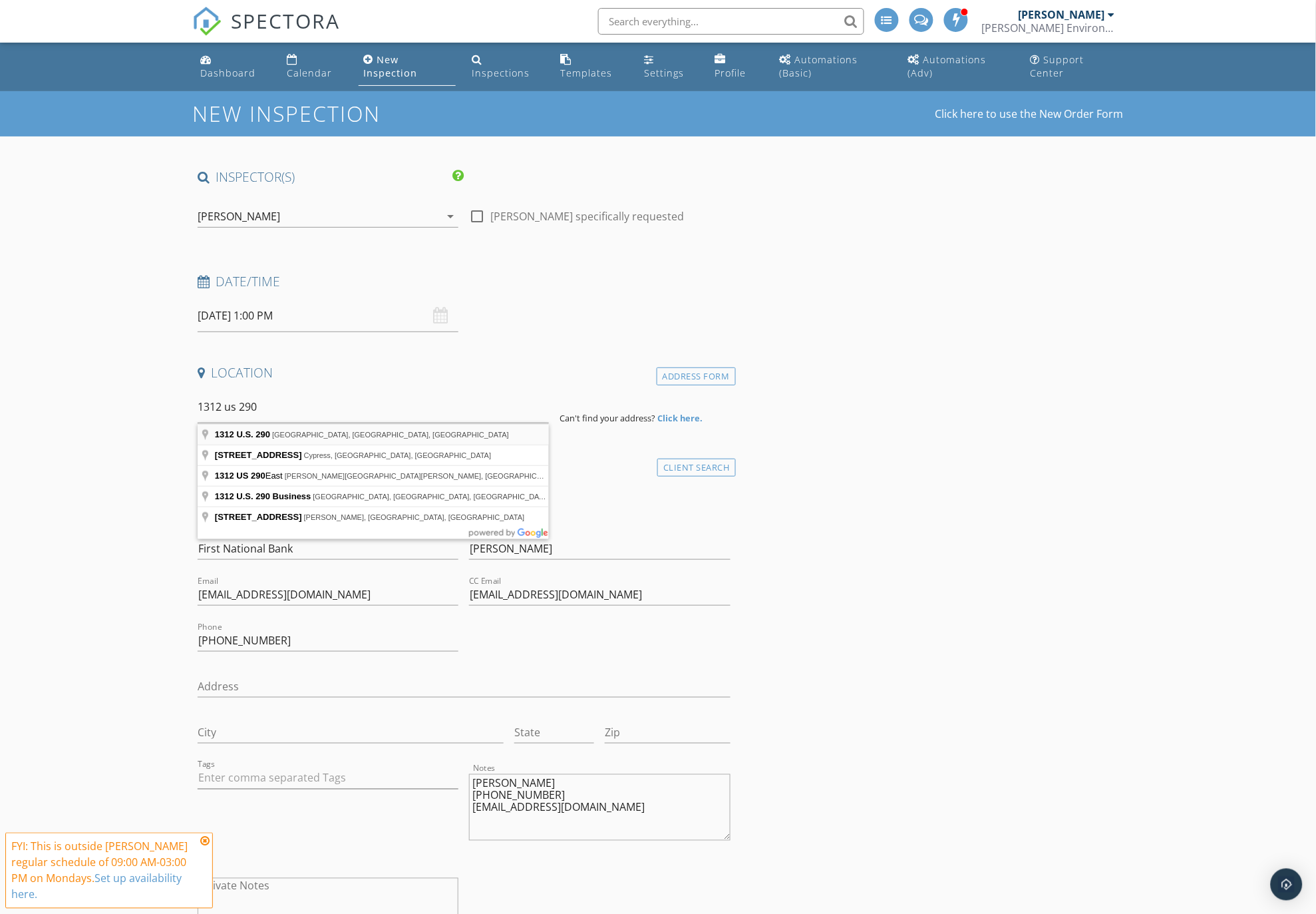
type input "1312 U.S. 290, Elgin, TX, USA"
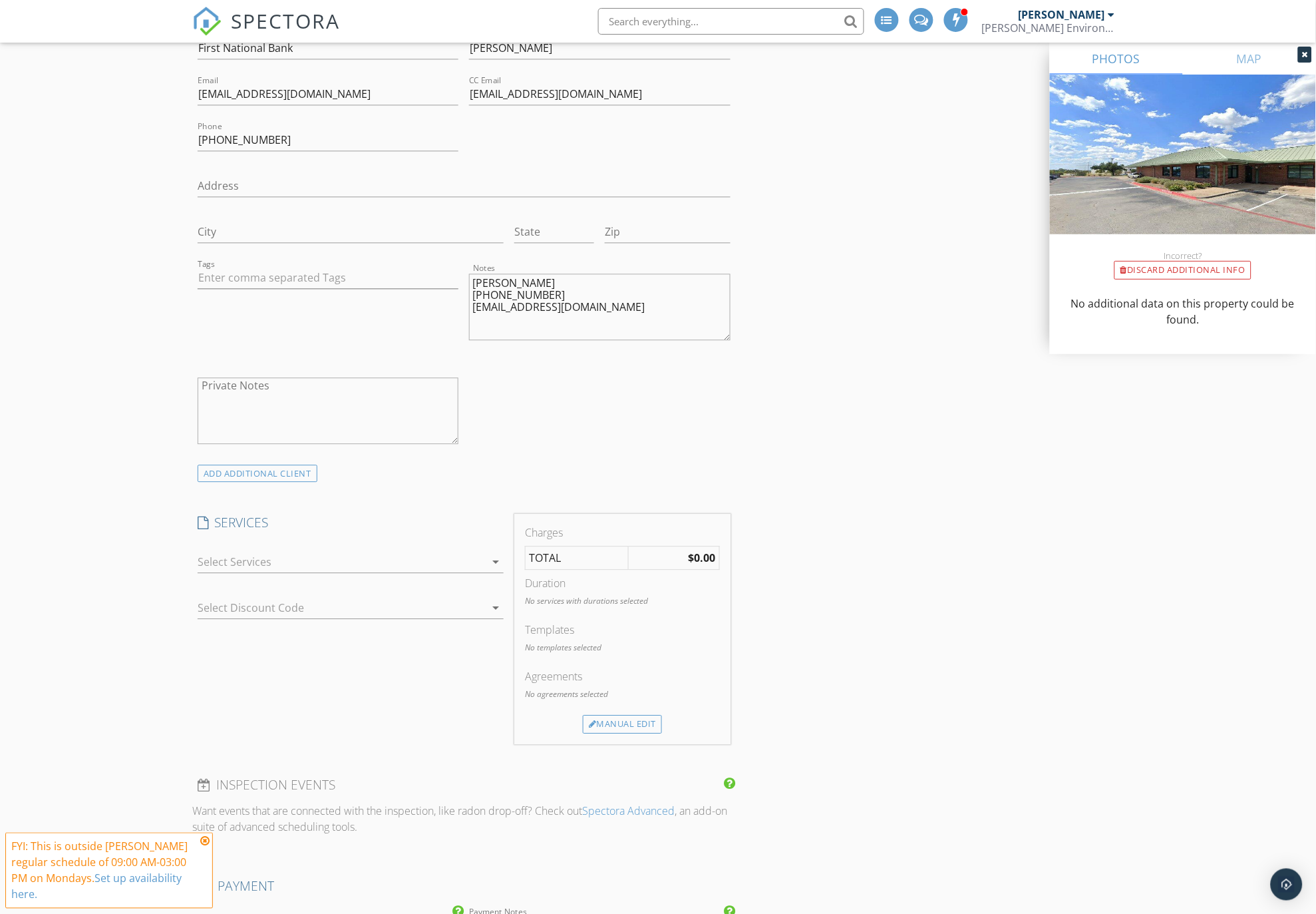
scroll to position [813, 0]
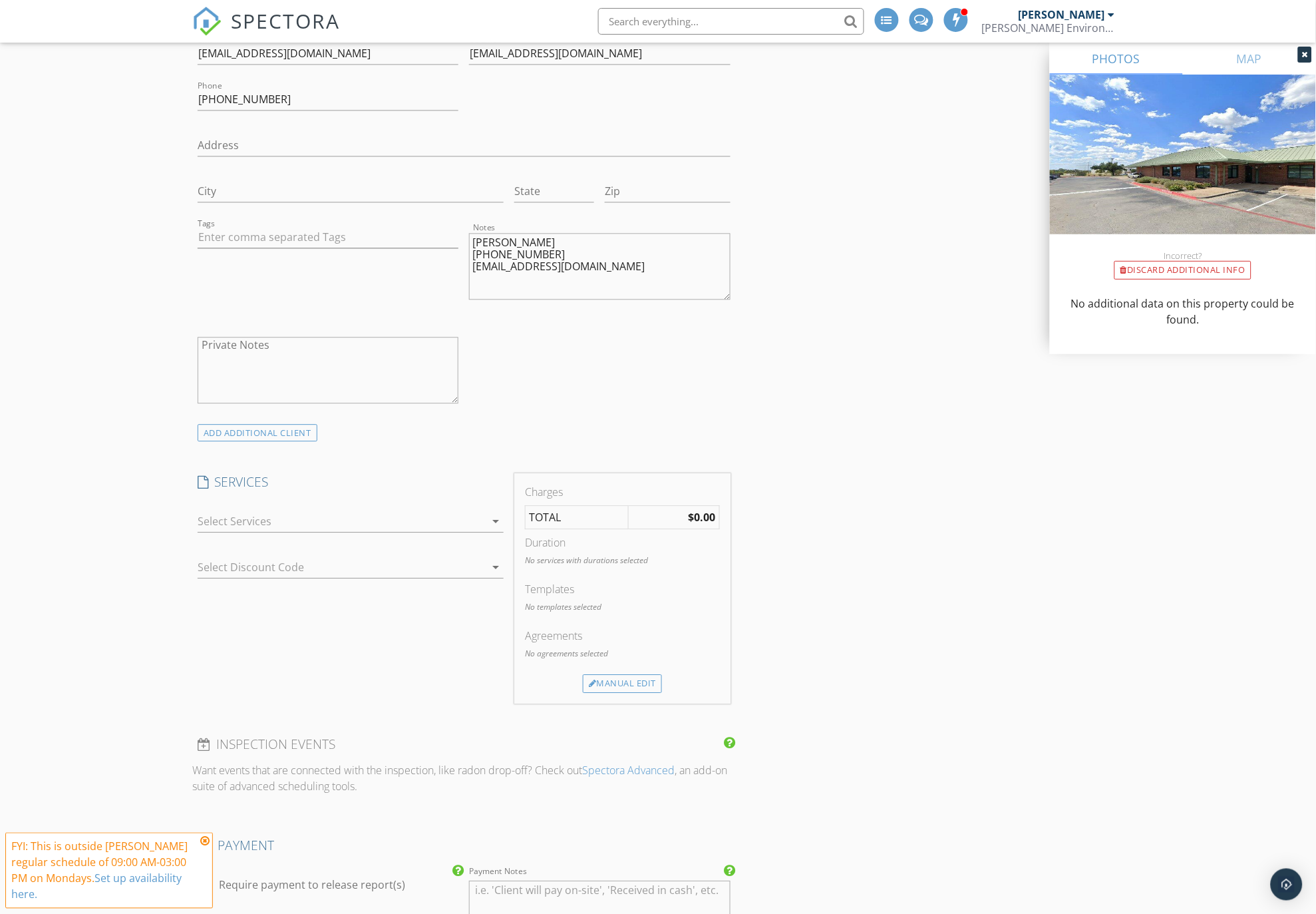
click at [496, 521] on icon "arrow_drop_down" at bounding box center [496, 521] width 16 height 16
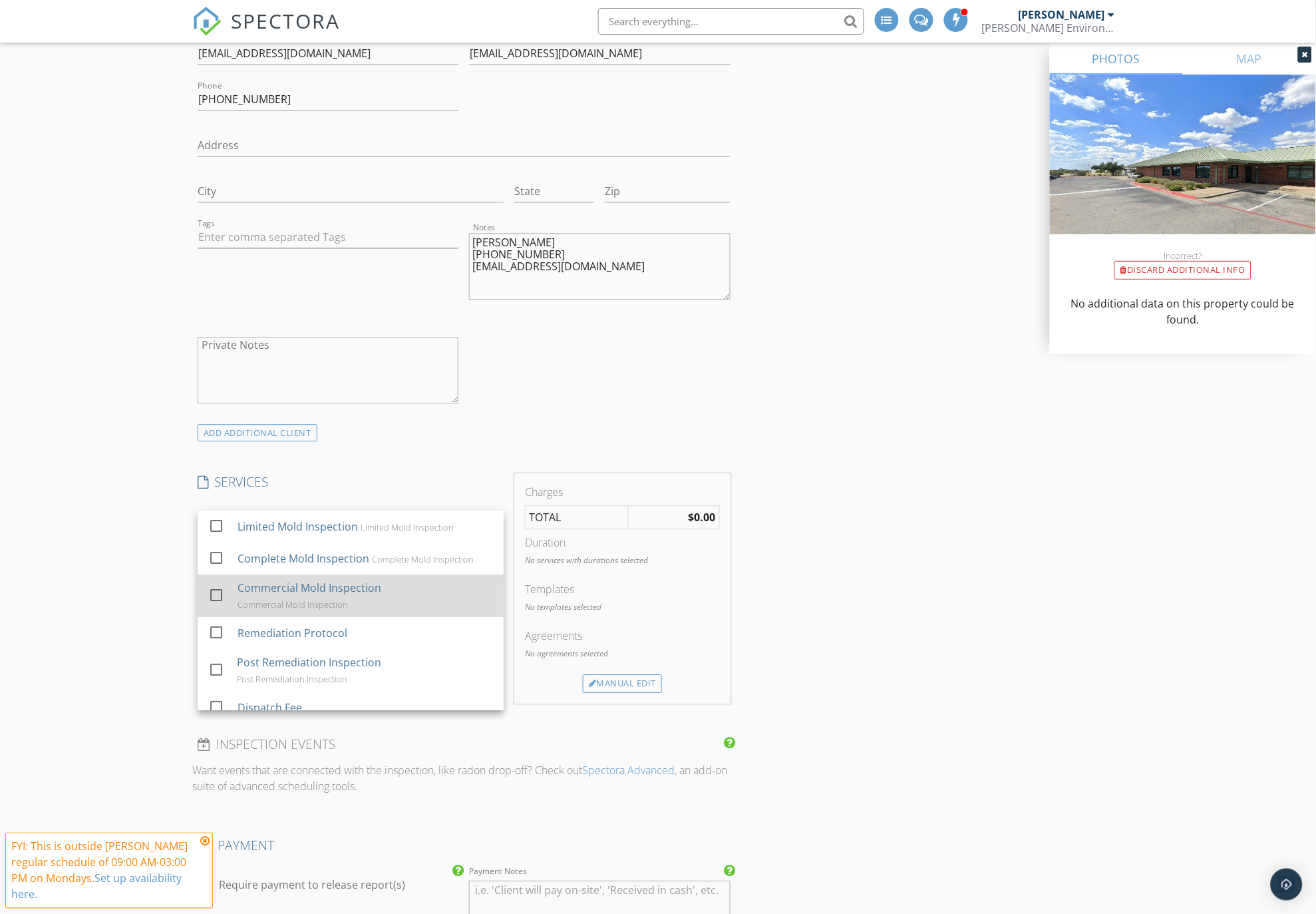
click at [367, 594] on div "Commercial Mold Inspection" at bounding box center [309, 587] width 143 height 16
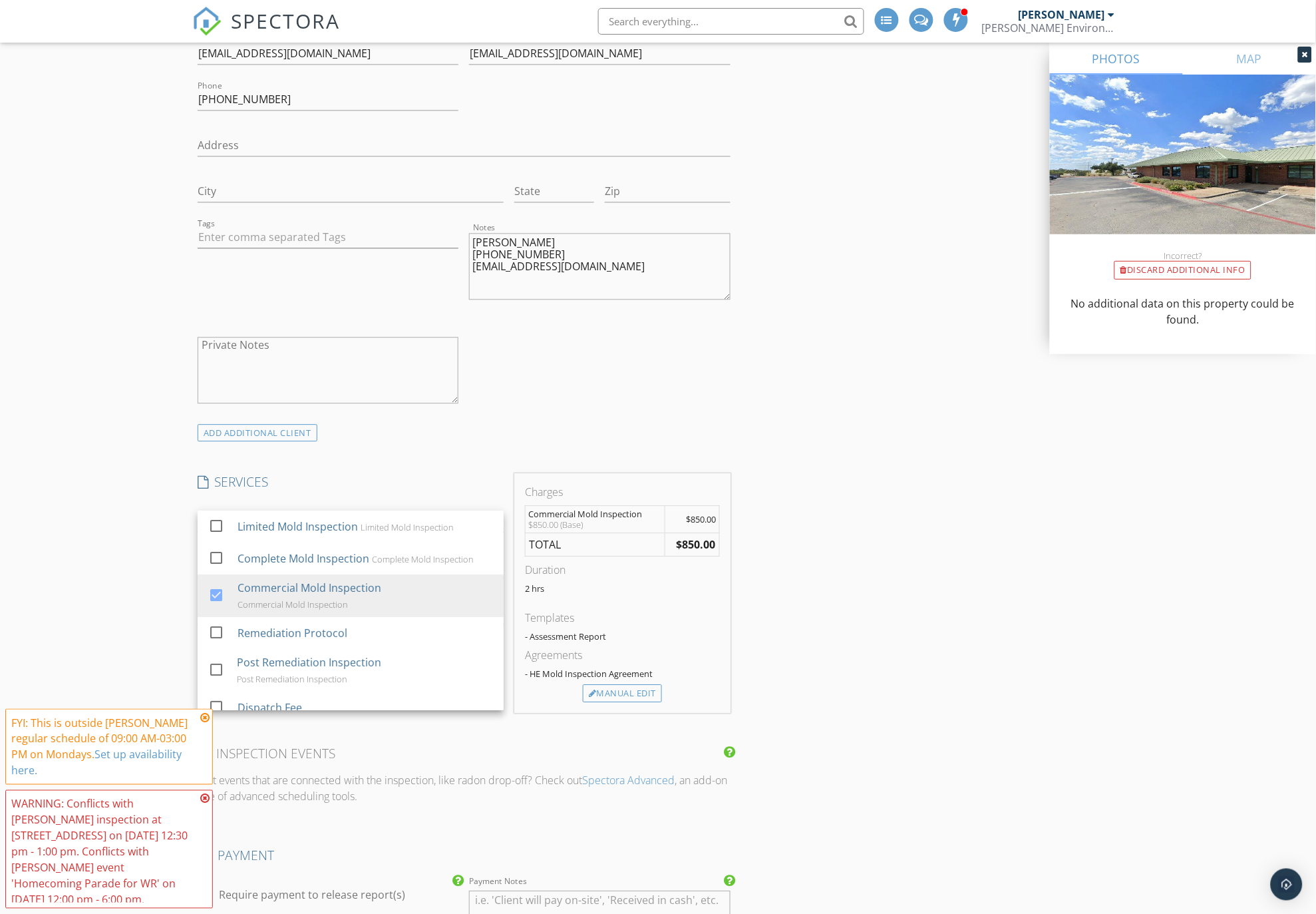
click at [884, 554] on div "INSPECTOR(S) check_box William Rivers PRIMARY check_box_outline_blank Cary Kraf…" at bounding box center [658, 641] width 932 height 2571
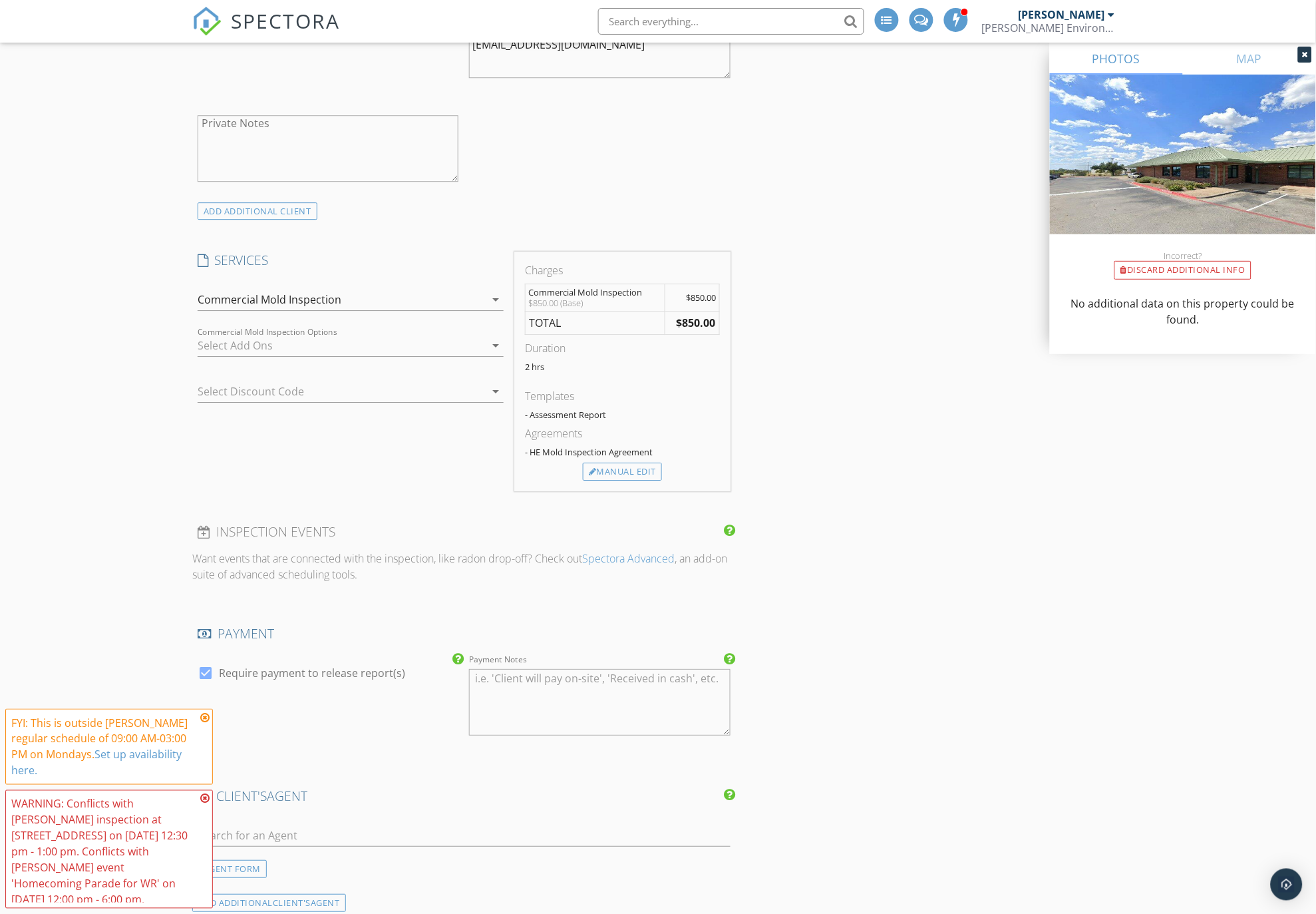
scroll to position [1183, 0]
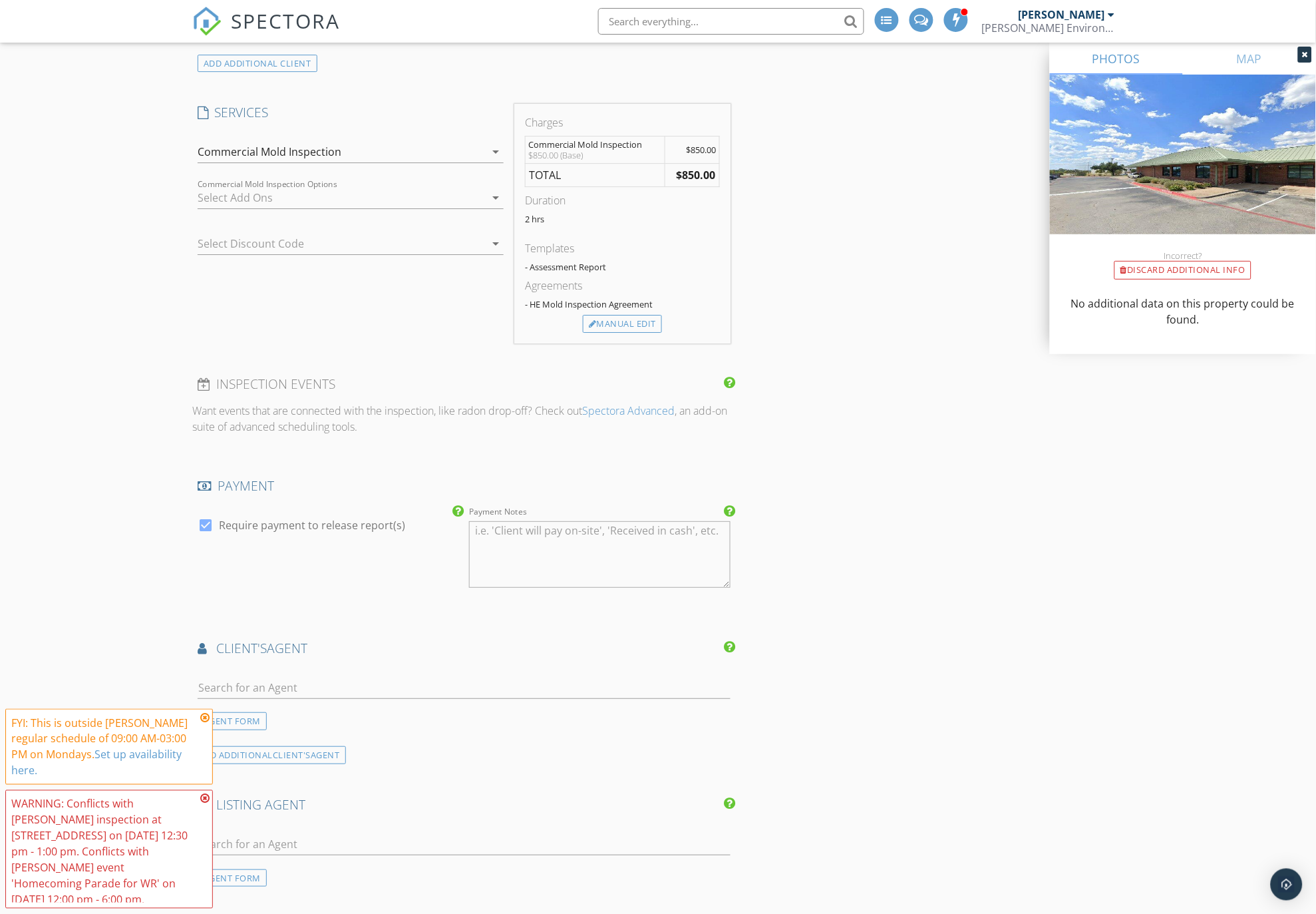
click at [204, 723] on icon at bounding box center [205, 718] width 9 height 11
click at [204, 804] on icon at bounding box center [205, 799] width 9 height 11
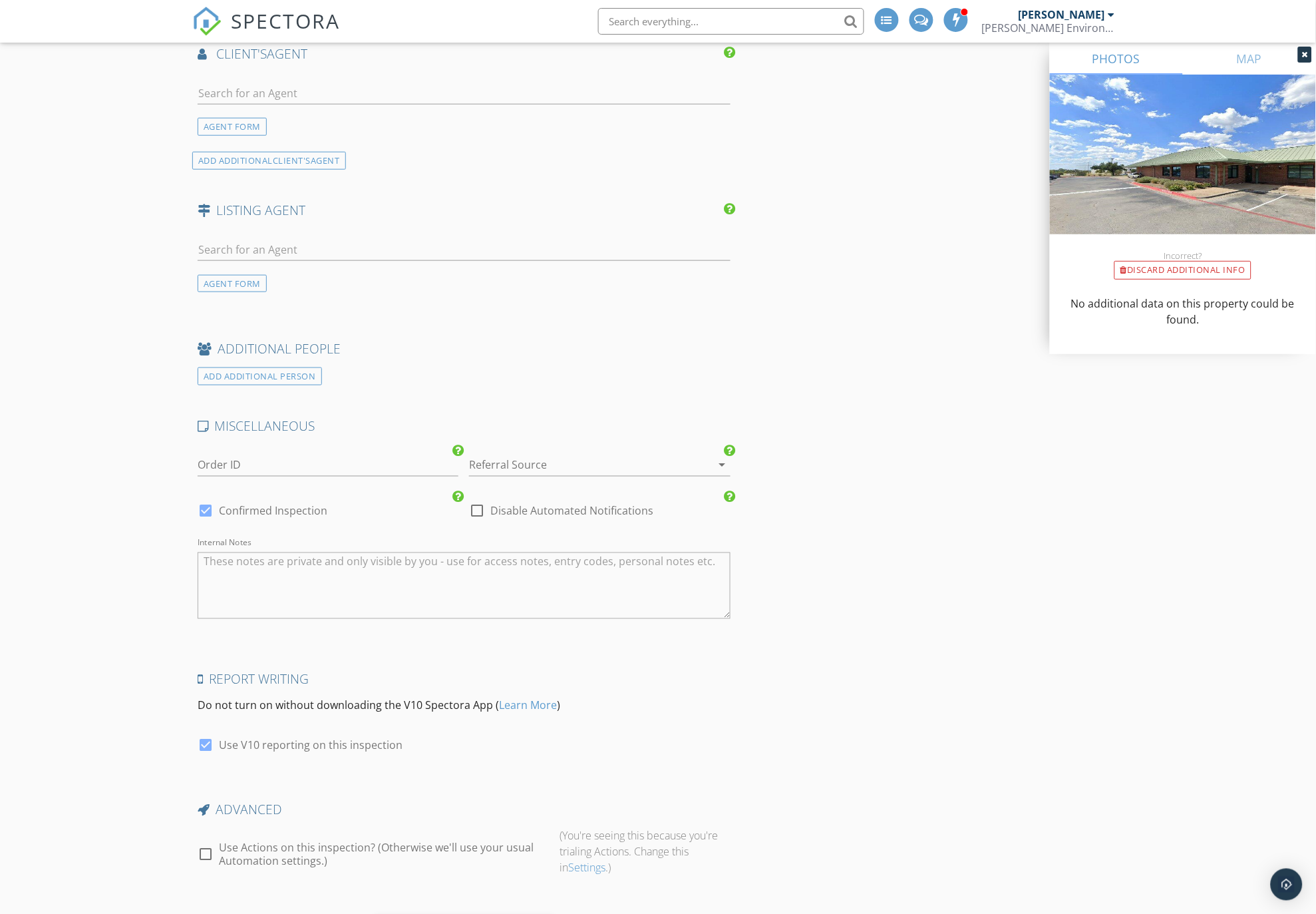
scroll to position [1783, 0]
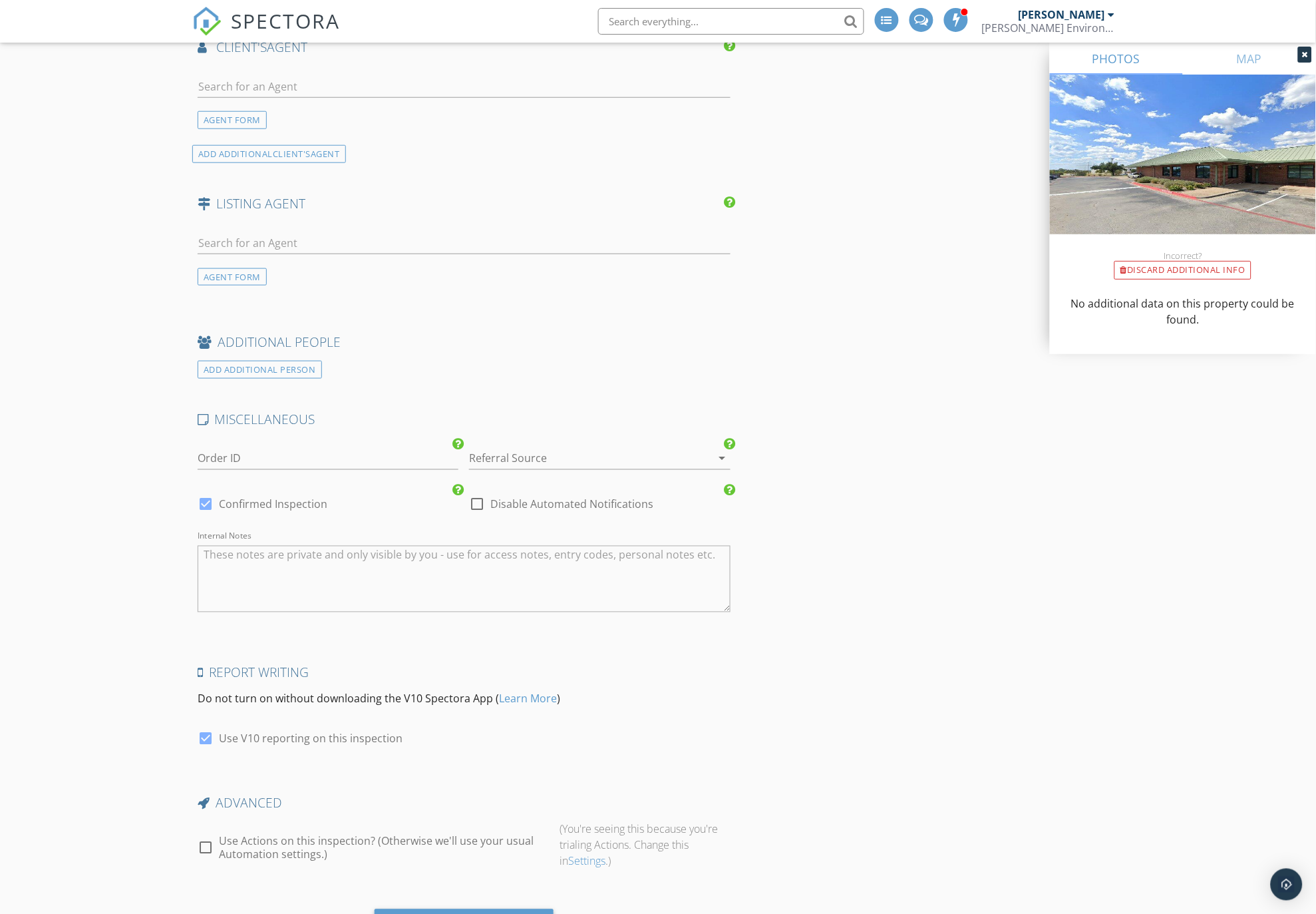
click at [516, 458] on div at bounding box center [580, 459] width 223 height 21
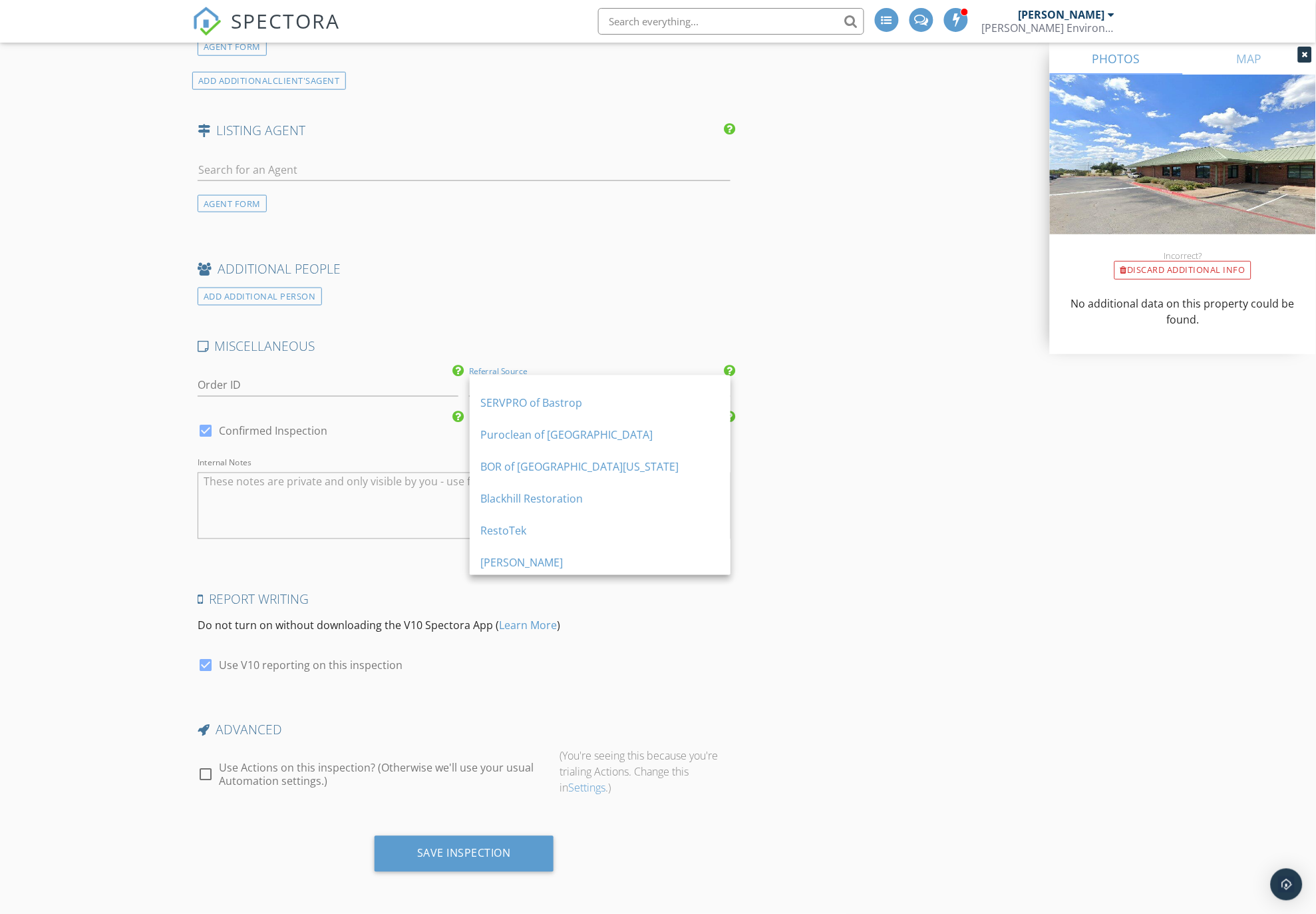
scroll to position [0, 0]
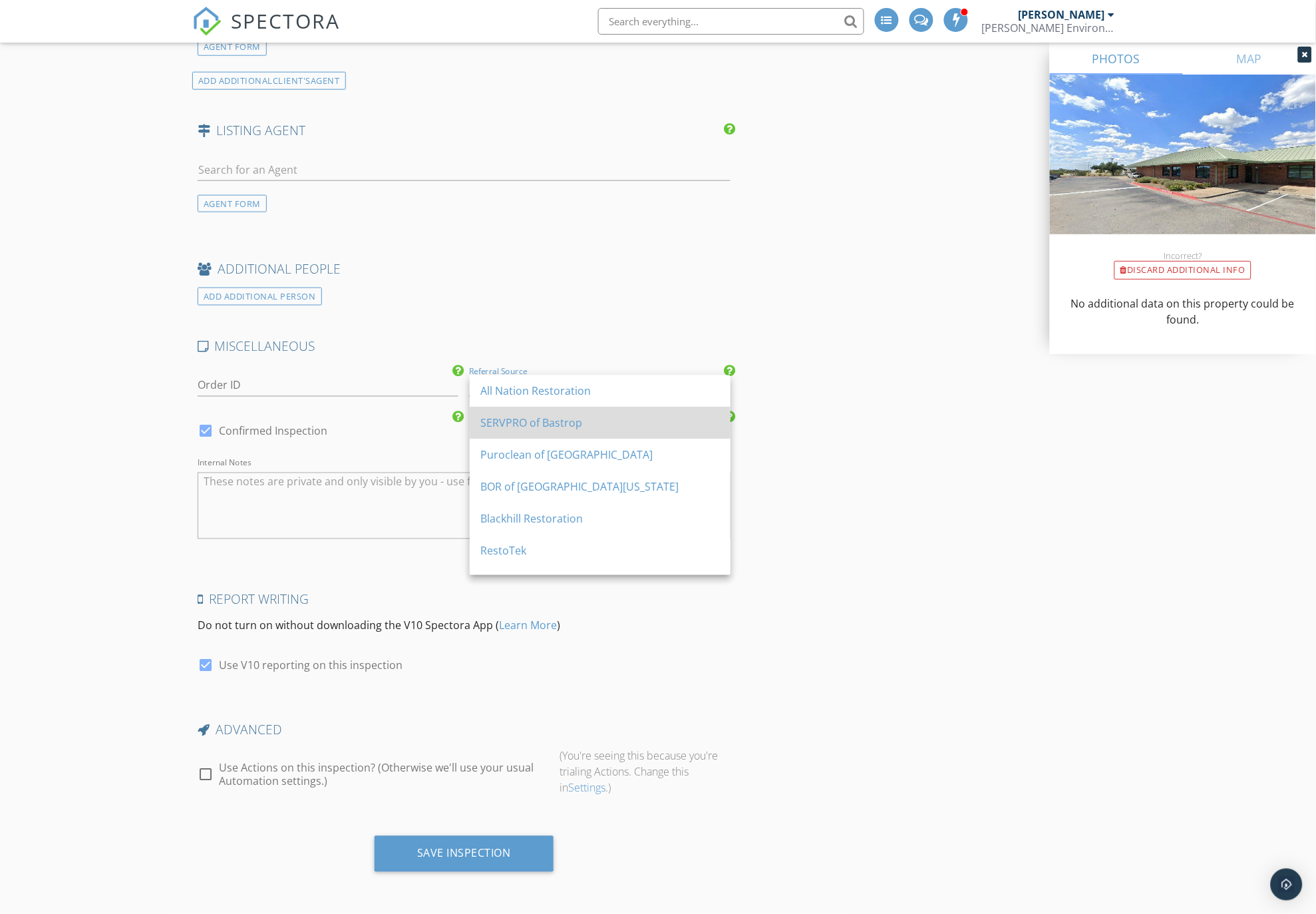
click at [529, 426] on div "SERVPRO of Bastrop" at bounding box center [600, 423] width 239 height 16
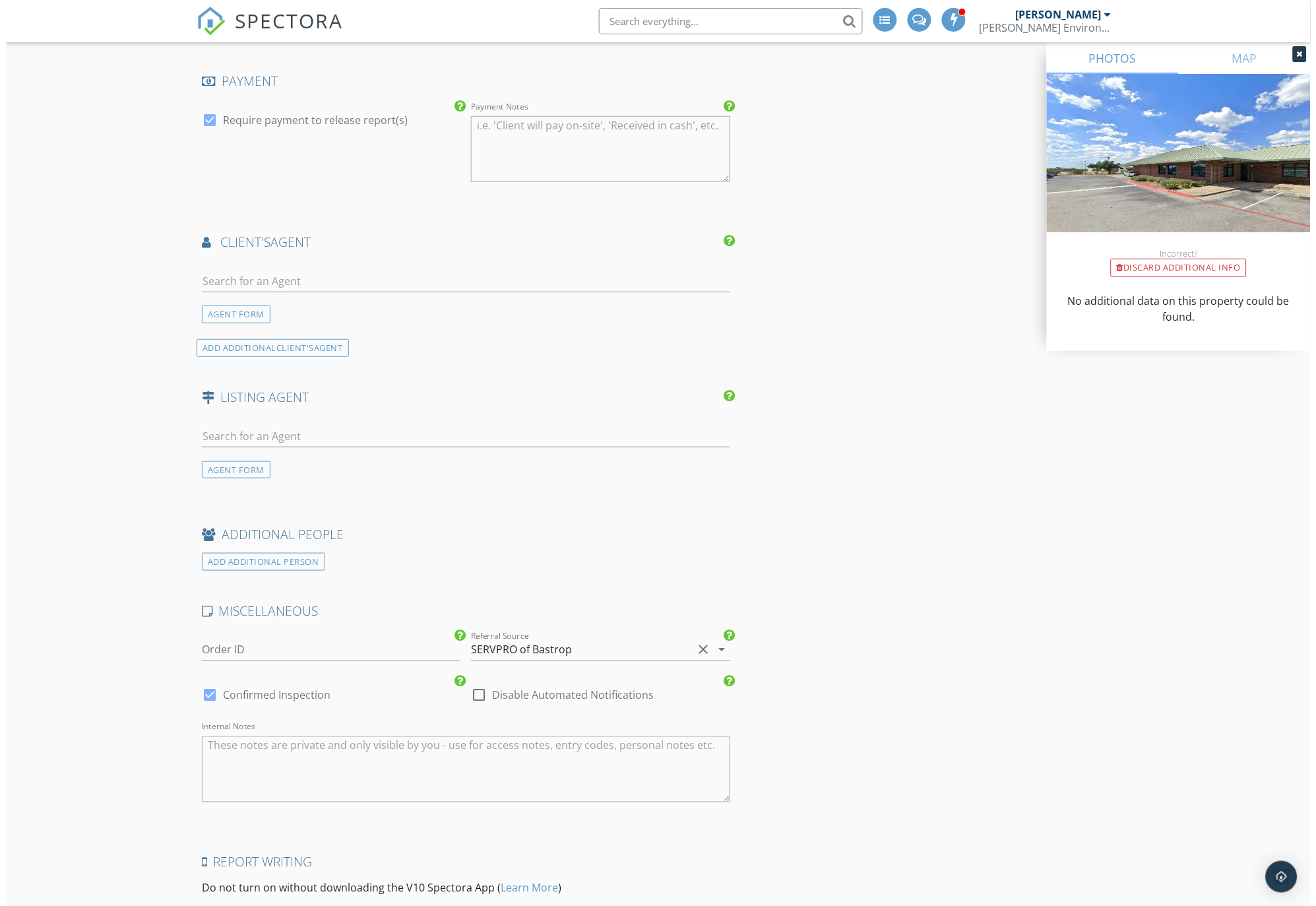
scroll to position [1841, 0]
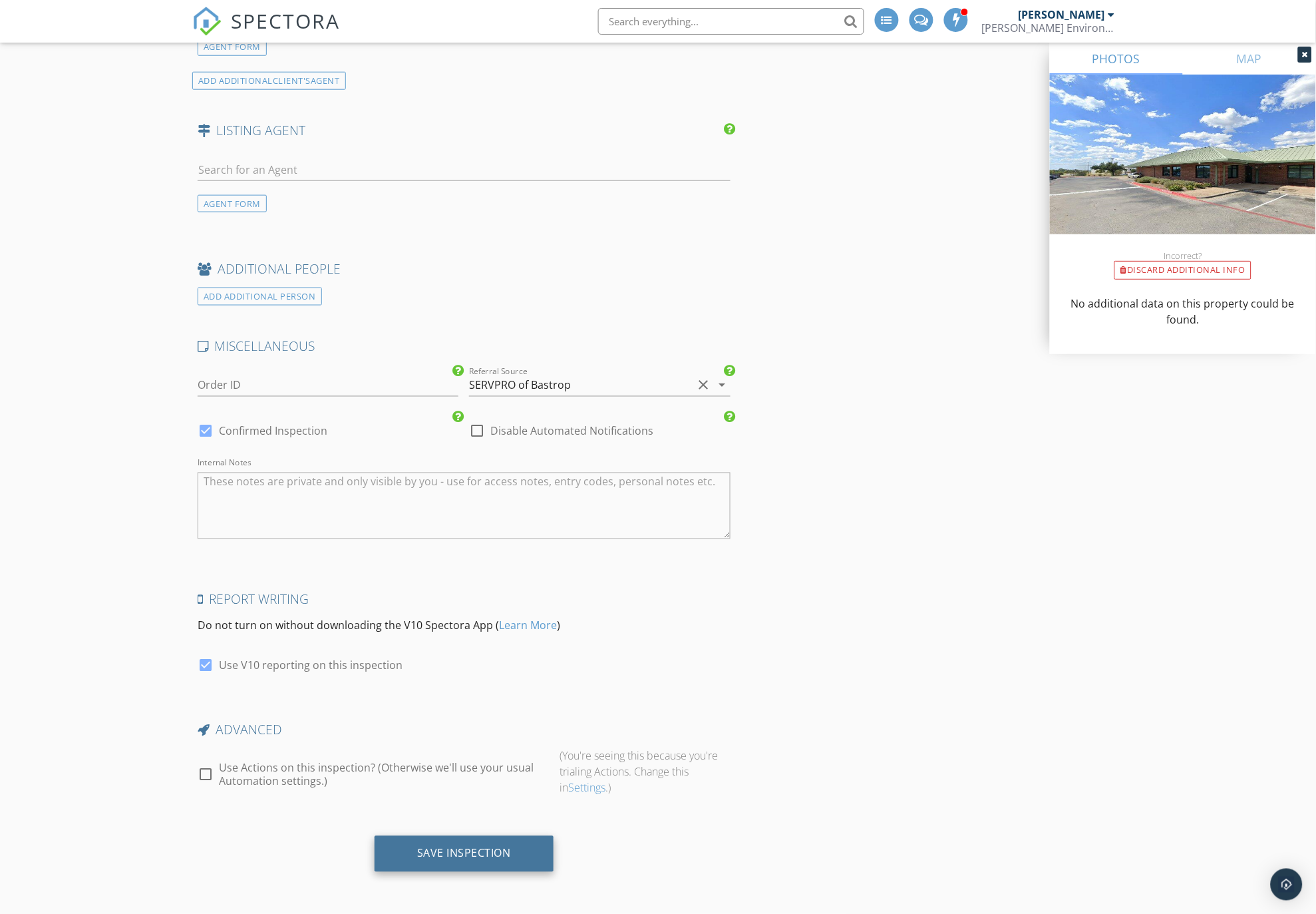
click at [469, 856] on div "Save Inspection" at bounding box center [464, 853] width 94 height 13
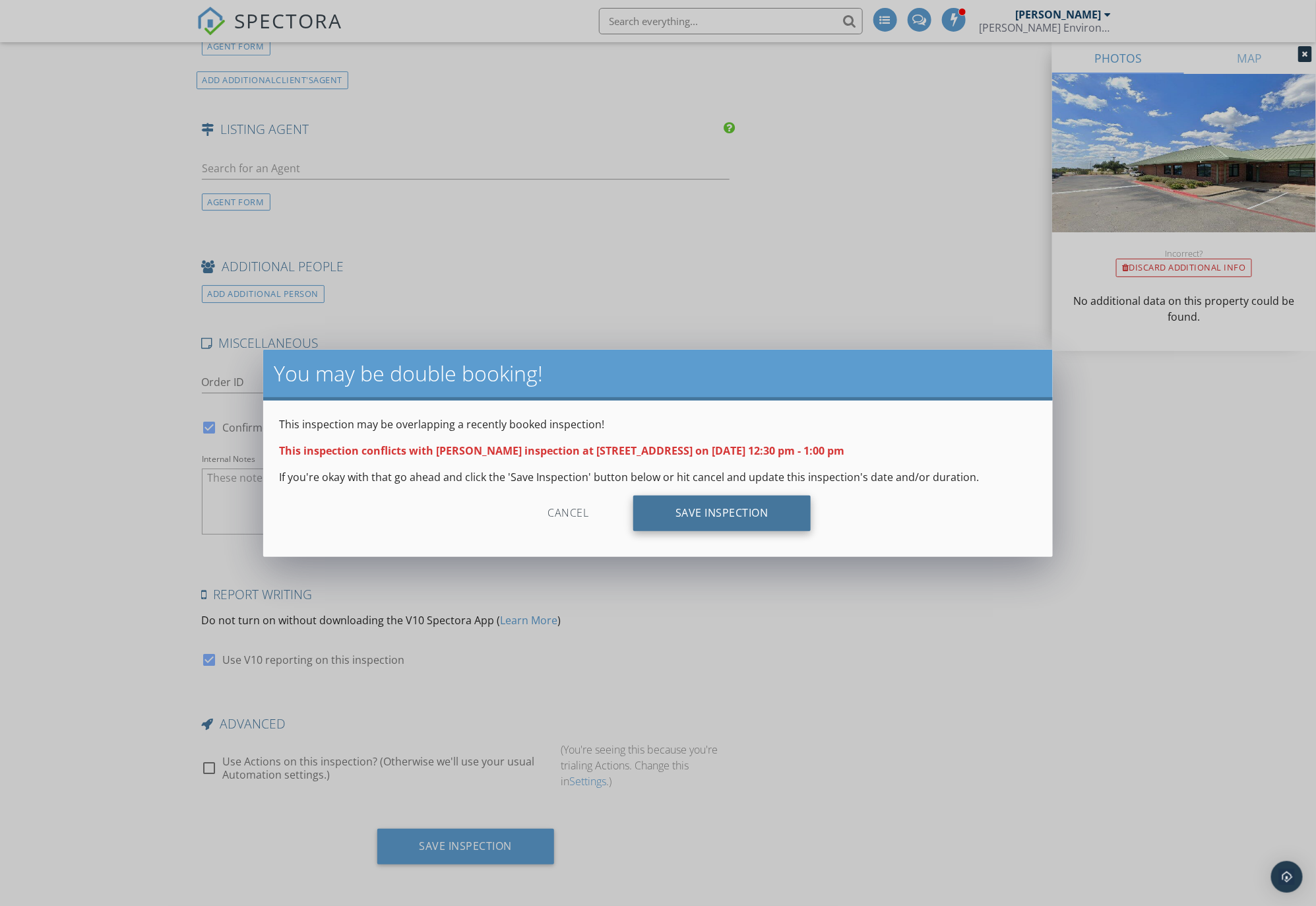
click at [729, 514] on div "Save Inspection" at bounding box center [721, 513] width 177 height 36
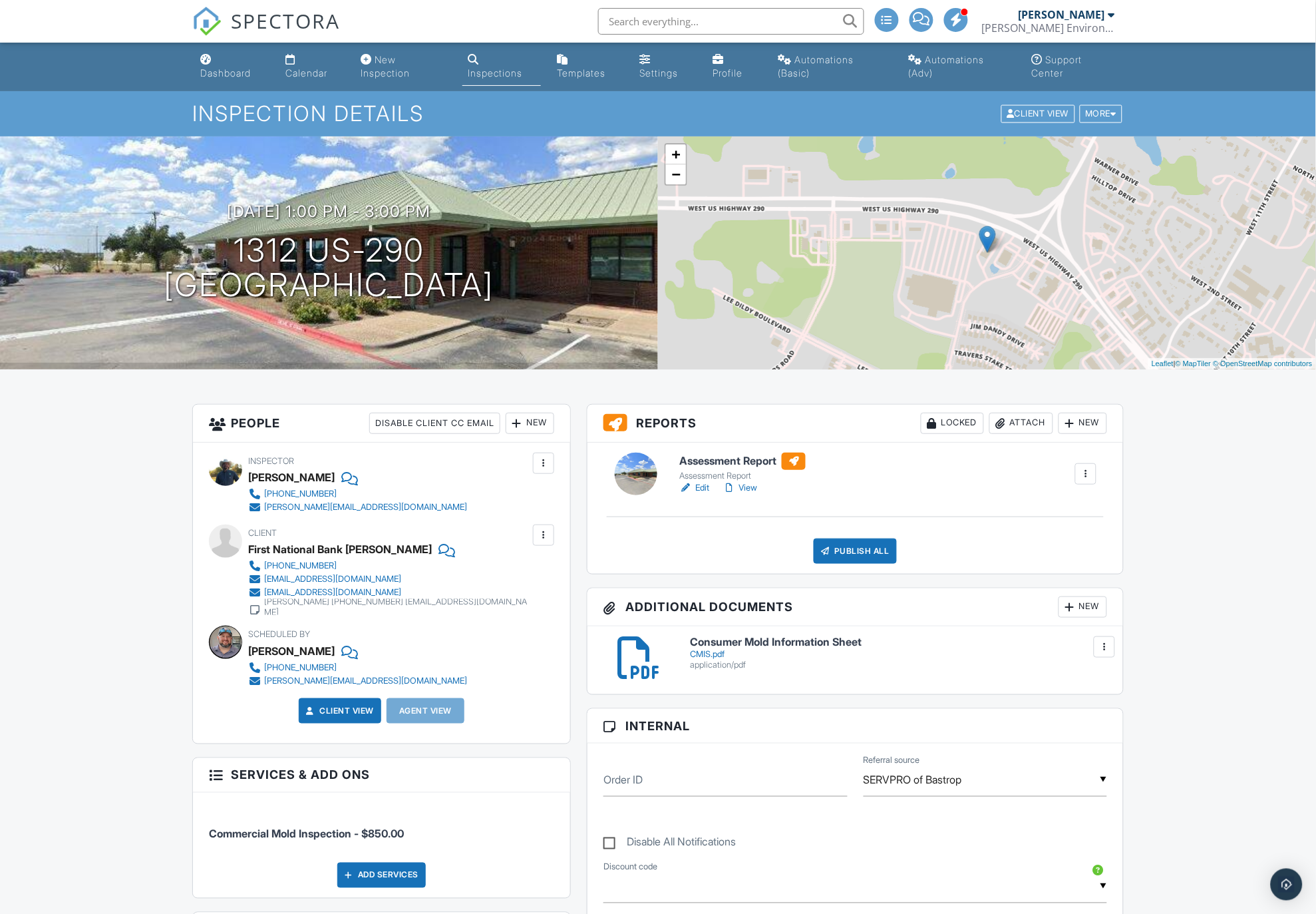
click at [303, 62] on link "Calendar" at bounding box center [312, 66] width 64 height 38
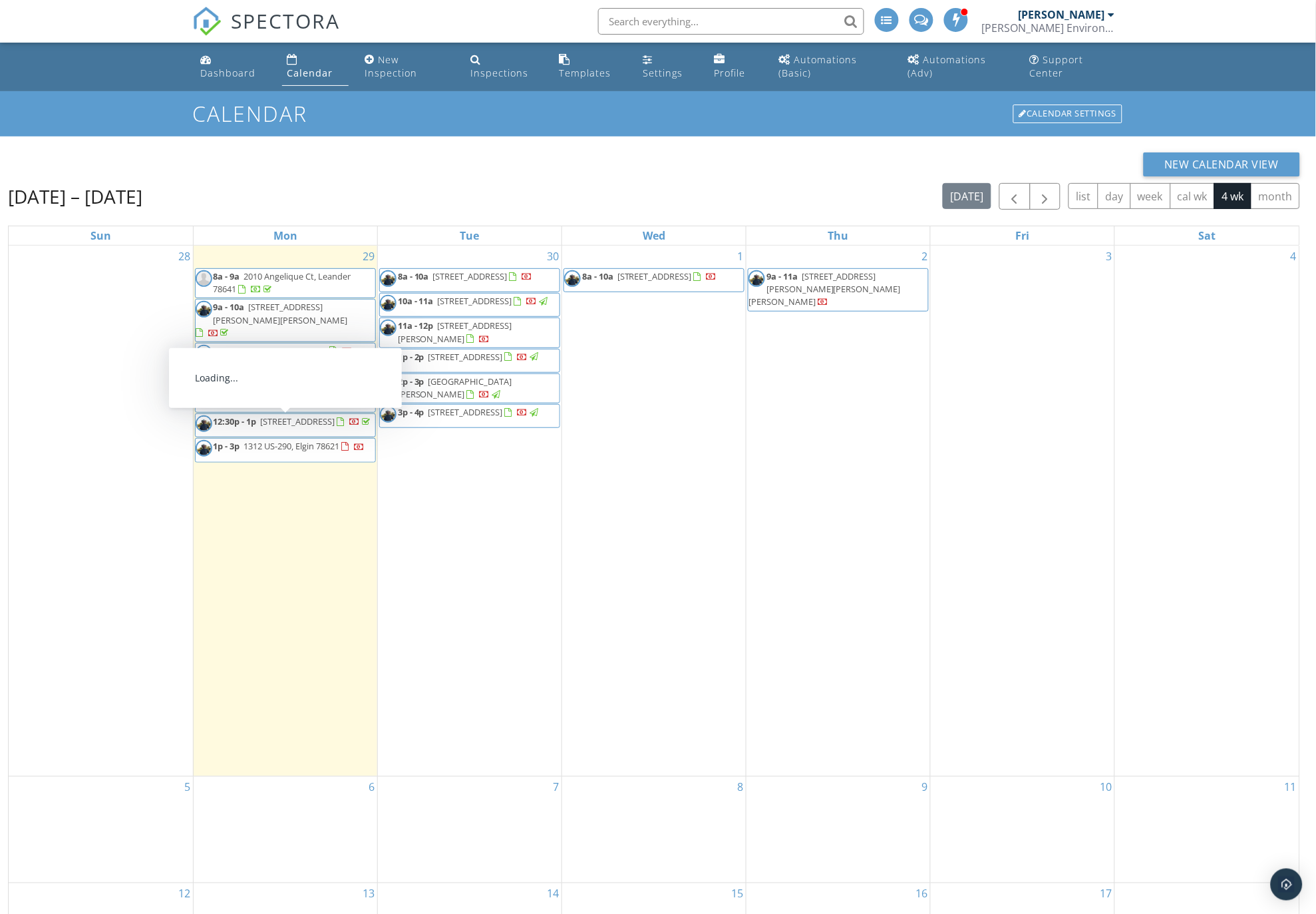
click at [290, 426] on span "[STREET_ADDRESS]" at bounding box center [298, 421] width 74 height 12
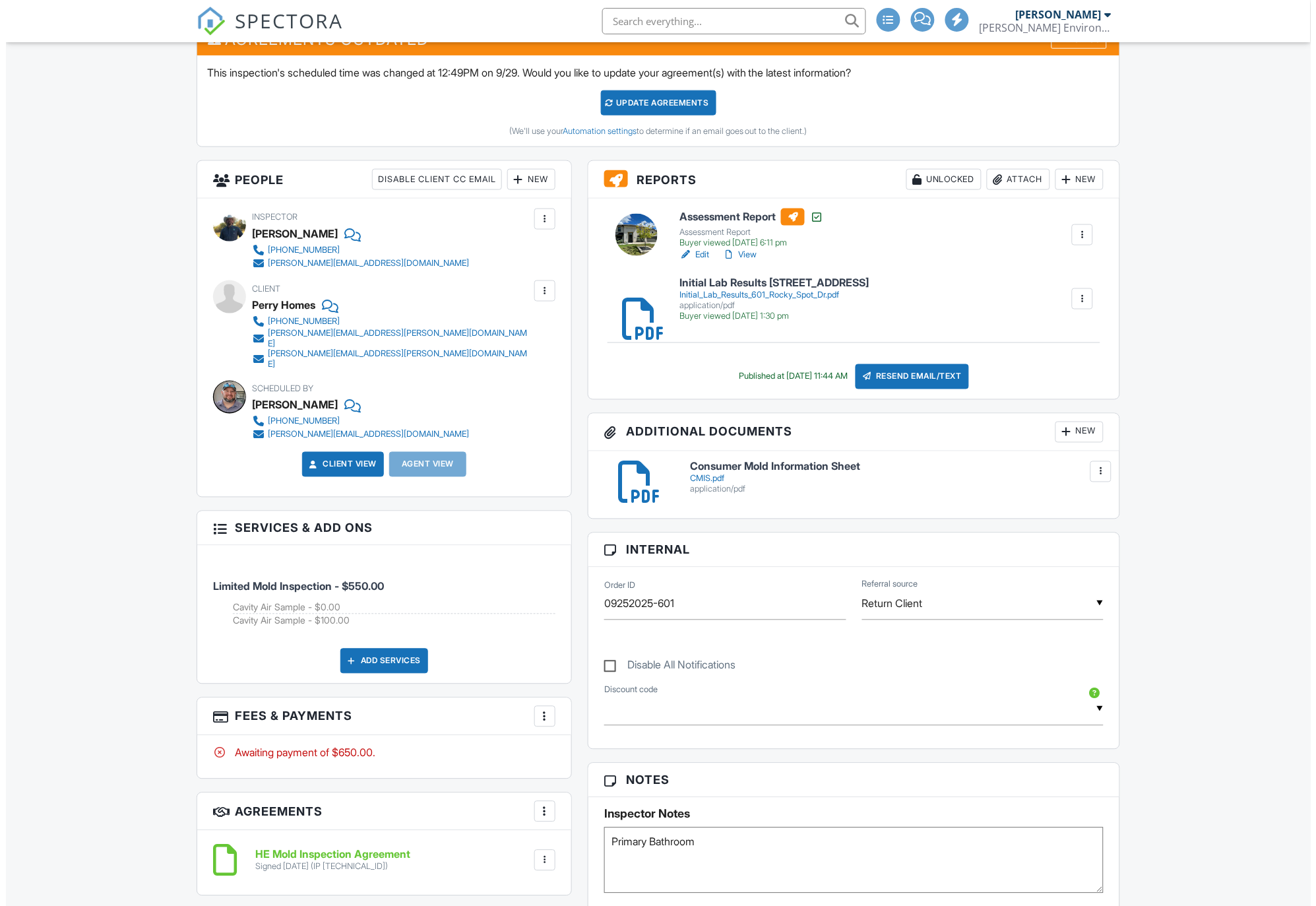
scroll to position [440, 0]
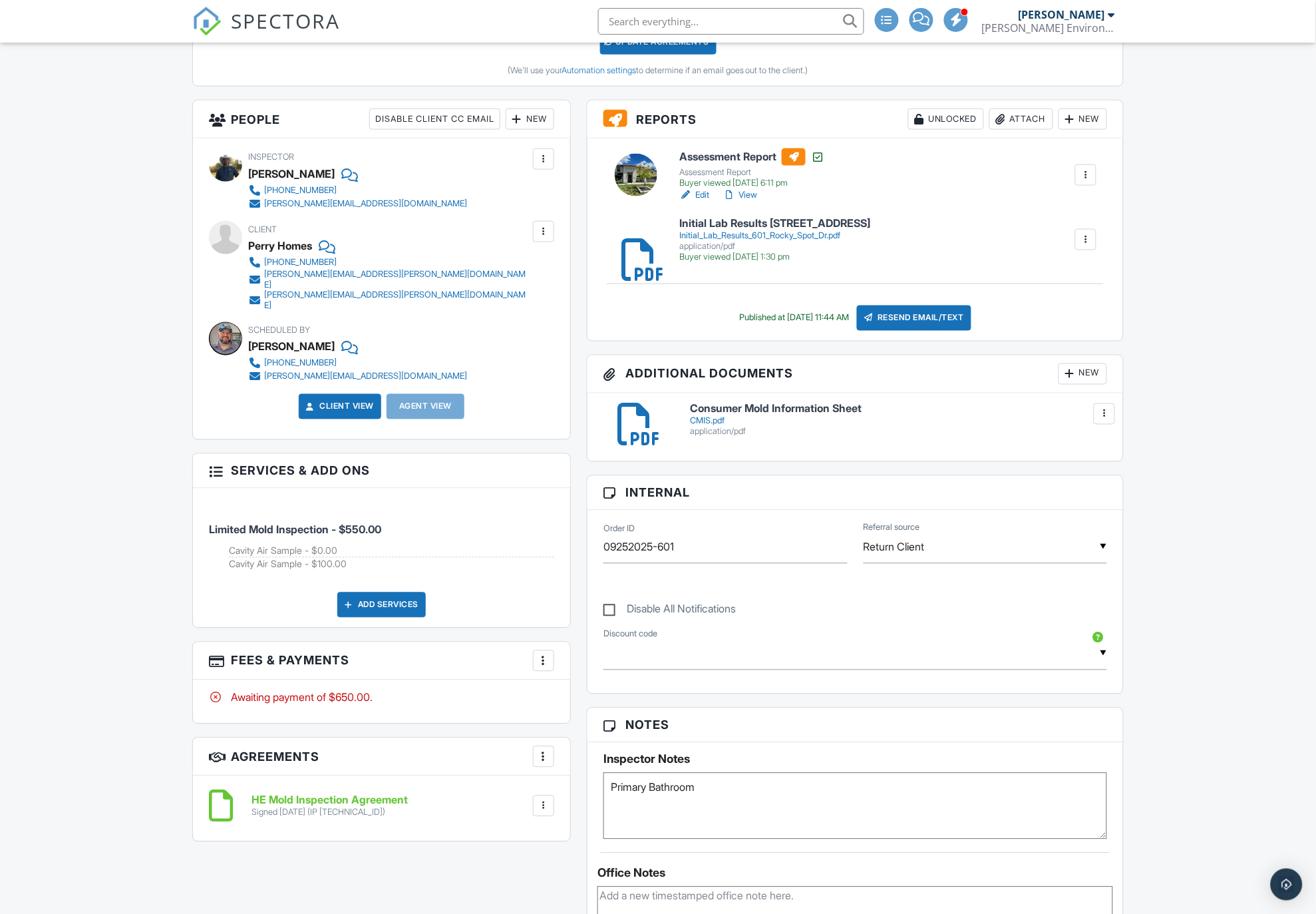
click at [373, 594] on div "Add Services" at bounding box center [381, 605] width 88 height 25
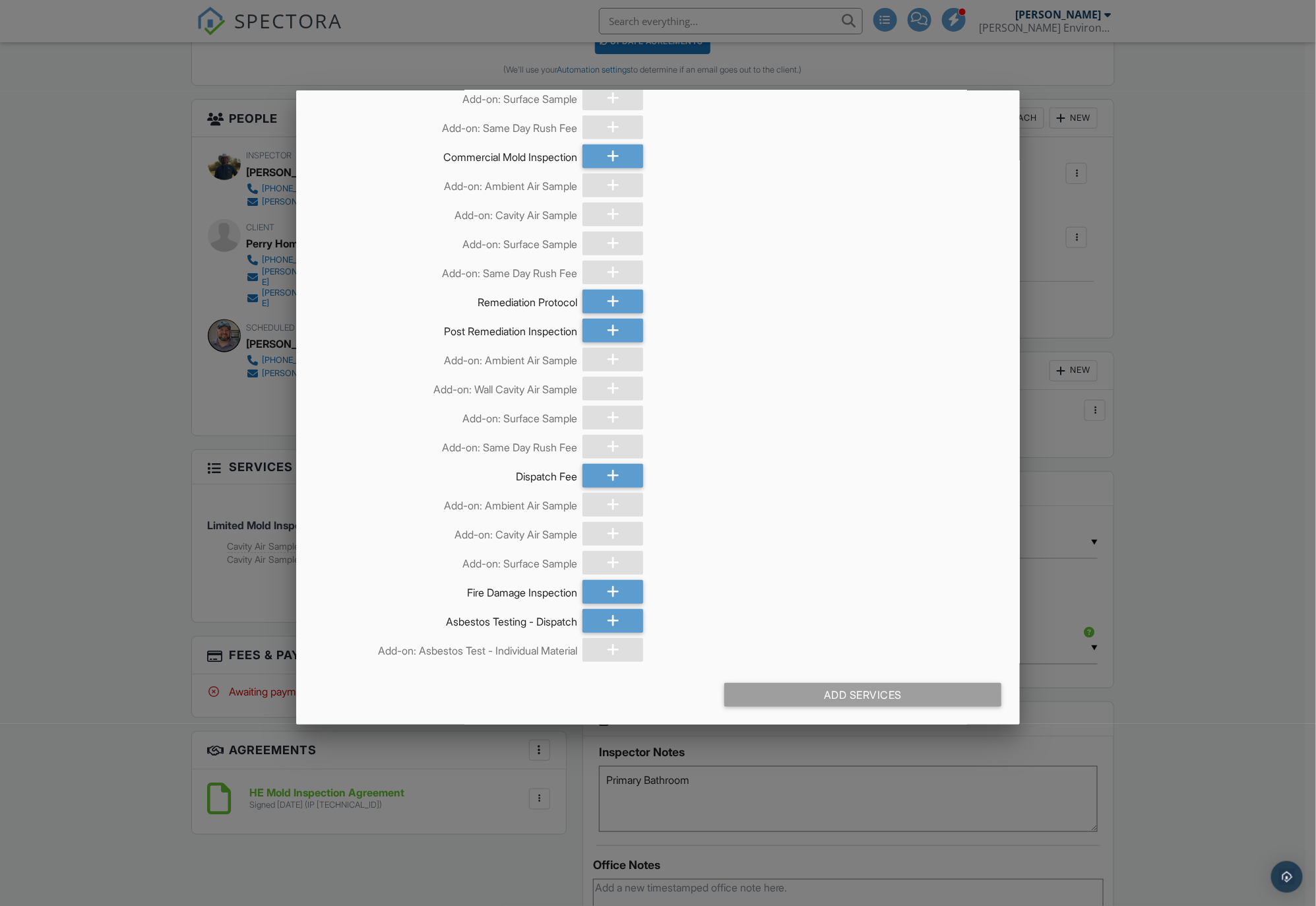
scroll to position [267, 0]
click at [607, 479] on icon at bounding box center [613, 474] width 12 height 24
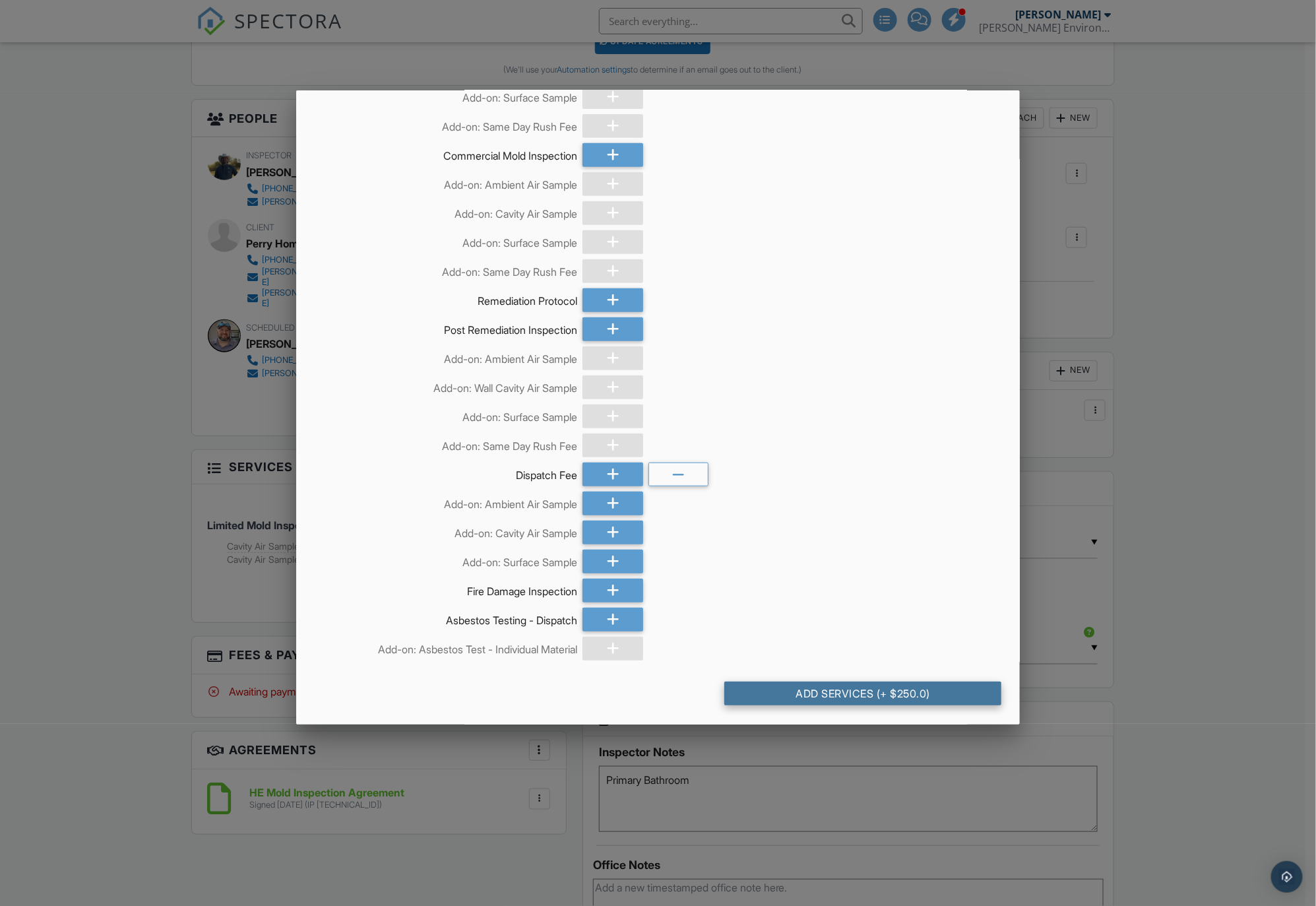
click at [801, 691] on div "Add Services (+ $250.0)" at bounding box center [863, 693] width 277 height 24
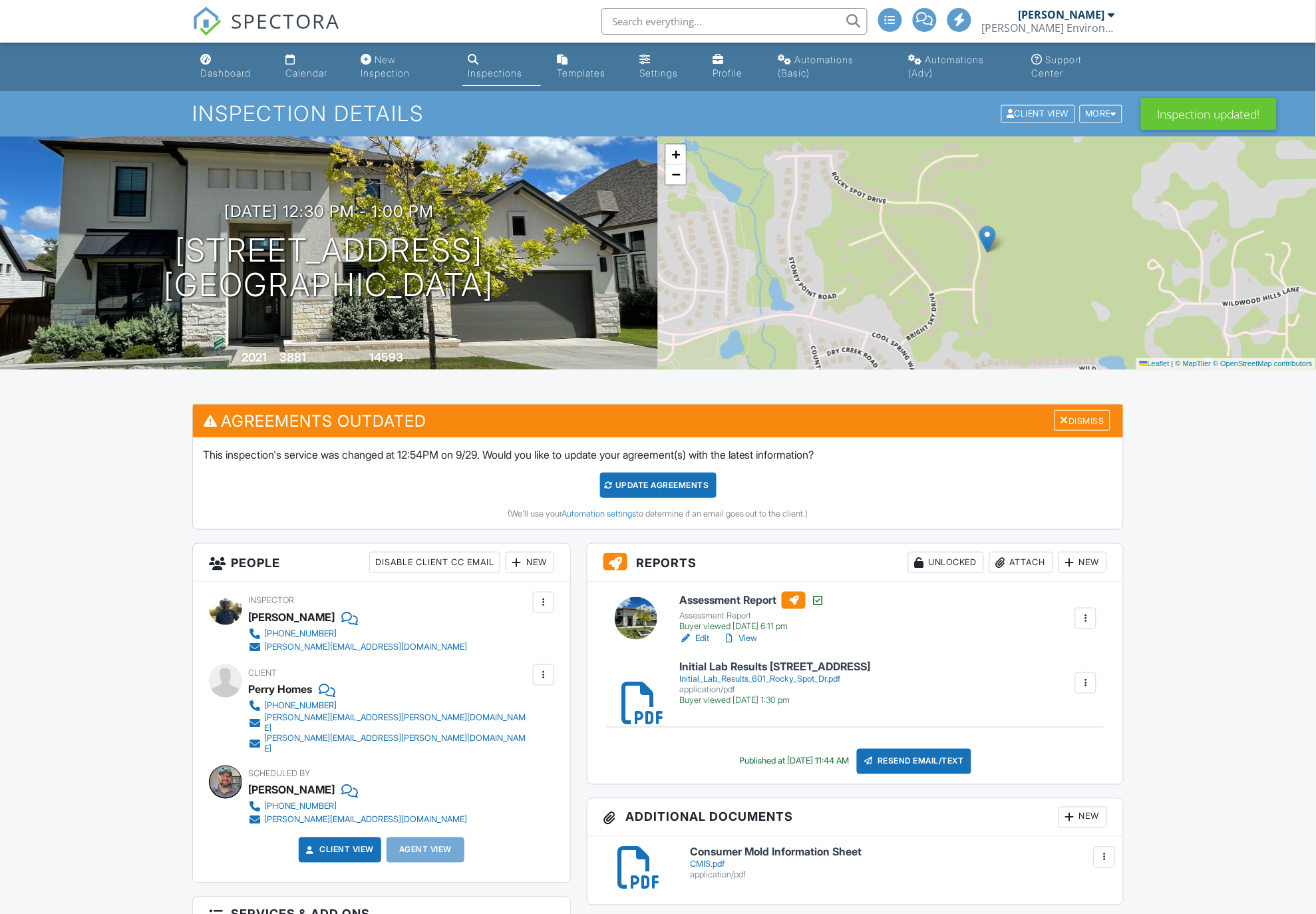
click at [1080, 559] on div "New" at bounding box center [1083, 563] width 48 height 21
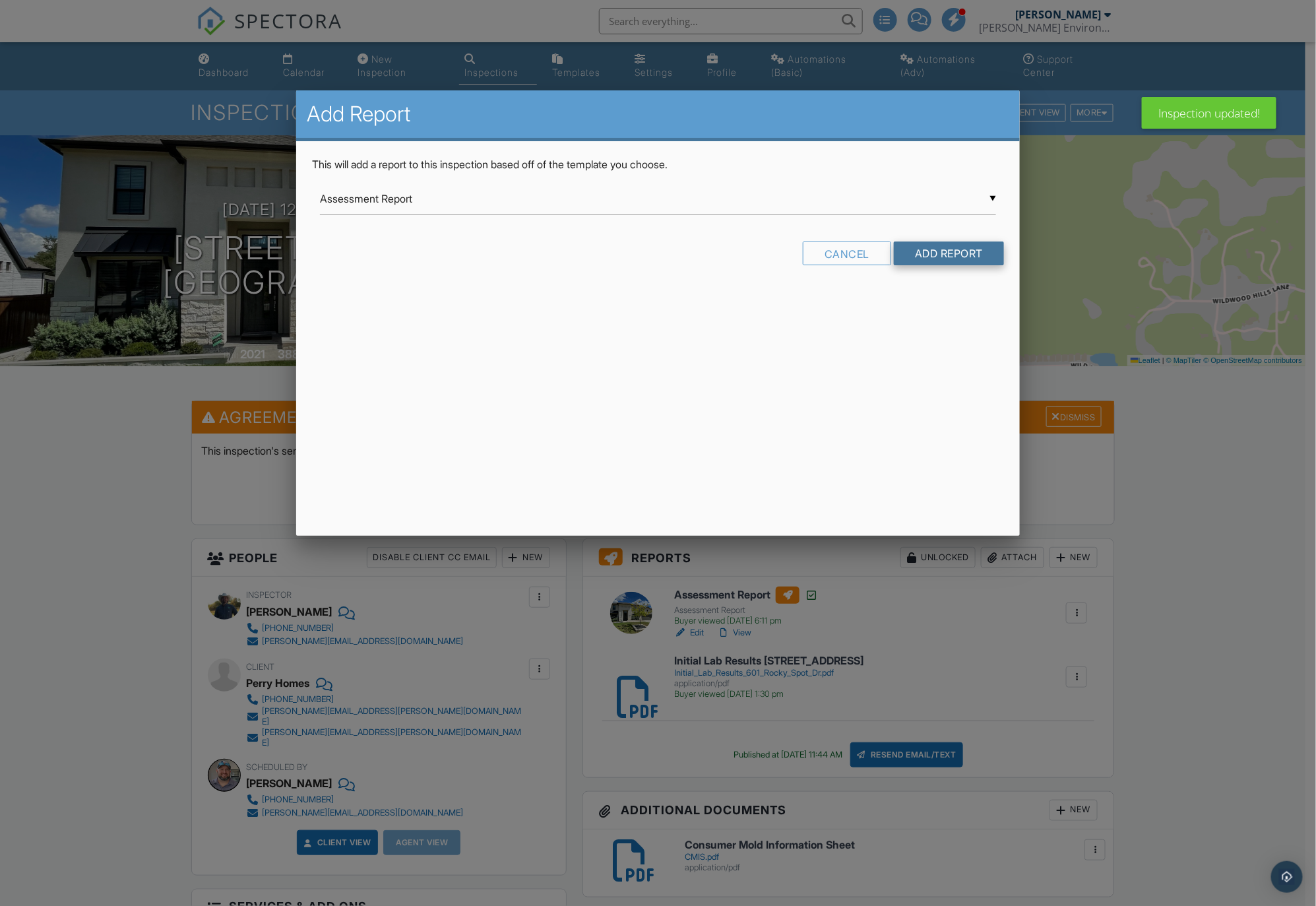
click at [943, 257] on input "Add Report" at bounding box center [949, 253] width 110 height 24
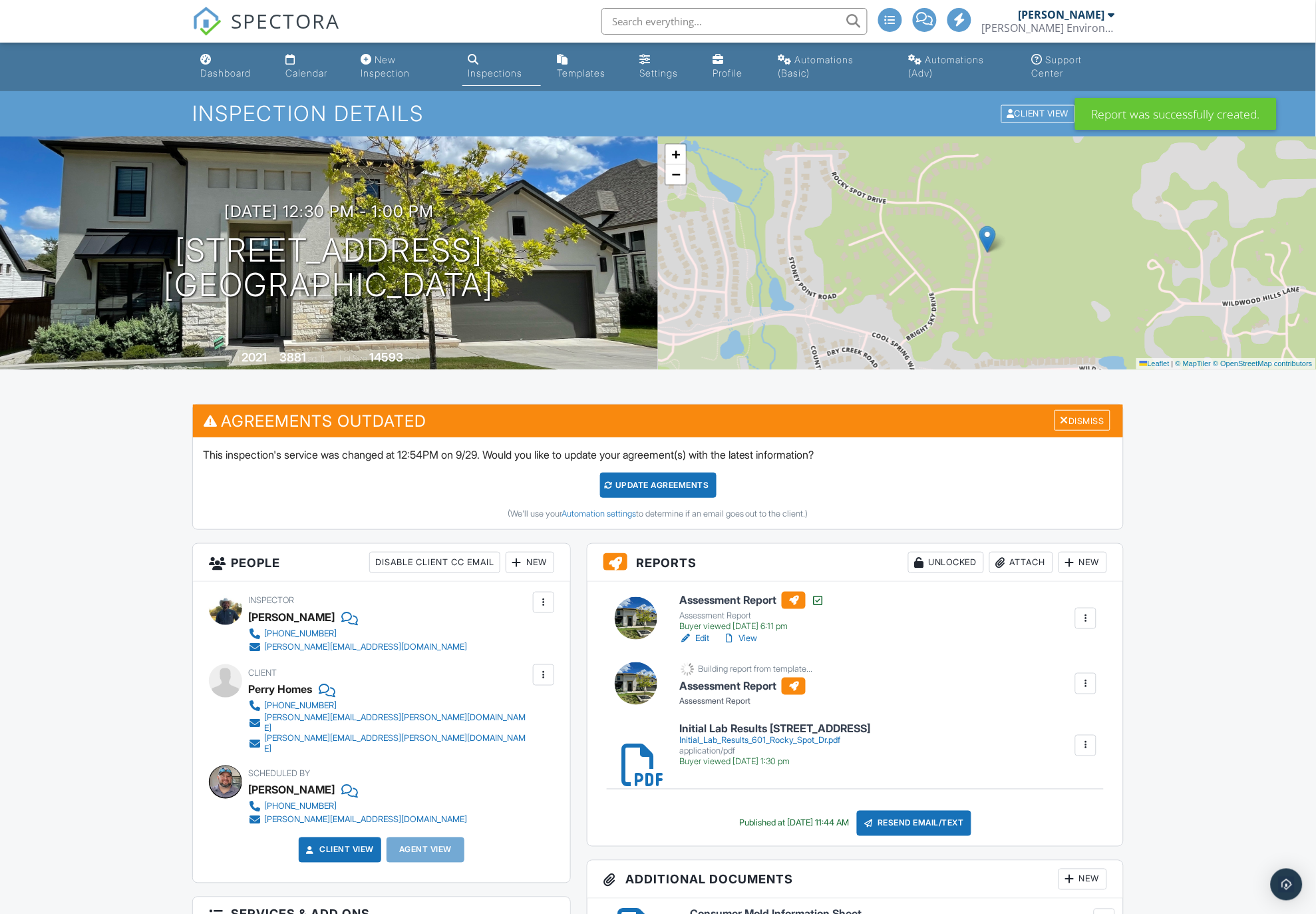
click at [737, 686] on h6 "Assessment Report" at bounding box center [745, 686] width 133 height 18
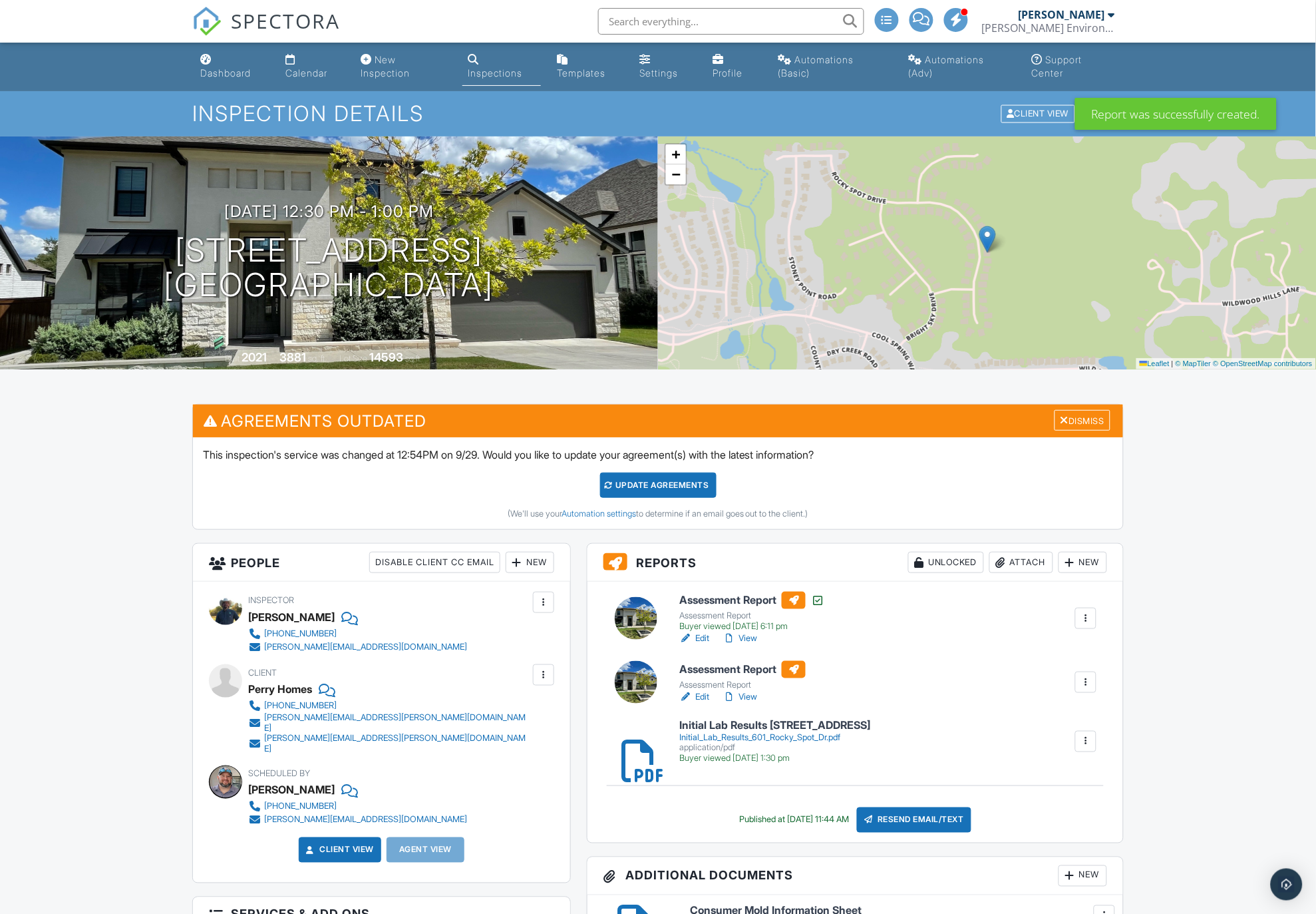
click at [732, 674] on h6 "Assessment Report" at bounding box center [742, 669] width 127 height 18
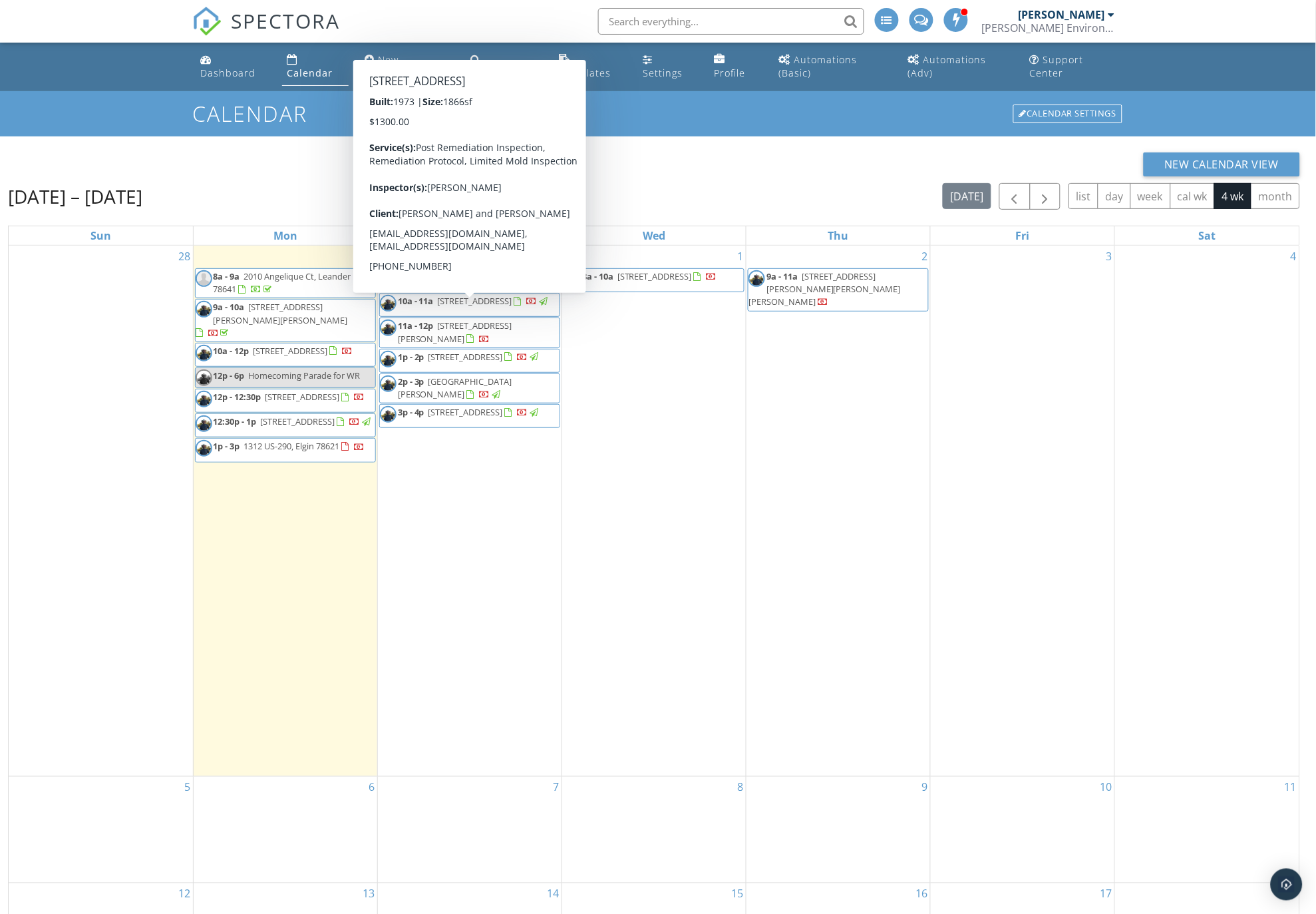
click at [282, 426] on span "601 Rocky Spot Dr, Austin 78737" at bounding box center [298, 421] width 74 height 12
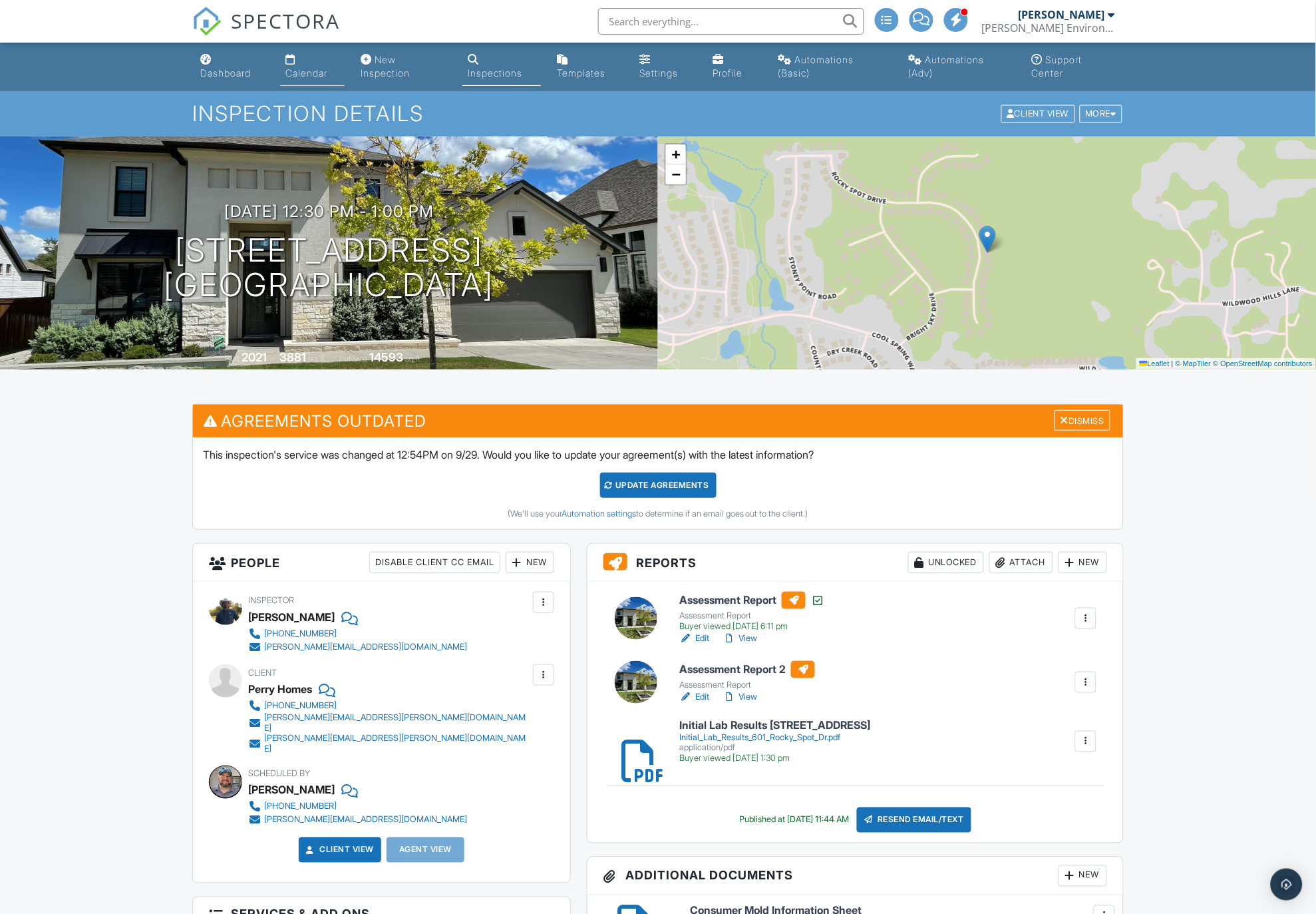
click at [299, 64] on link "Calendar" at bounding box center [312, 66] width 64 height 38
